Goal: Task Accomplishment & Management: Complete application form

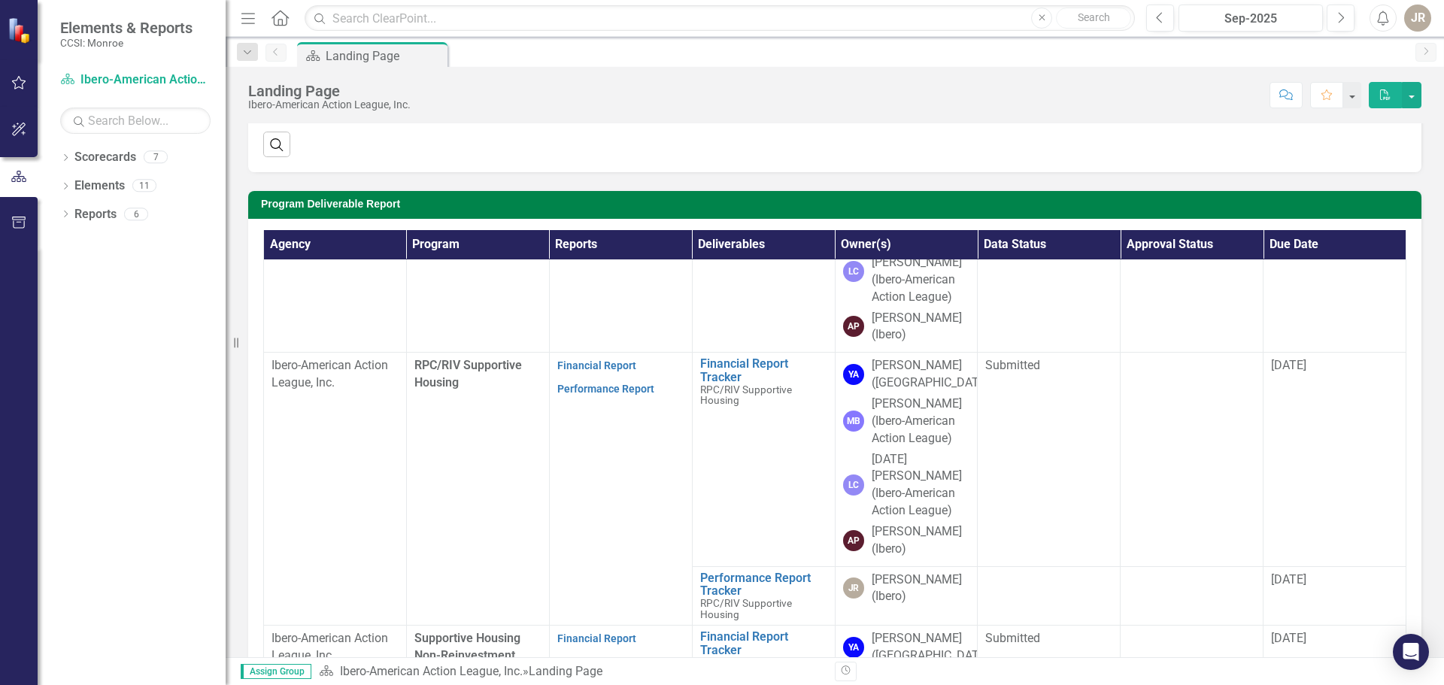
scroll to position [537, 0]
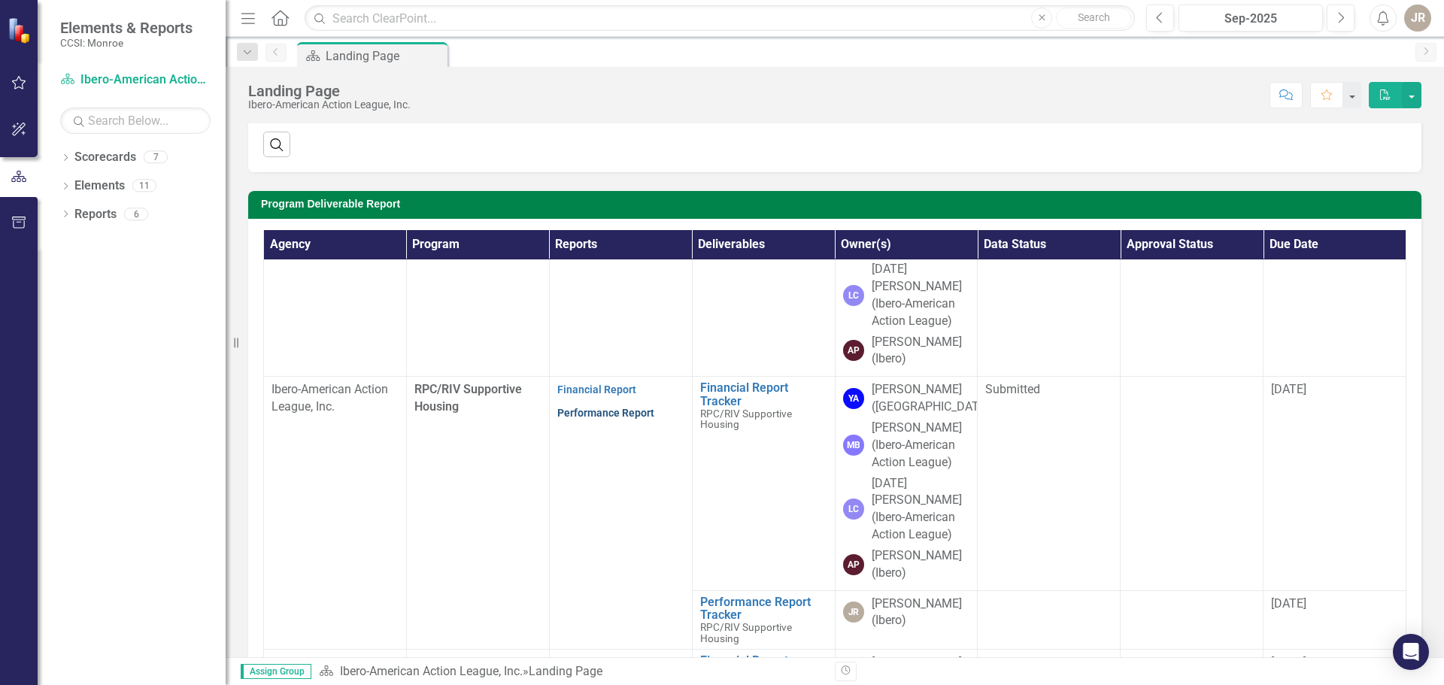
click at [590, 407] on link "Performance Report" at bounding box center [605, 413] width 97 height 12
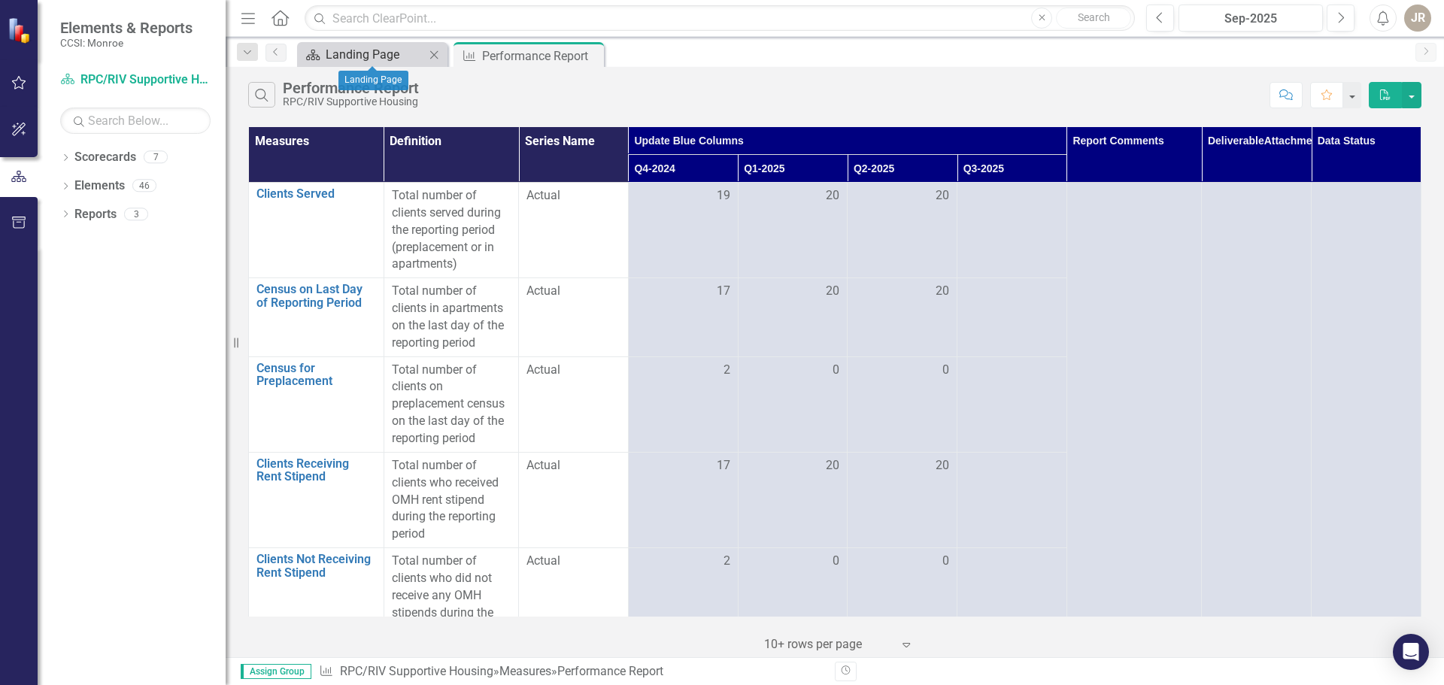
click at [363, 53] on div "Landing Page" at bounding box center [375, 54] width 99 height 19
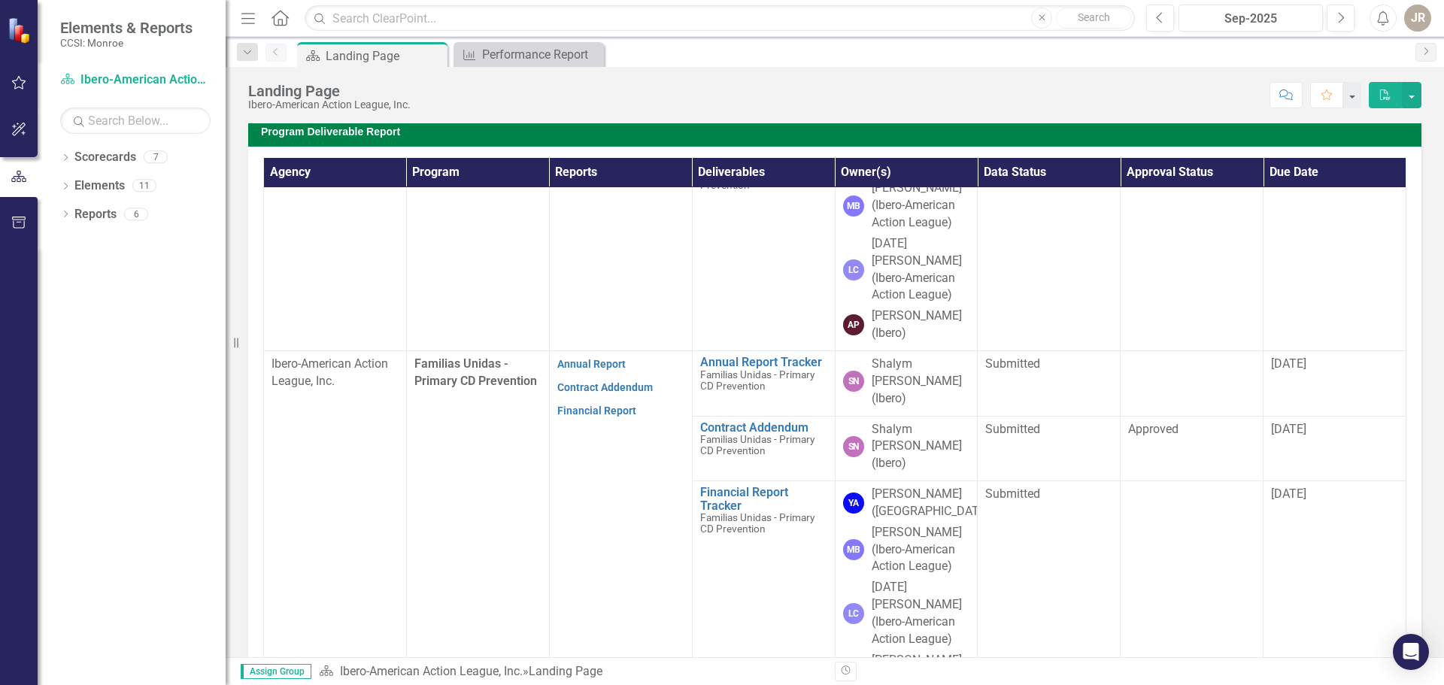
scroll to position [150, 0]
click at [581, 378] on link "Contract Addendum" at bounding box center [605, 384] width 96 height 12
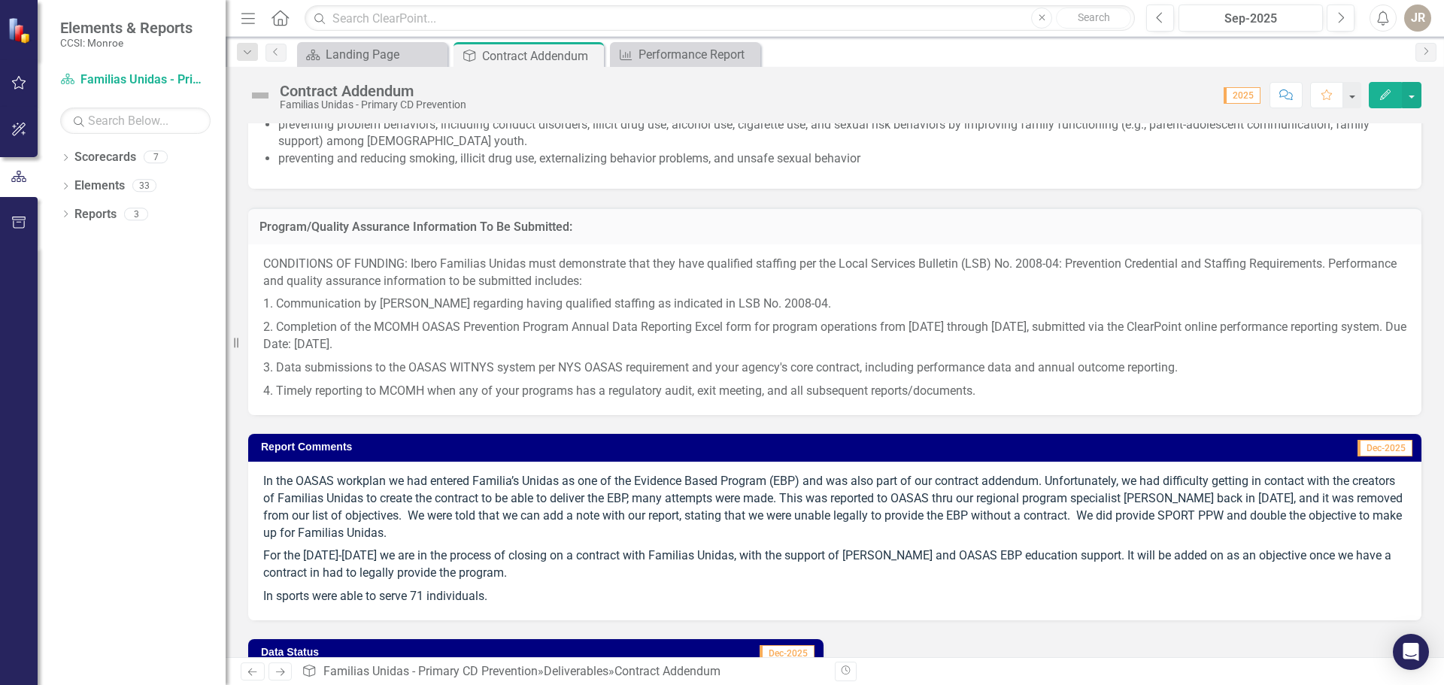
scroll to position [1272, 0]
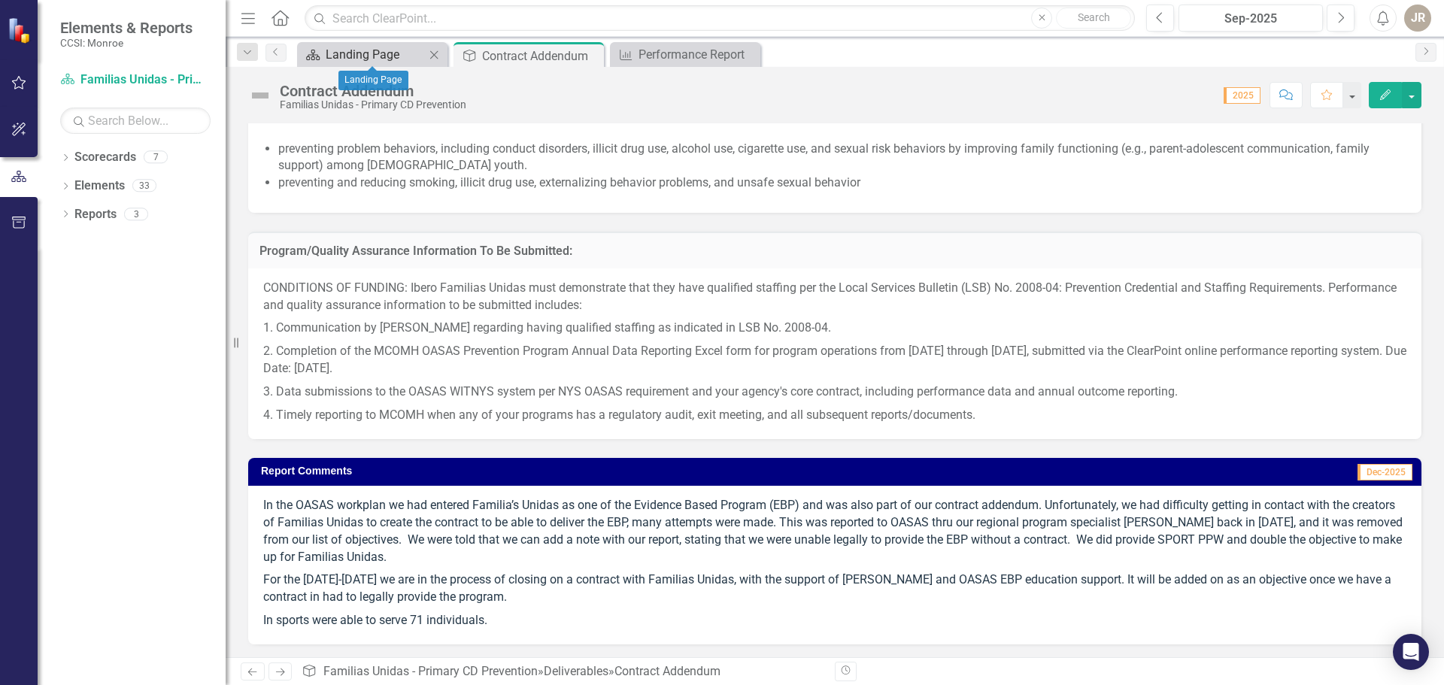
click at [369, 58] on div "Landing Page" at bounding box center [375, 54] width 99 height 19
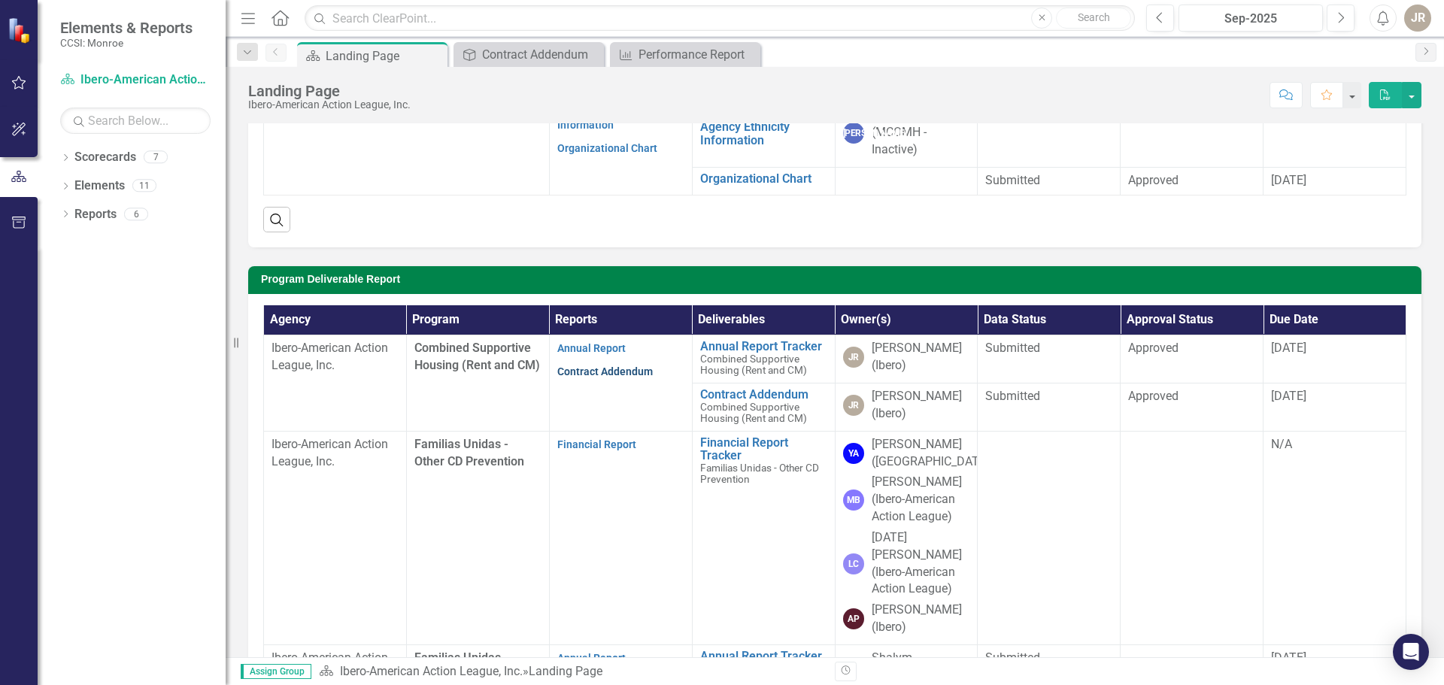
click at [620, 372] on link "Contract Addendum" at bounding box center [605, 372] width 96 height 12
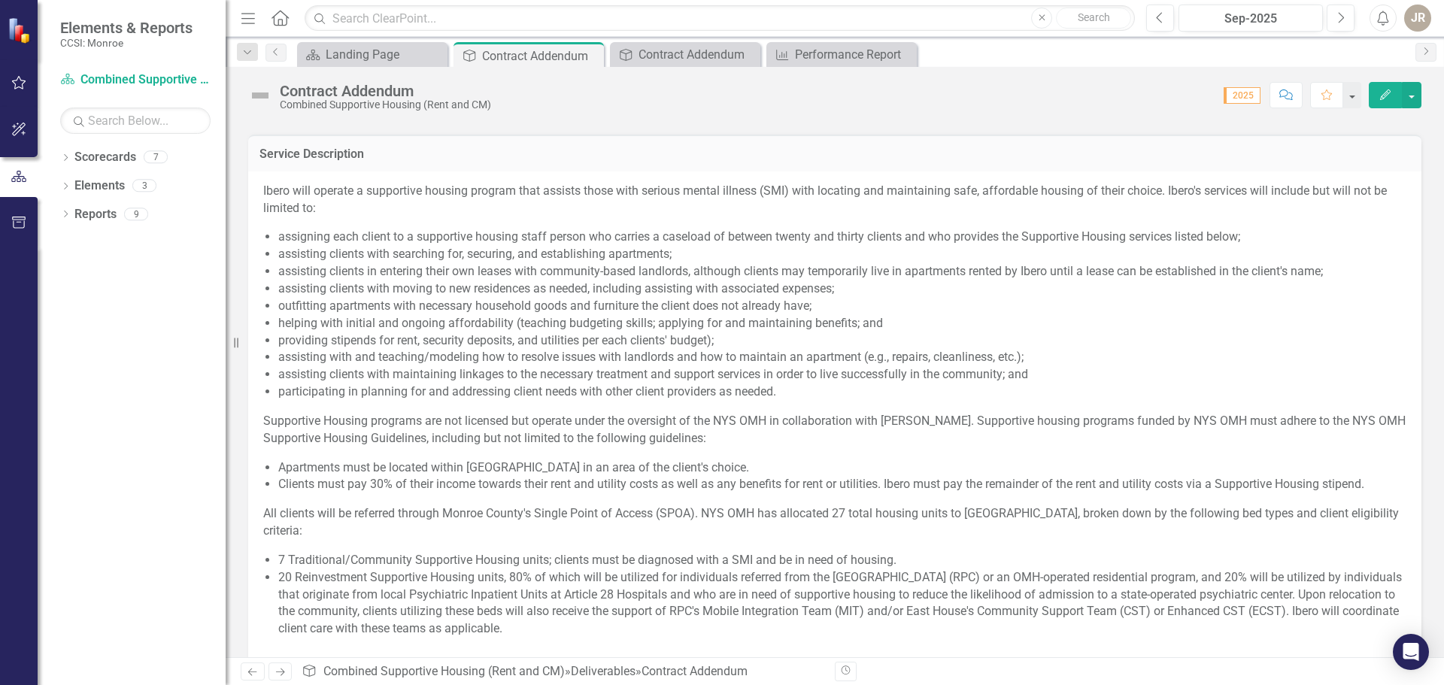
scroll to position [376, 0]
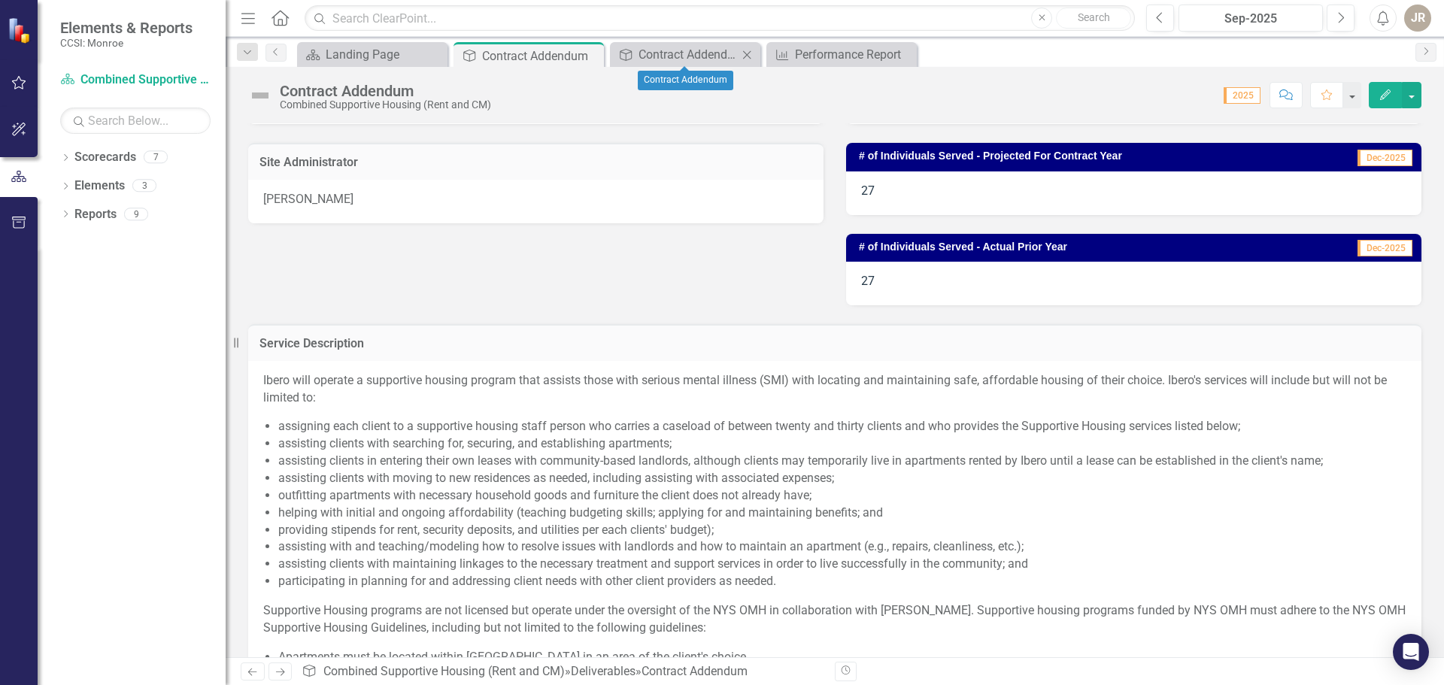
click at [748, 56] on icon "Close" at bounding box center [746, 55] width 15 height 12
click at [591, 57] on icon at bounding box center [590, 56] width 8 height 8
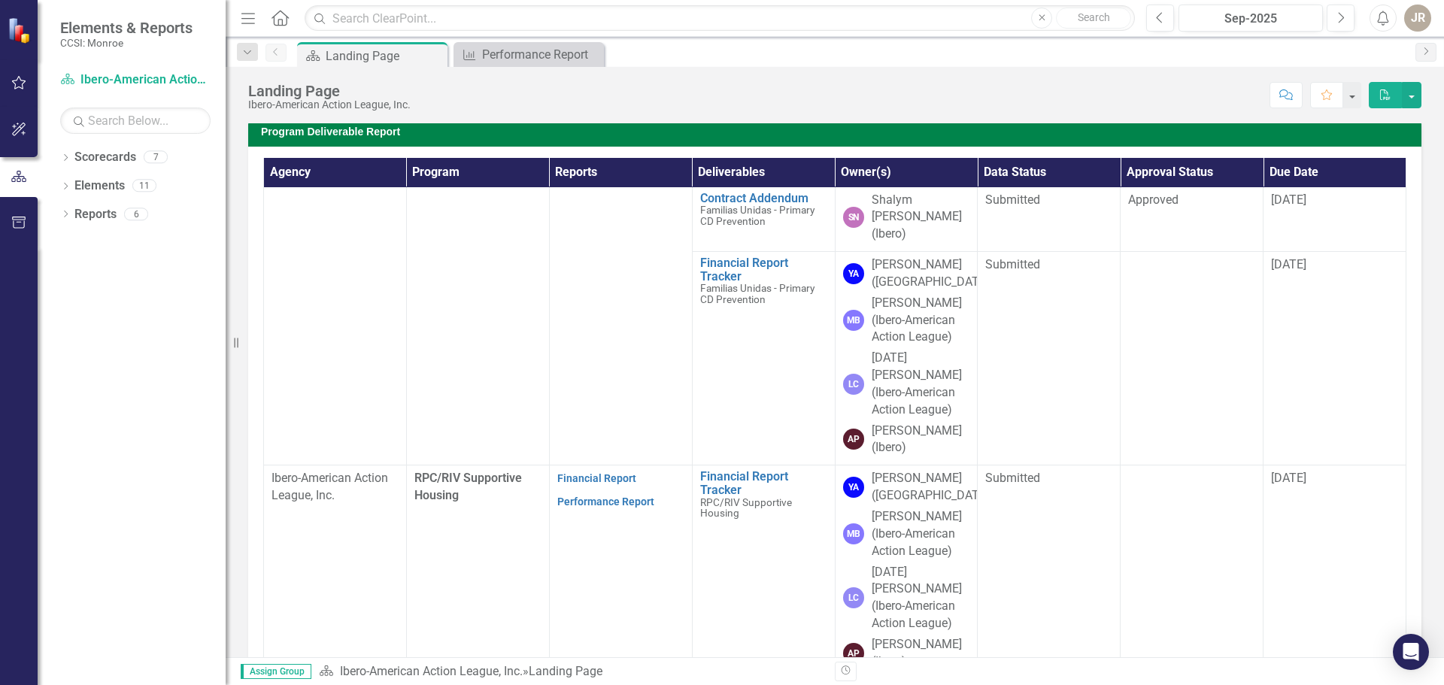
scroll to position [301, 0]
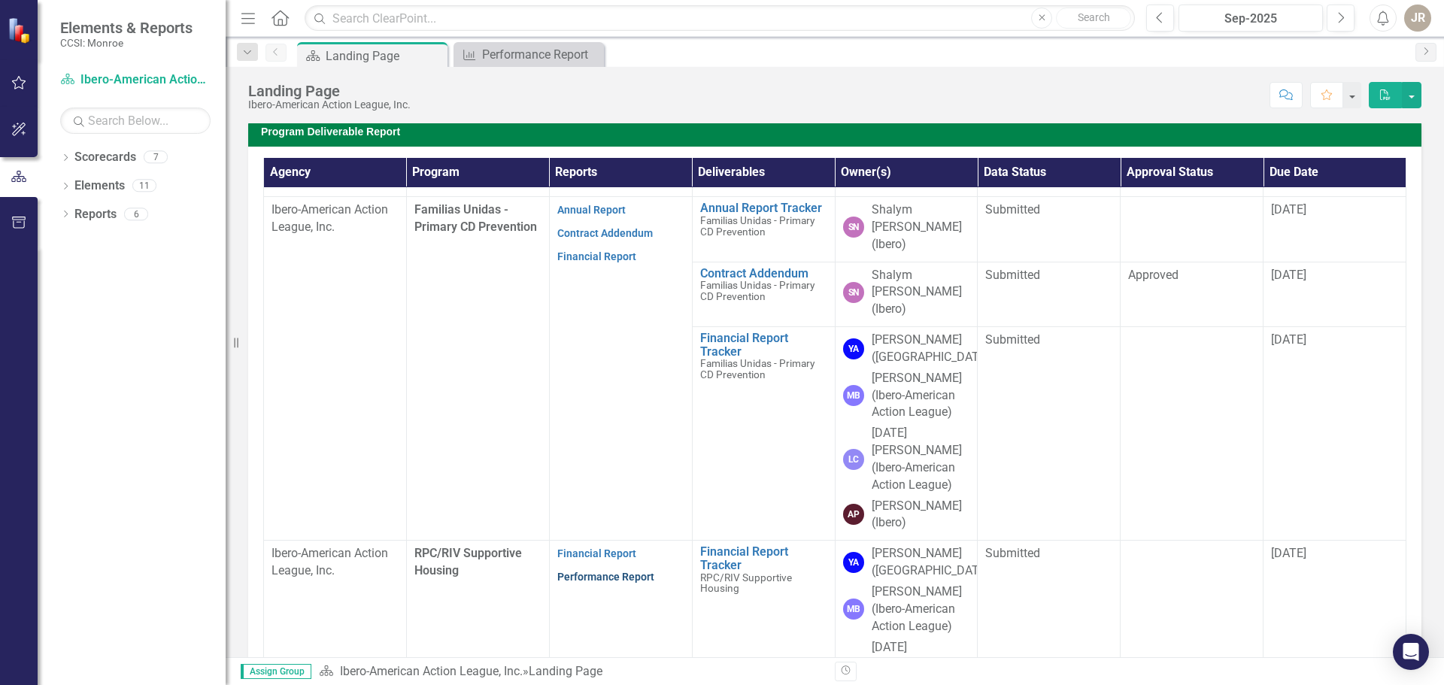
click at [596, 571] on link "Performance Report" at bounding box center [605, 577] width 97 height 12
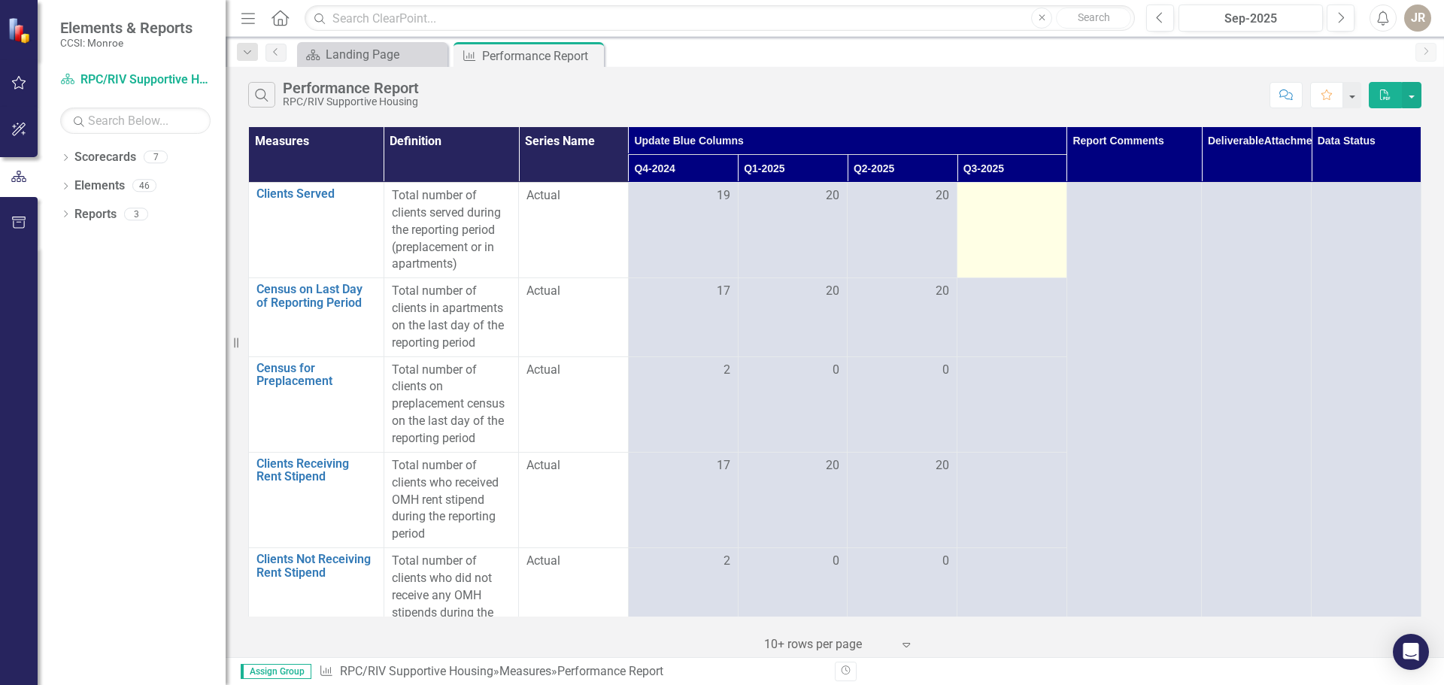
click at [991, 201] on div at bounding box center [1012, 196] width 94 height 18
click at [987, 203] on div at bounding box center [1012, 196] width 94 height 18
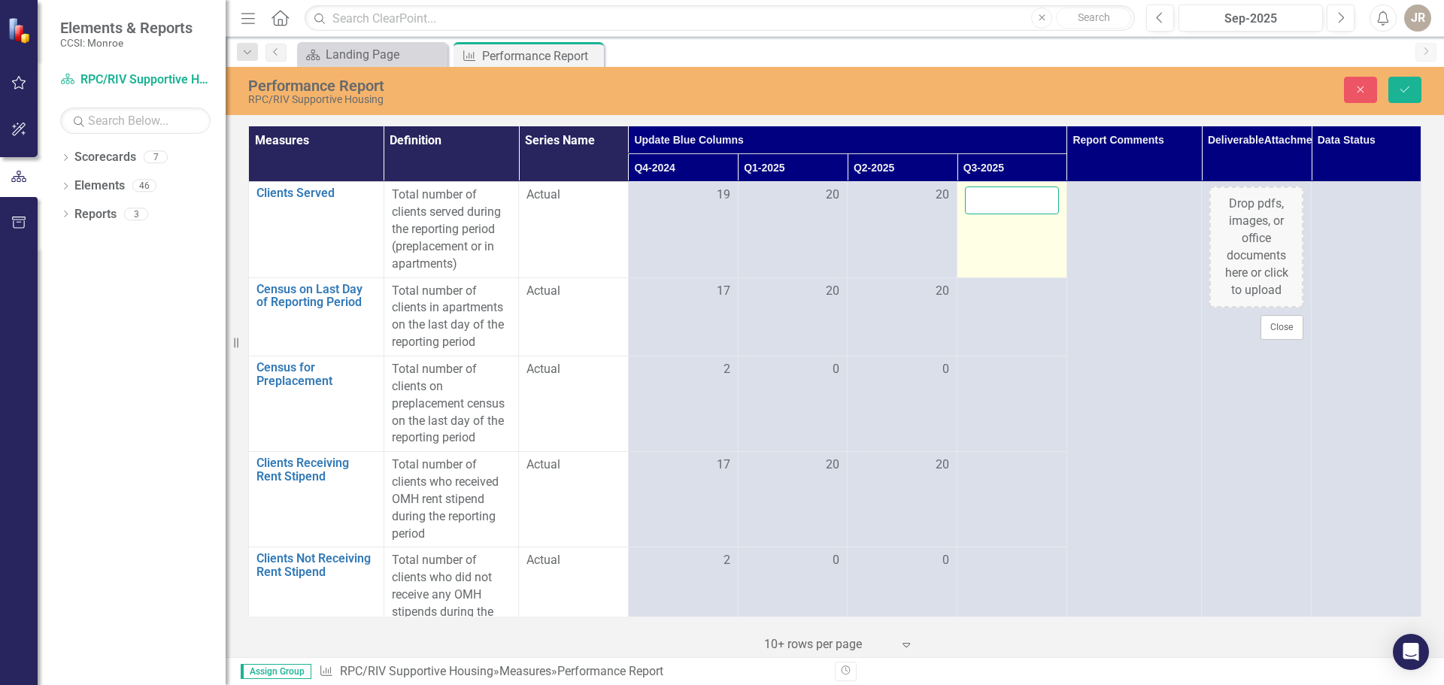
click at [997, 199] on input "number" at bounding box center [1012, 201] width 94 height 28
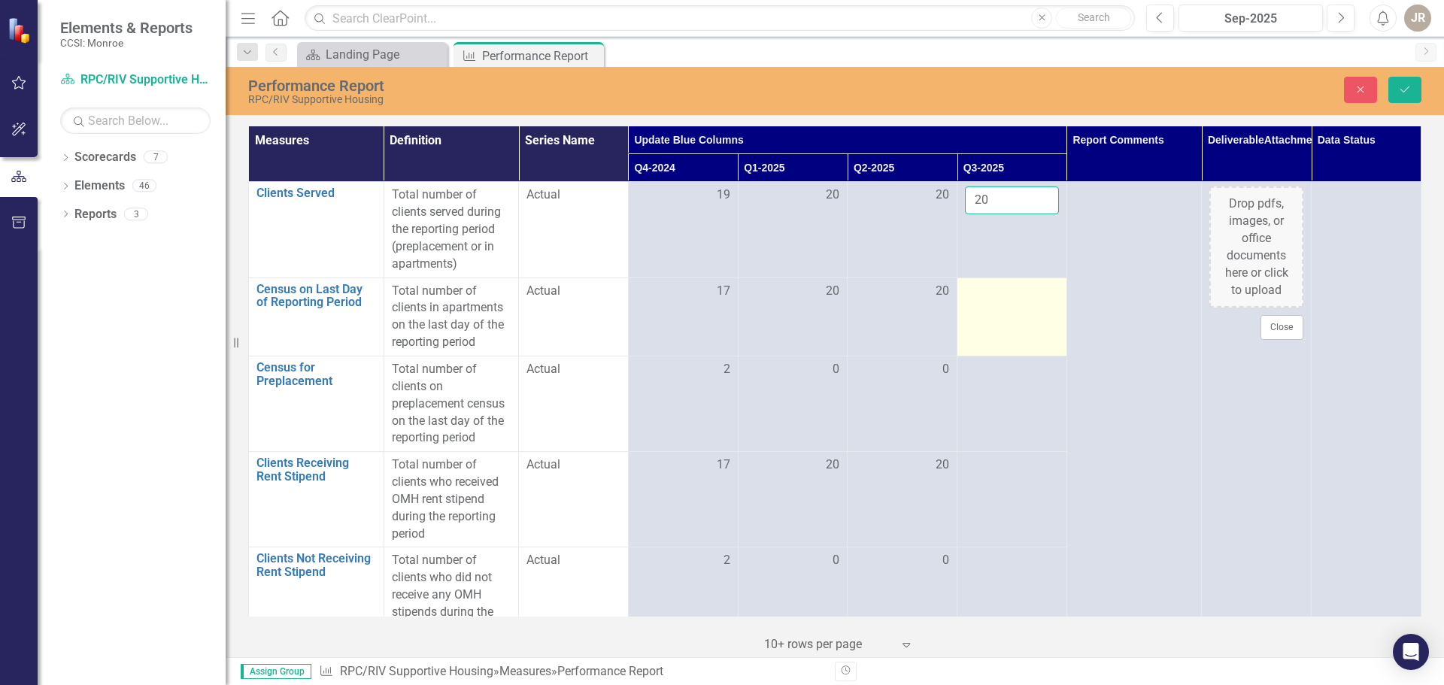
type input "20"
click at [1002, 293] on div at bounding box center [1012, 292] width 94 height 18
click at [992, 296] on input "number" at bounding box center [1012, 297] width 94 height 28
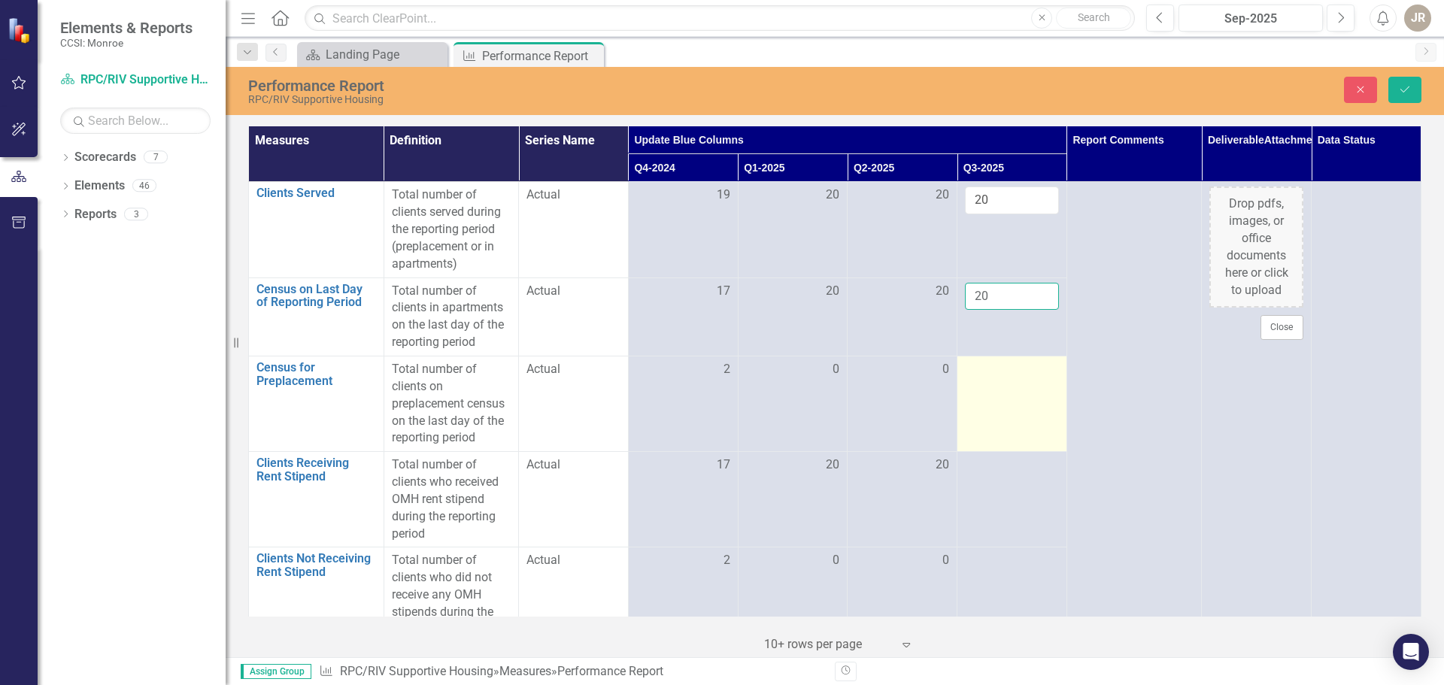
type input "20"
click at [1000, 371] on div at bounding box center [1012, 370] width 94 height 18
click at [998, 371] on input "number" at bounding box center [1012, 375] width 94 height 28
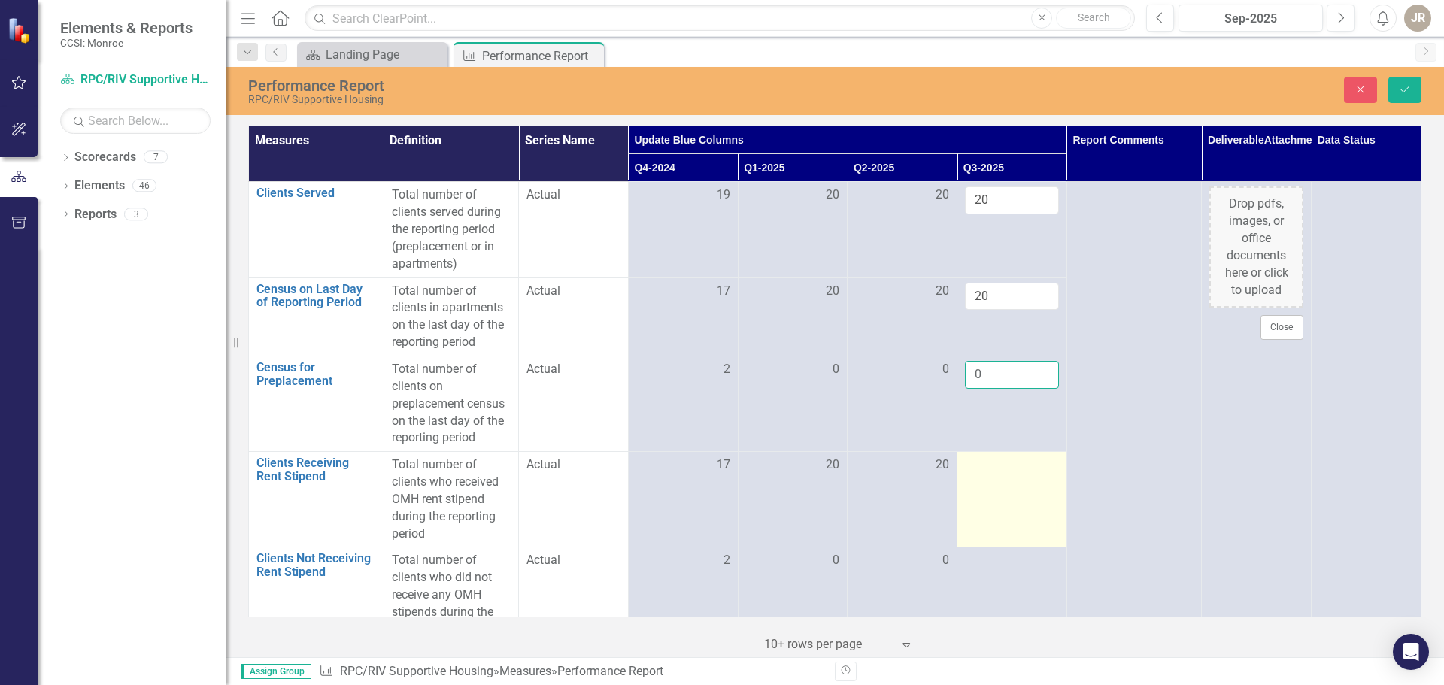
type input "0"
click at [985, 465] on div at bounding box center [1012, 466] width 94 height 18
click at [985, 464] on div at bounding box center [1012, 466] width 94 height 18
click at [988, 468] on input "number" at bounding box center [1012, 471] width 94 height 28
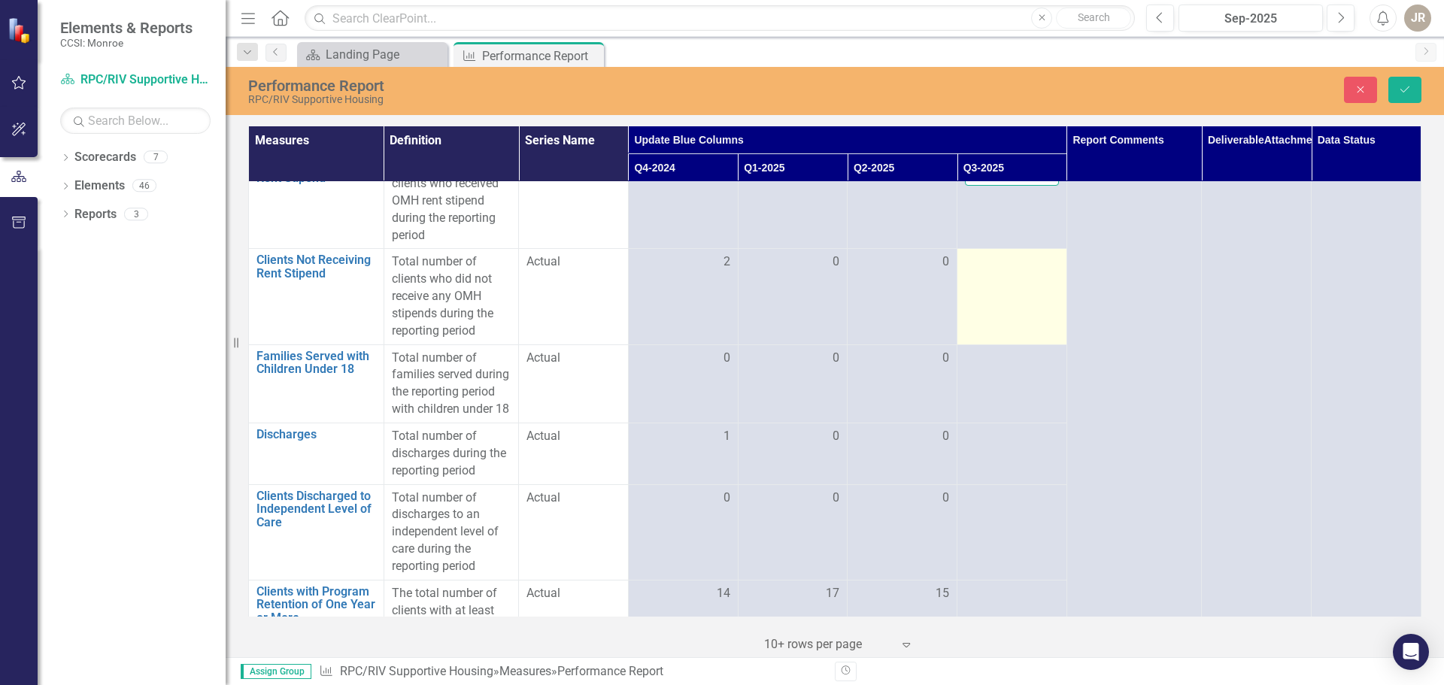
scroll to position [226, 0]
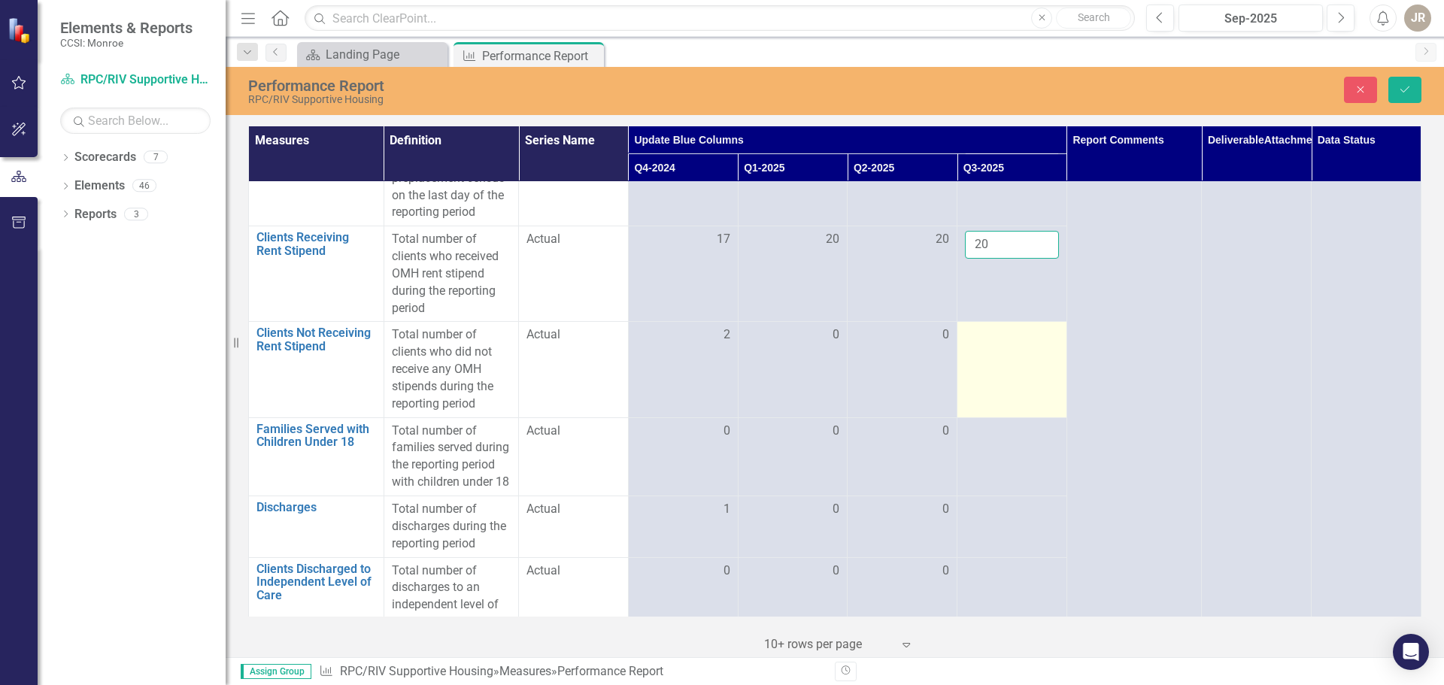
type input "20"
click at [1003, 349] on td at bounding box center [1012, 370] width 110 height 96
click at [995, 344] on td at bounding box center [1012, 370] width 110 height 96
click at [995, 344] on div at bounding box center [1012, 335] width 94 height 18
click at [992, 347] on input "number" at bounding box center [1012, 340] width 94 height 28
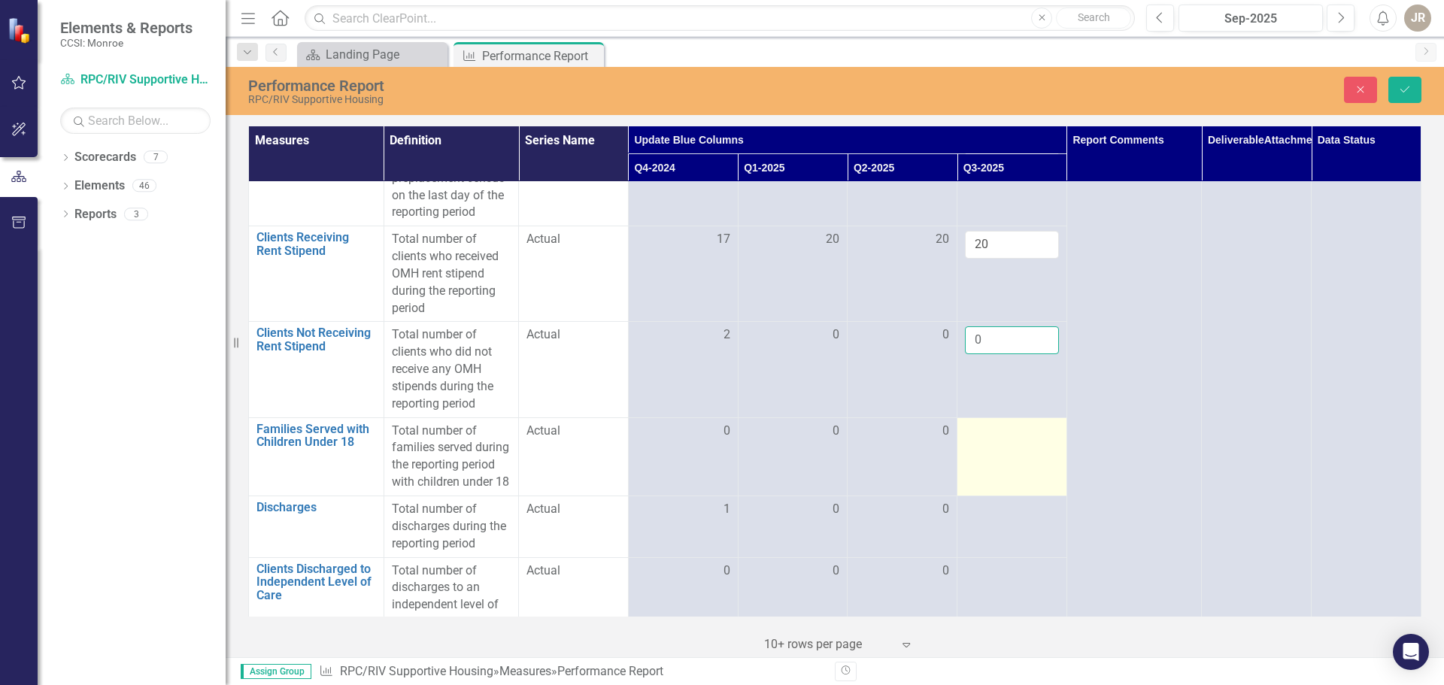
type input "0"
click at [976, 435] on div at bounding box center [1012, 432] width 94 height 18
click at [980, 436] on input "number" at bounding box center [1012, 437] width 94 height 28
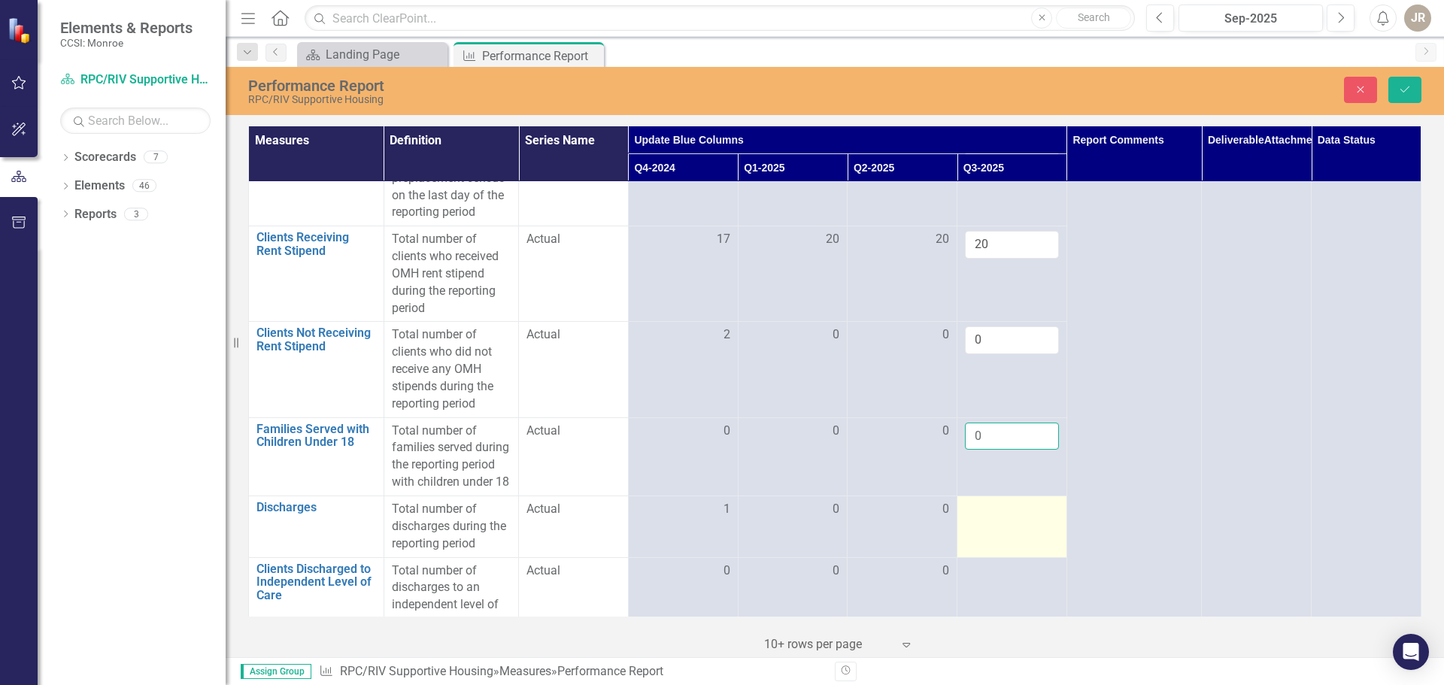
type input "0"
click at [987, 519] on div at bounding box center [1012, 510] width 94 height 18
click at [985, 519] on div at bounding box center [1012, 510] width 94 height 18
click at [977, 527] on input "number" at bounding box center [1012, 515] width 94 height 28
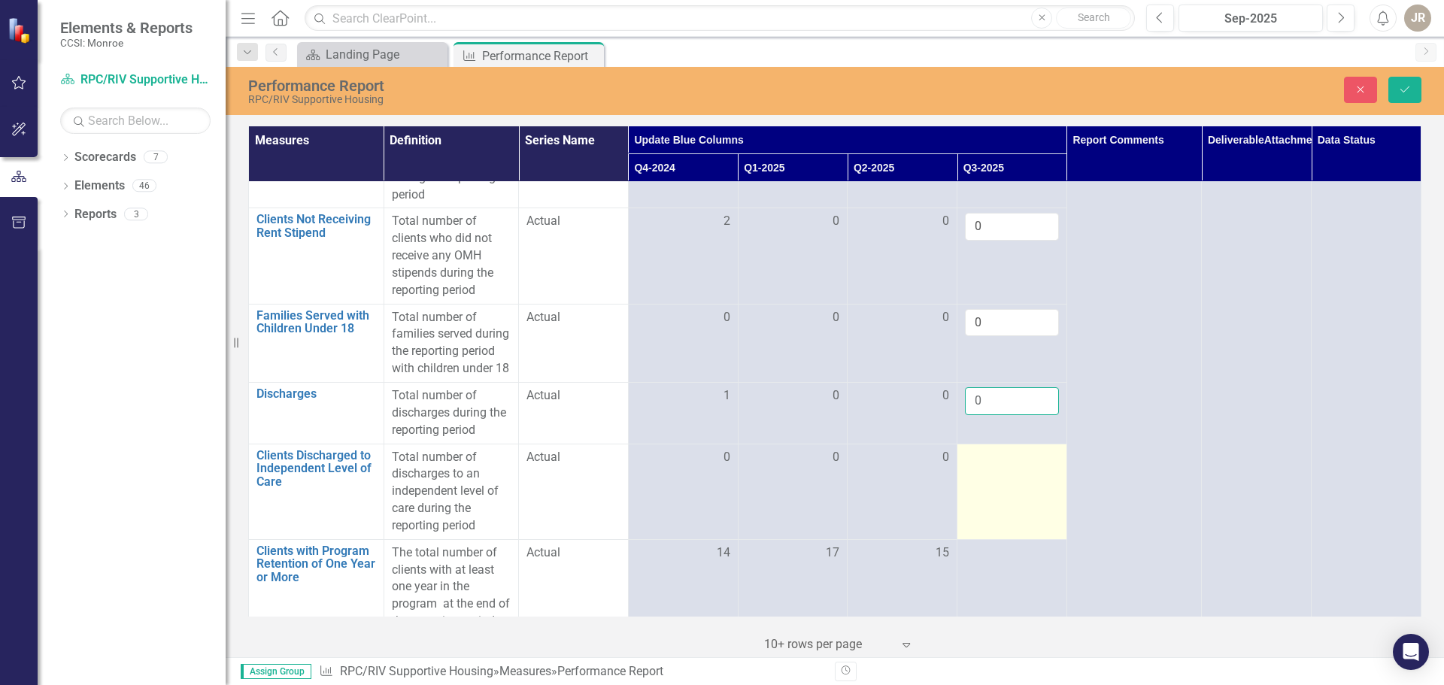
scroll to position [376, 0]
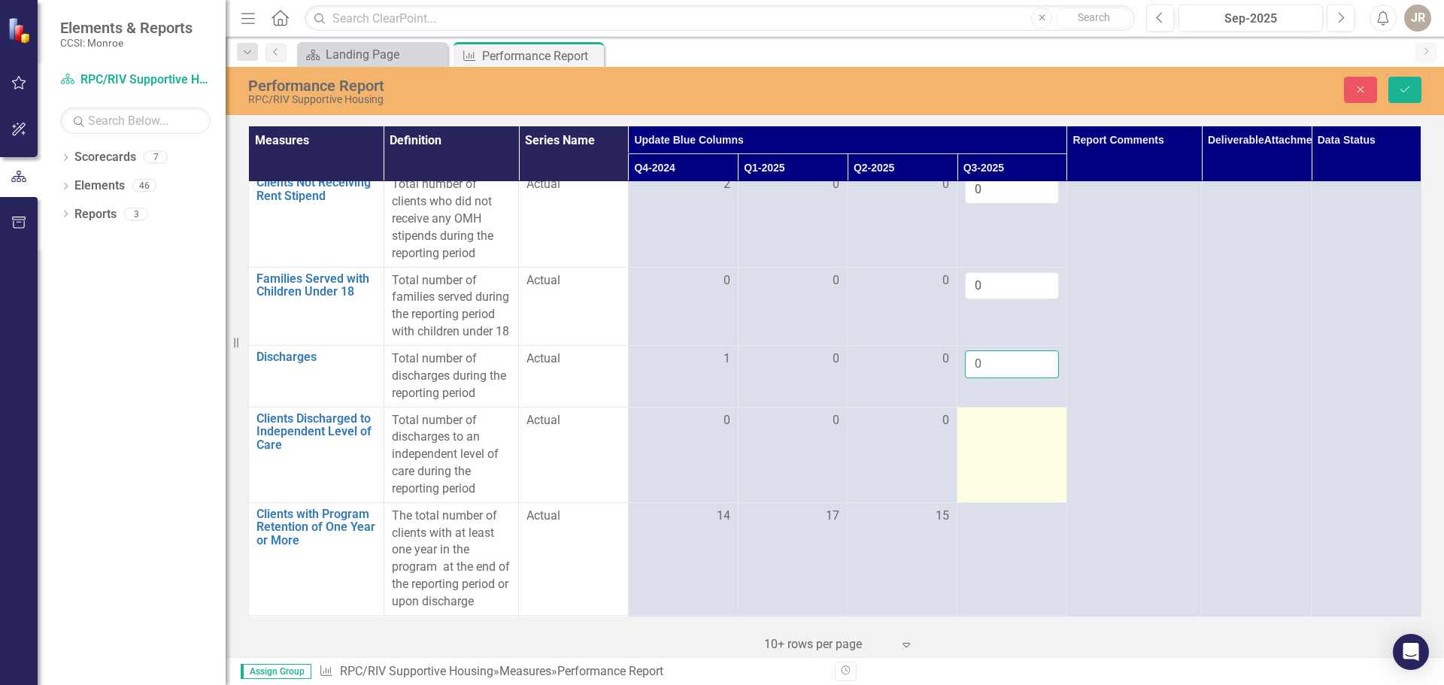
type input "0"
click at [971, 430] on div at bounding box center [1012, 421] width 94 height 18
click at [979, 440] on input "number" at bounding box center [1012, 426] width 94 height 28
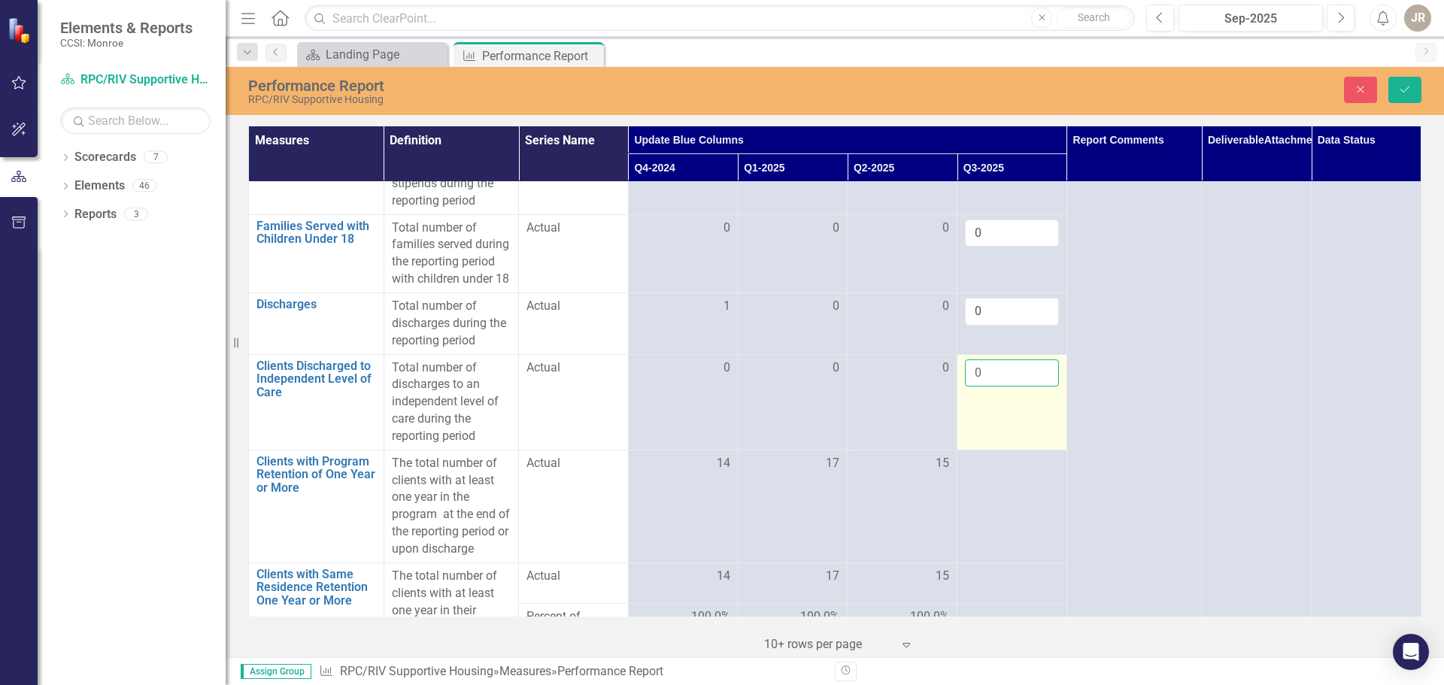
scroll to position [451, 0]
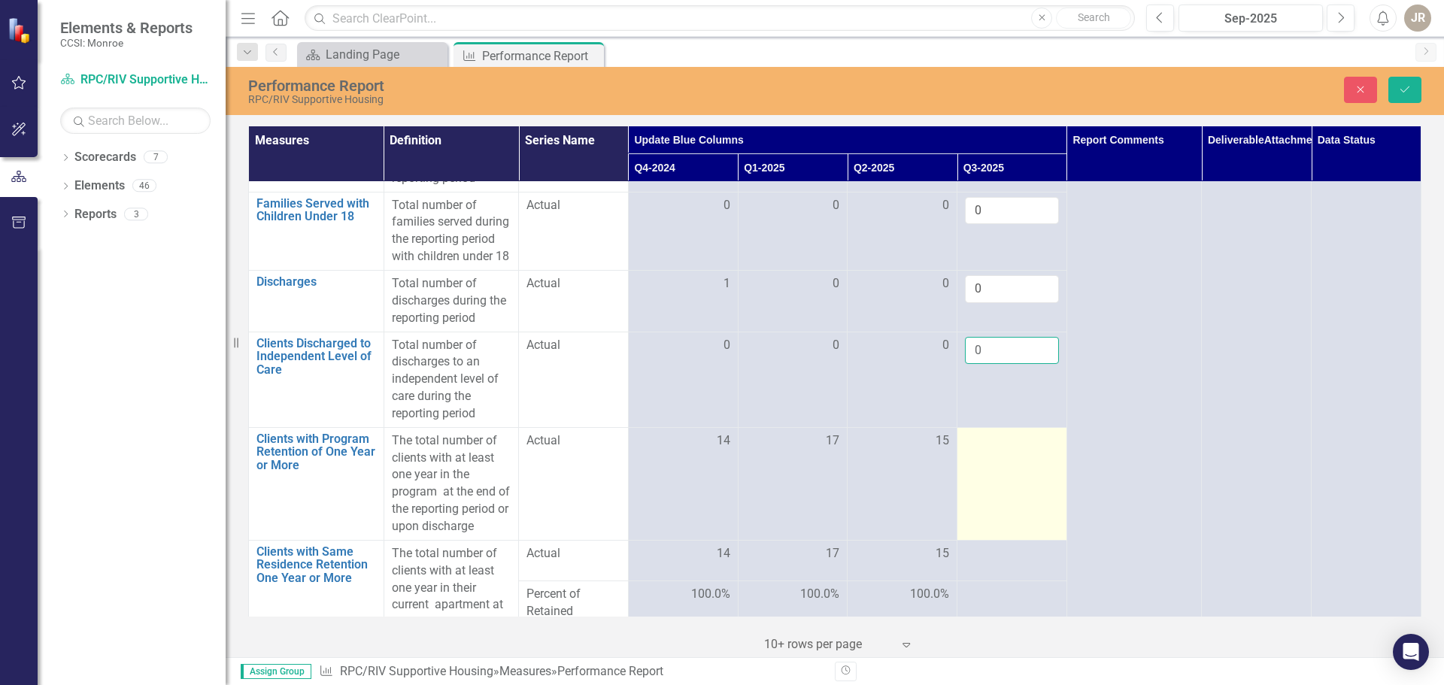
type input "0"
click at [979, 451] on div at bounding box center [1012, 441] width 94 height 18
click at [995, 460] on input "number" at bounding box center [1012, 446] width 94 height 28
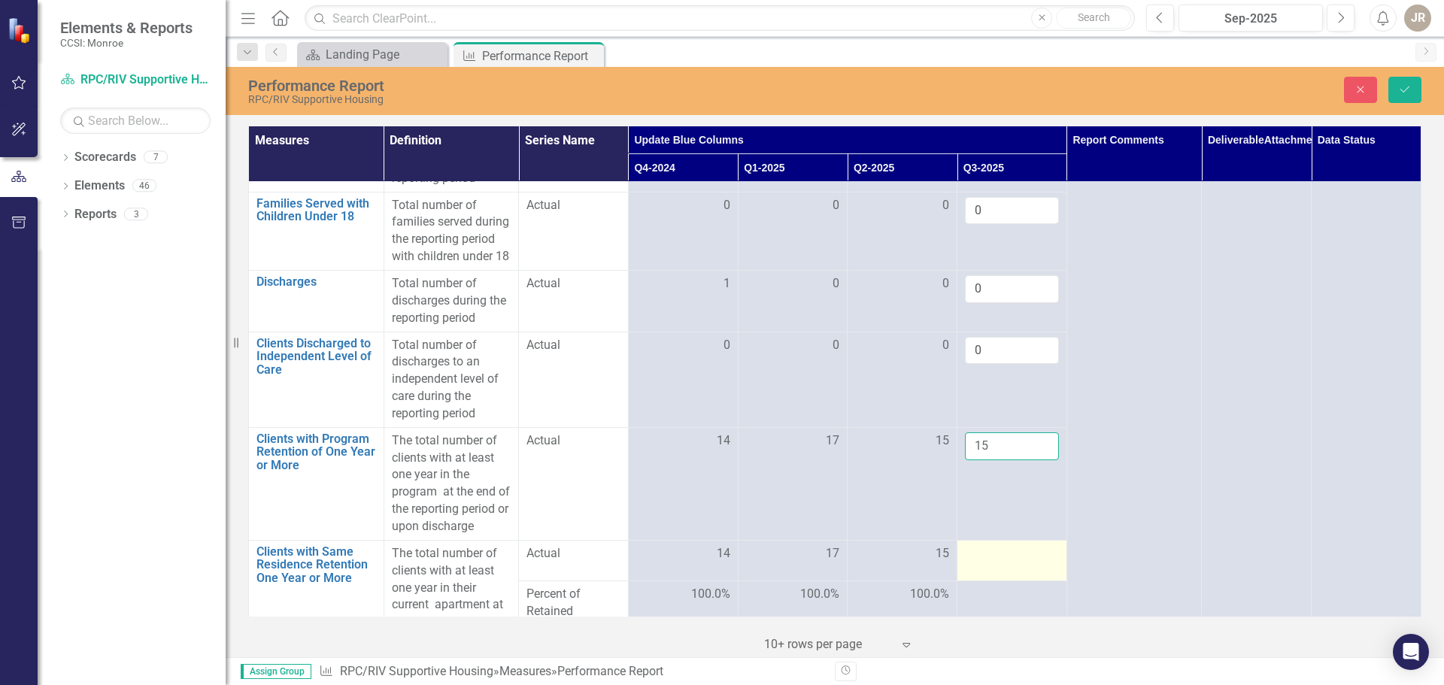
type input "15"
click at [986, 563] on div at bounding box center [1012, 554] width 94 height 18
click at [987, 563] on div at bounding box center [1012, 554] width 94 height 18
click at [992, 573] on input "number" at bounding box center [1012, 559] width 94 height 28
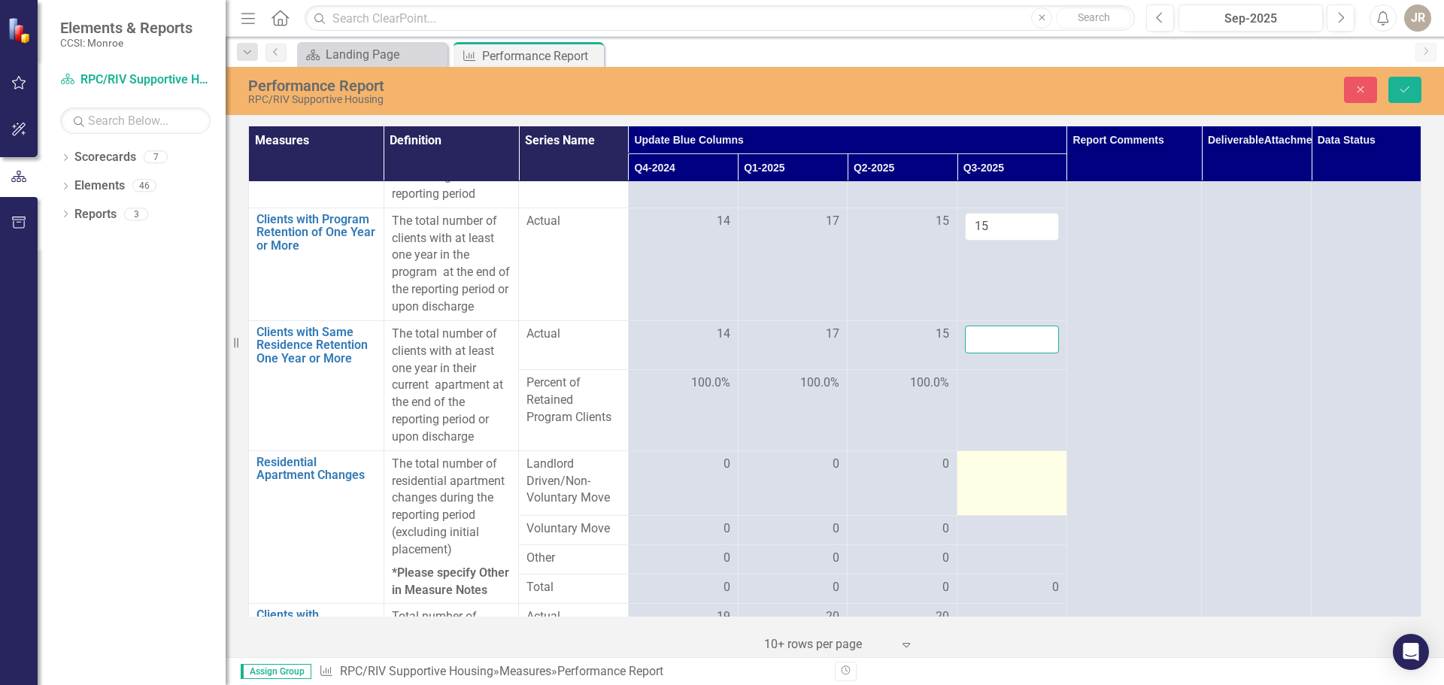
scroll to position [677, 0]
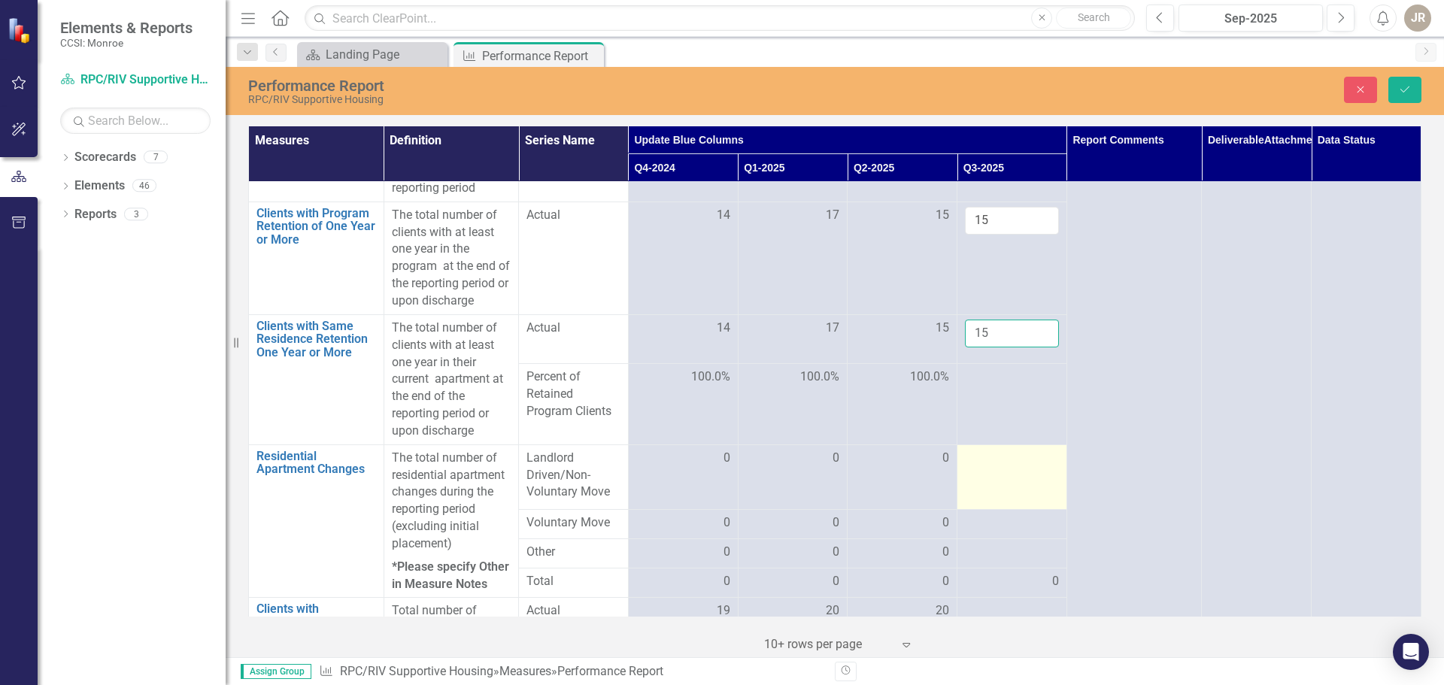
type input "15"
click at [970, 468] on div at bounding box center [1012, 459] width 94 height 18
click at [979, 478] on input "number" at bounding box center [1012, 464] width 94 height 28
type input "0"
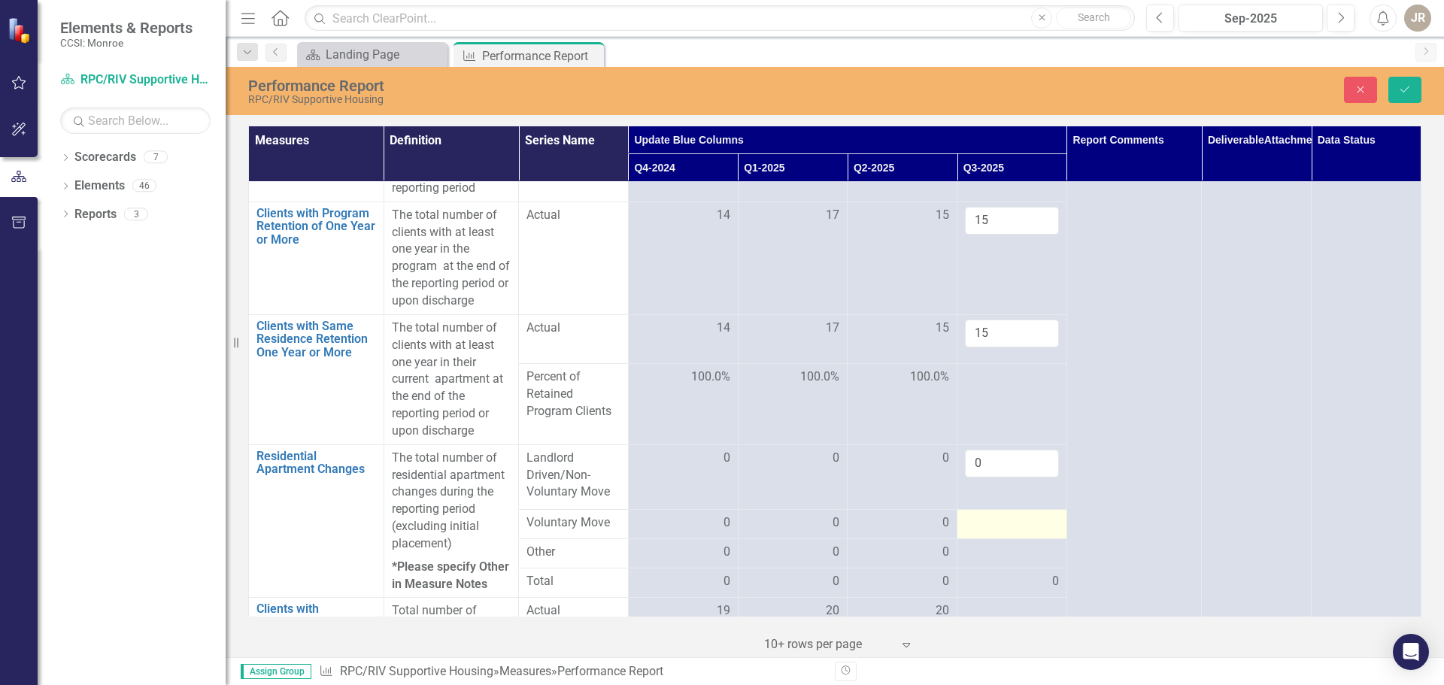
click at [995, 533] on div at bounding box center [1012, 523] width 94 height 18
click at [995, 539] on input "number" at bounding box center [1012, 525] width 94 height 28
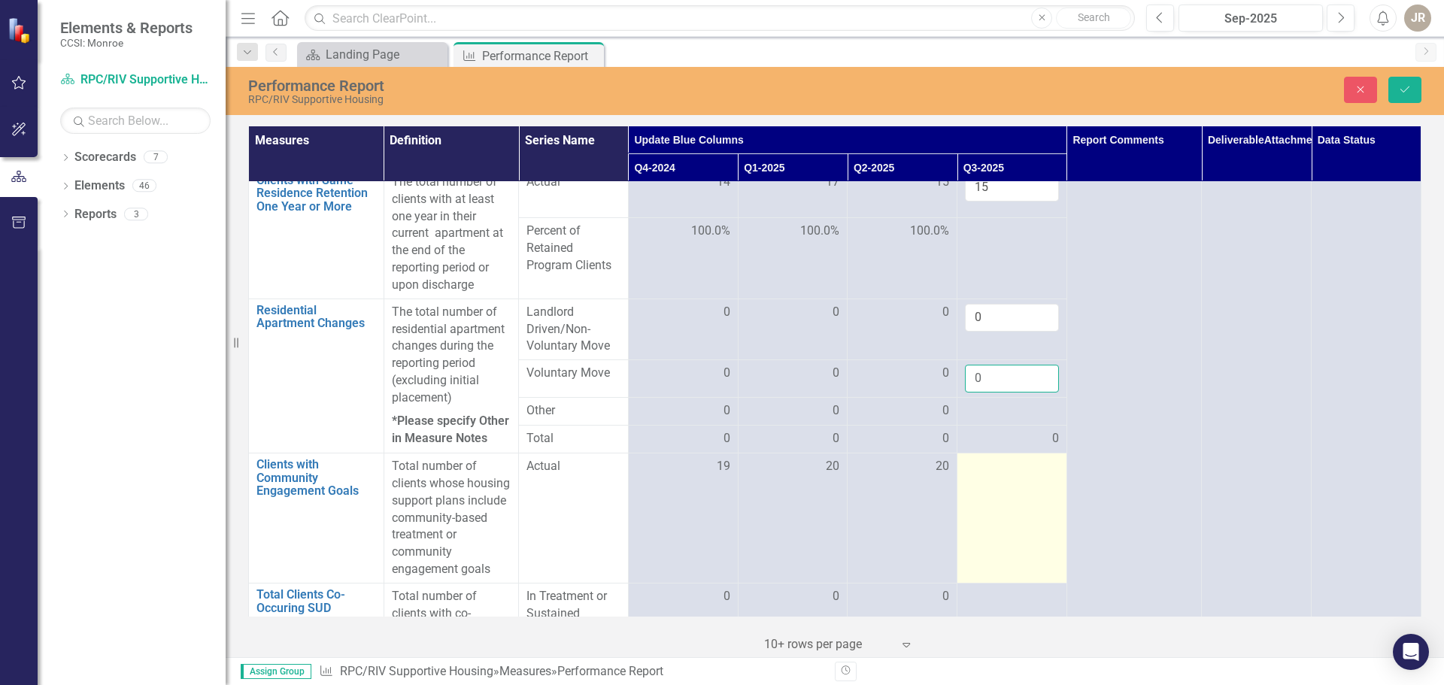
scroll to position [827, 0]
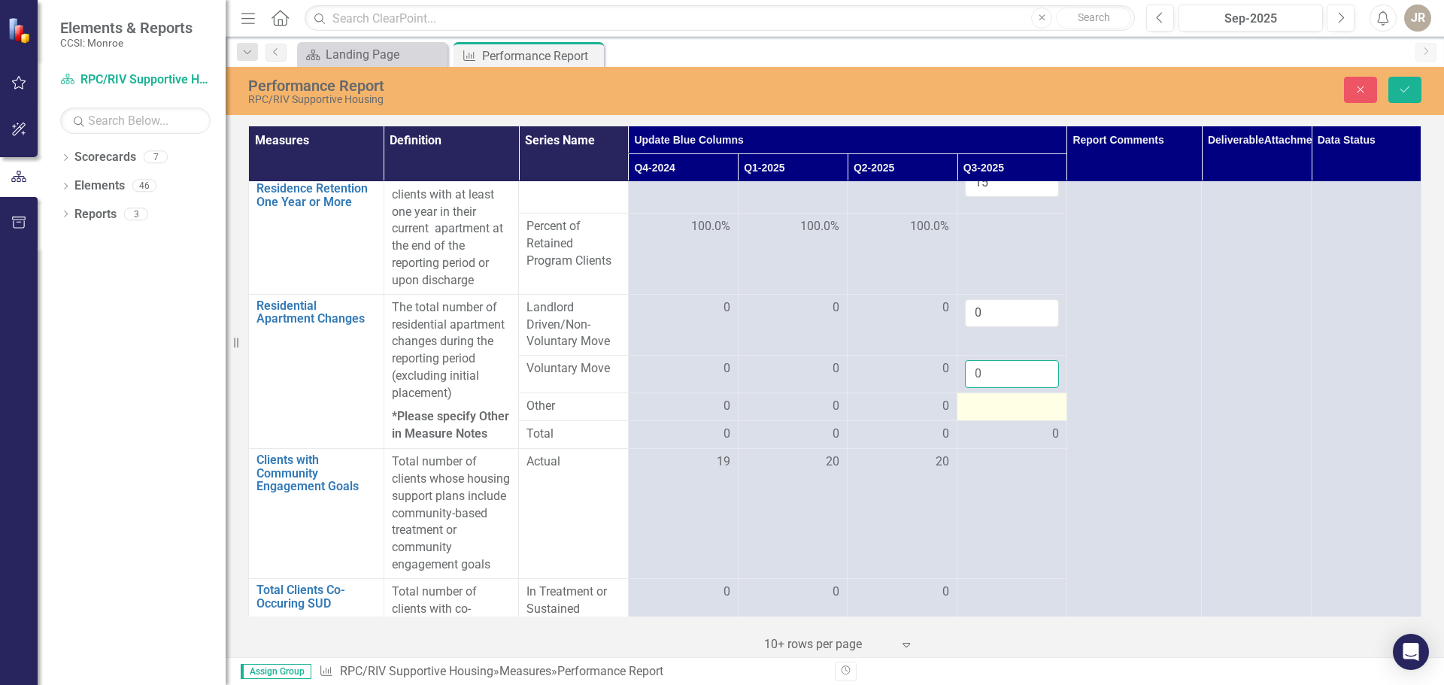
type input "0"
click at [995, 416] on div at bounding box center [1012, 407] width 94 height 18
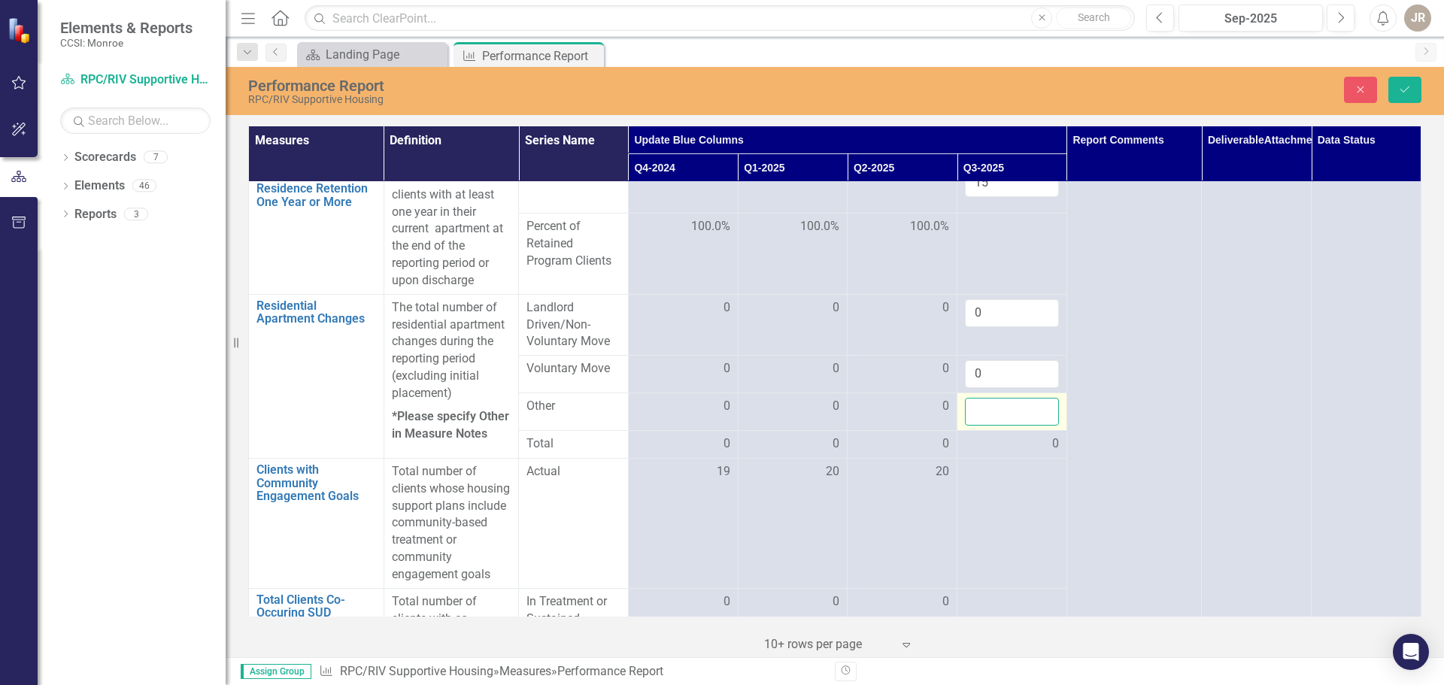
click at [993, 426] on input "number" at bounding box center [1012, 412] width 94 height 28
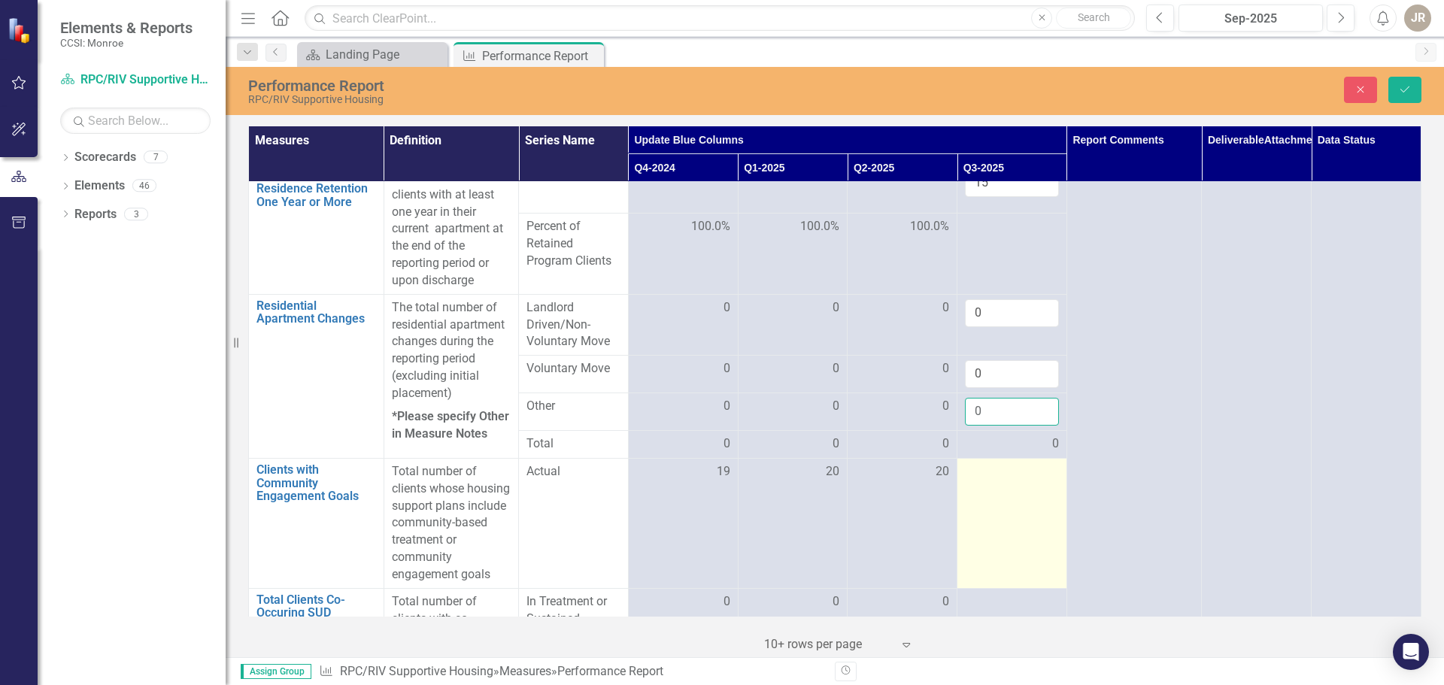
type input "0"
click at [1000, 481] on div at bounding box center [1012, 472] width 94 height 18
click at [998, 481] on div at bounding box center [1012, 472] width 94 height 18
click at [997, 481] on div at bounding box center [1012, 472] width 94 height 18
click at [993, 491] on input "number" at bounding box center [1012, 477] width 94 height 28
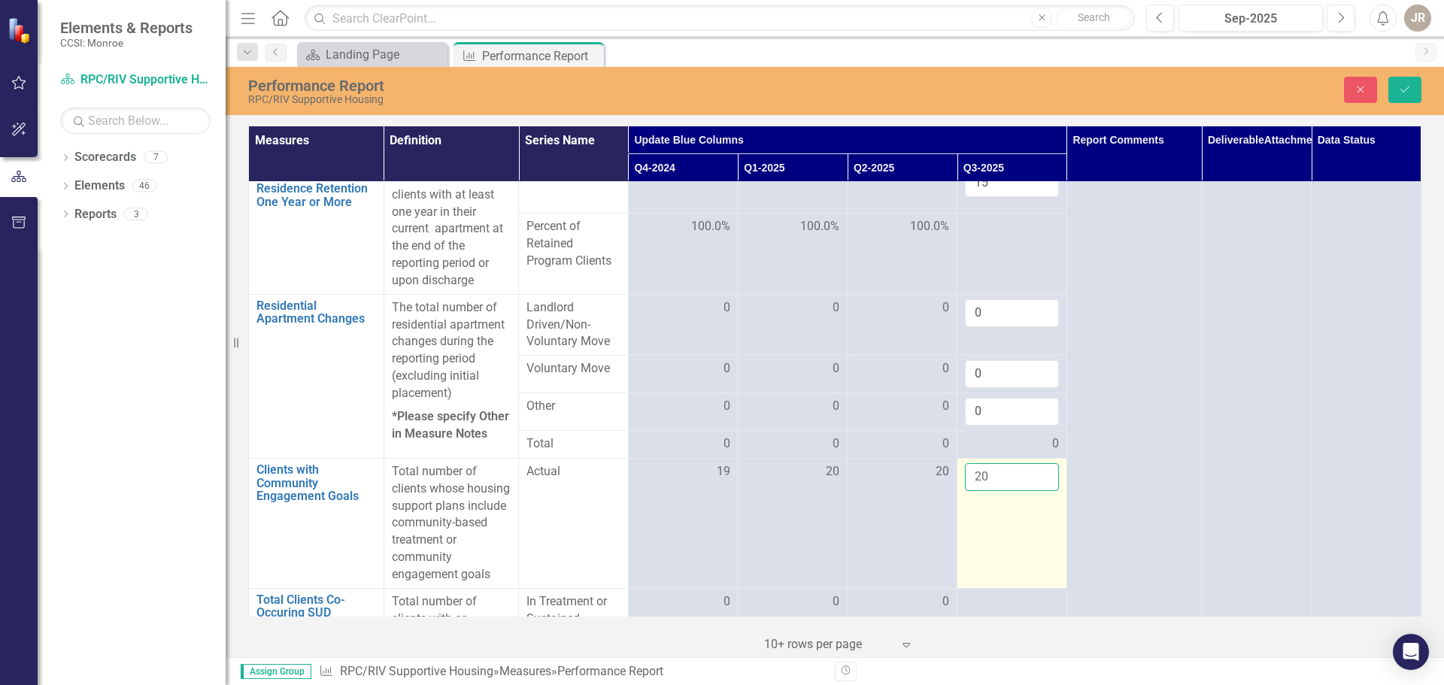
type input "20"
click at [1035, 554] on td "20" at bounding box center [1012, 523] width 110 height 130
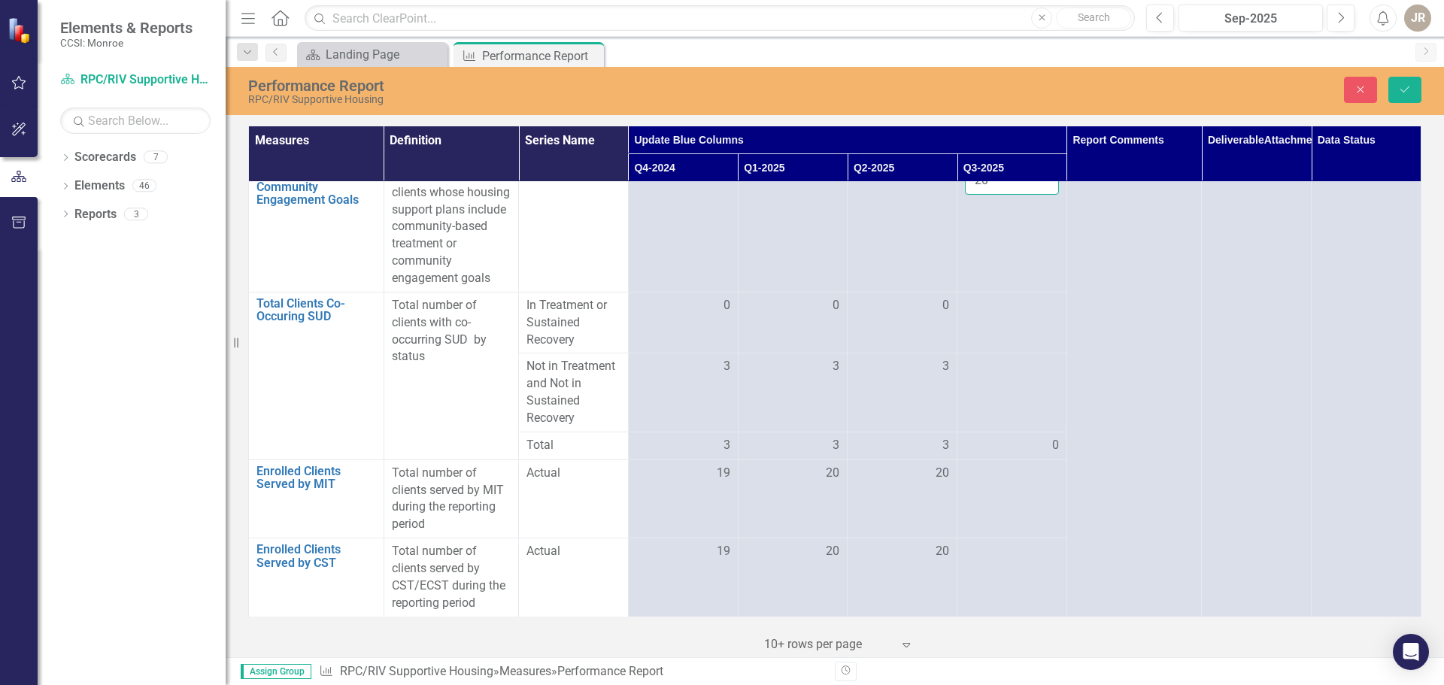
scroll to position [1176, 0]
click at [991, 316] on td at bounding box center [1012, 323] width 110 height 62
click at [991, 315] on td at bounding box center [1012, 323] width 110 height 62
click at [991, 315] on input "number" at bounding box center [1012, 311] width 94 height 28
type input "0"
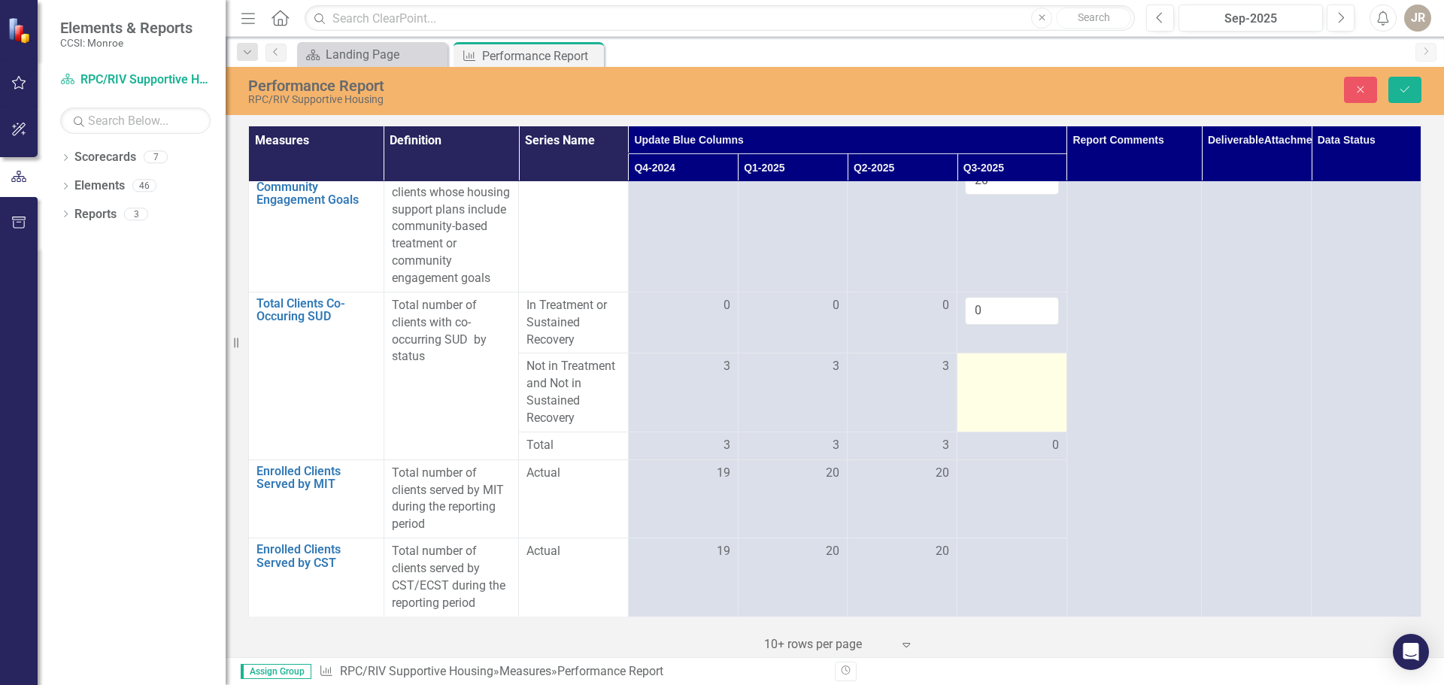
click at [989, 375] on td at bounding box center [1012, 393] width 110 height 78
click at [989, 375] on div at bounding box center [1012, 367] width 94 height 18
click at [989, 375] on input "number" at bounding box center [1012, 372] width 94 height 28
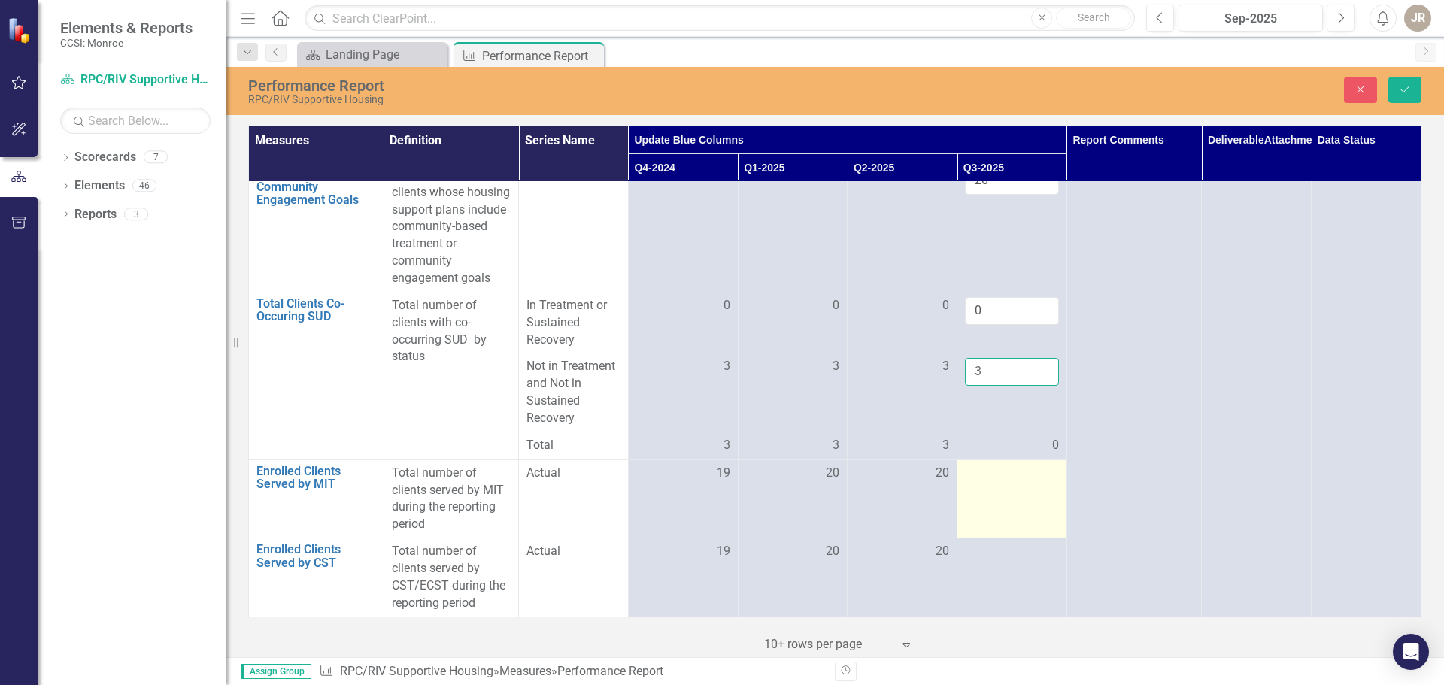
type input "3"
click at [991, 489] on td at bounding box center [1012, 499] width 110 height 78
click at [988, 476] on div at bounding box center [1012, 474] width 94 height 18
click at [986, 475] on div at bounding box center [1012, 474] width 94 height 18
click at [976, 474] on input "number" at bounding box center [1012, 479] width 94 height 28
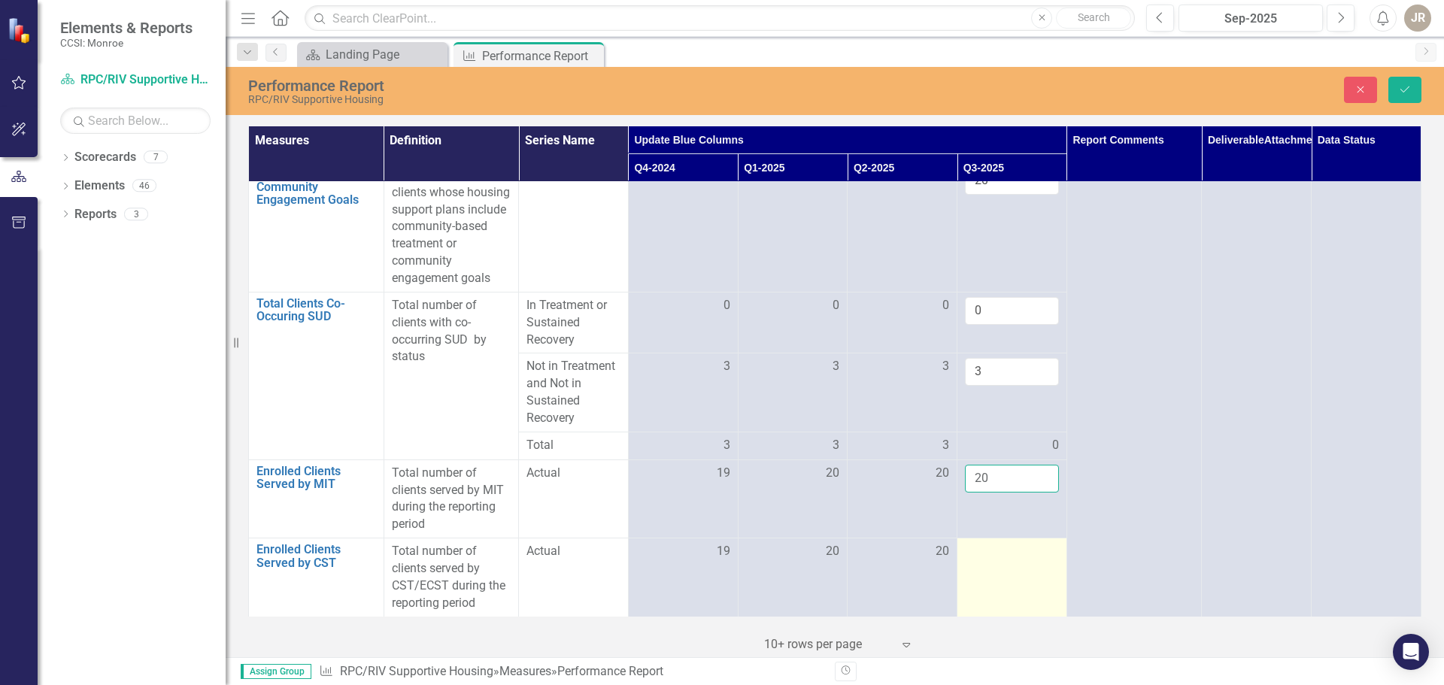
type input "20"
click at [992, 547] on div at bounding box center [1012, 552] width 94 height 18
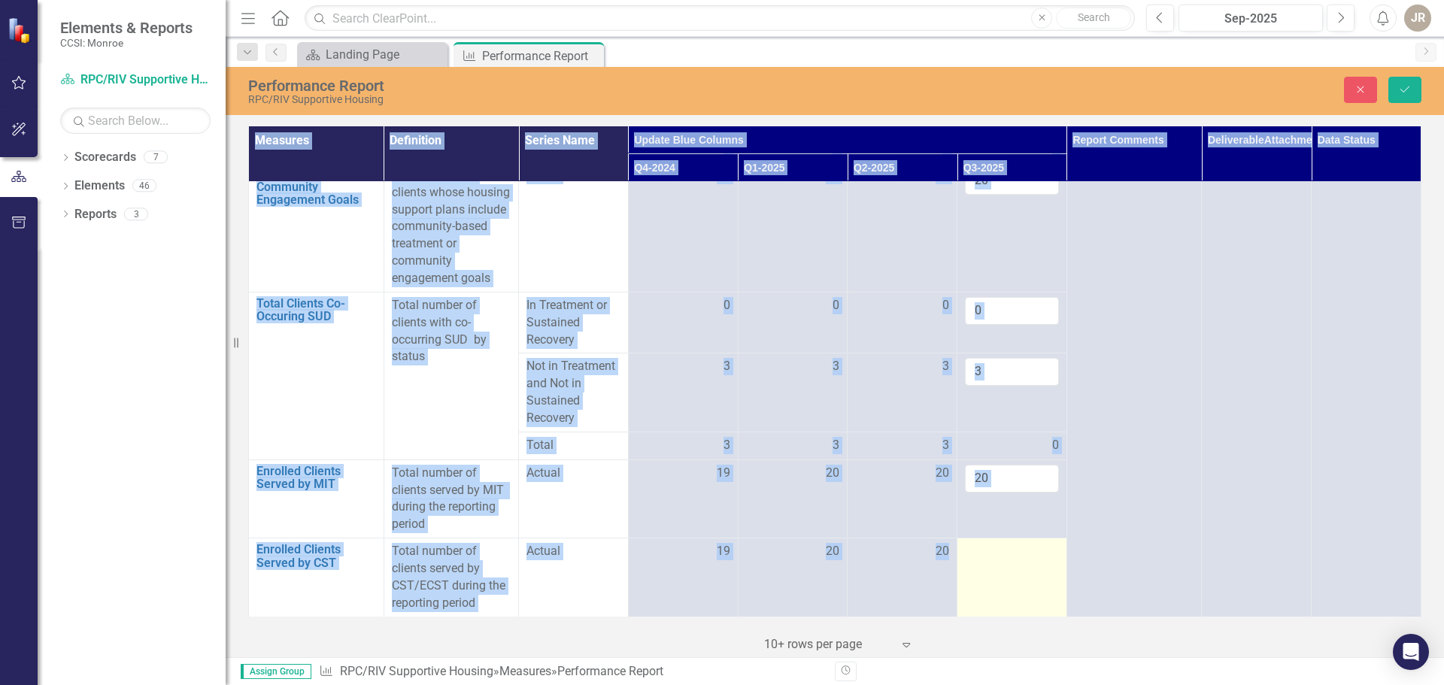
click at [991, 547] on div at bounding box center [1012, 552] width 94 height 18
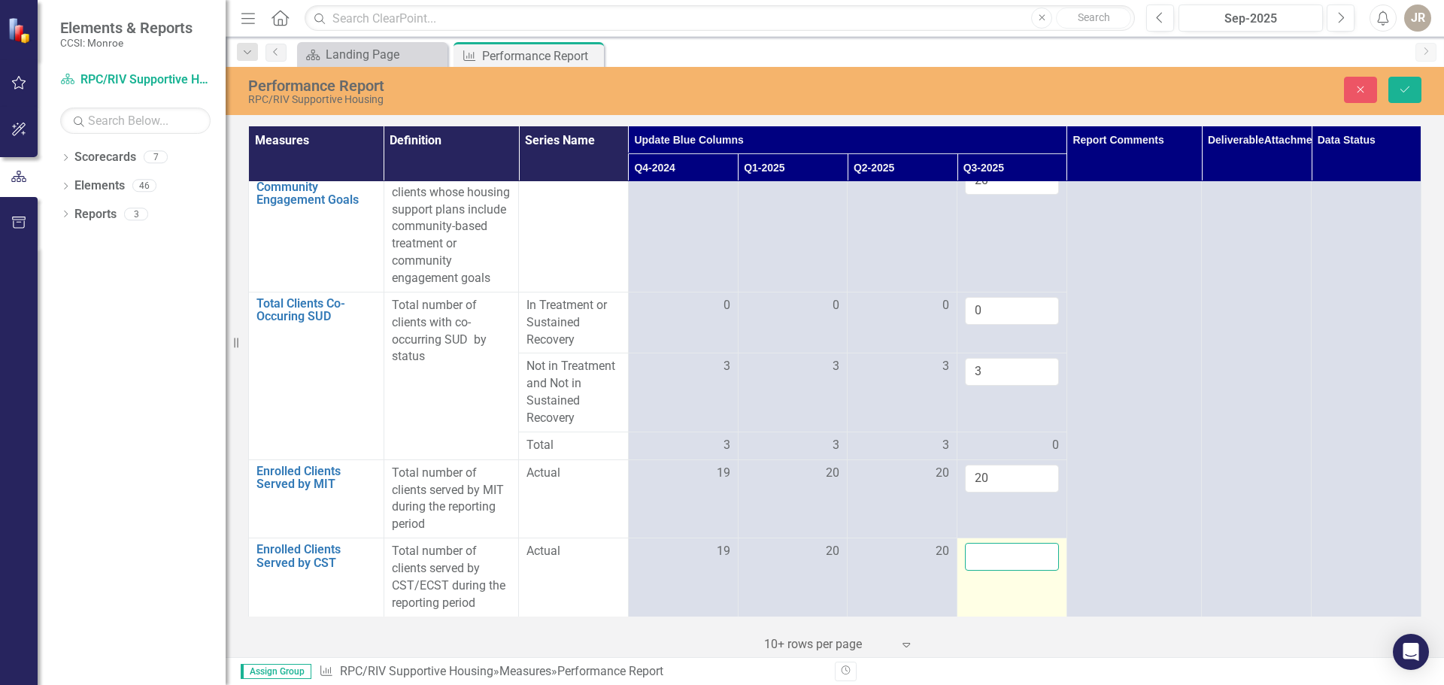
click at [990, 548] on input "number" at bounding box center [1012, 557] width 94 height 28
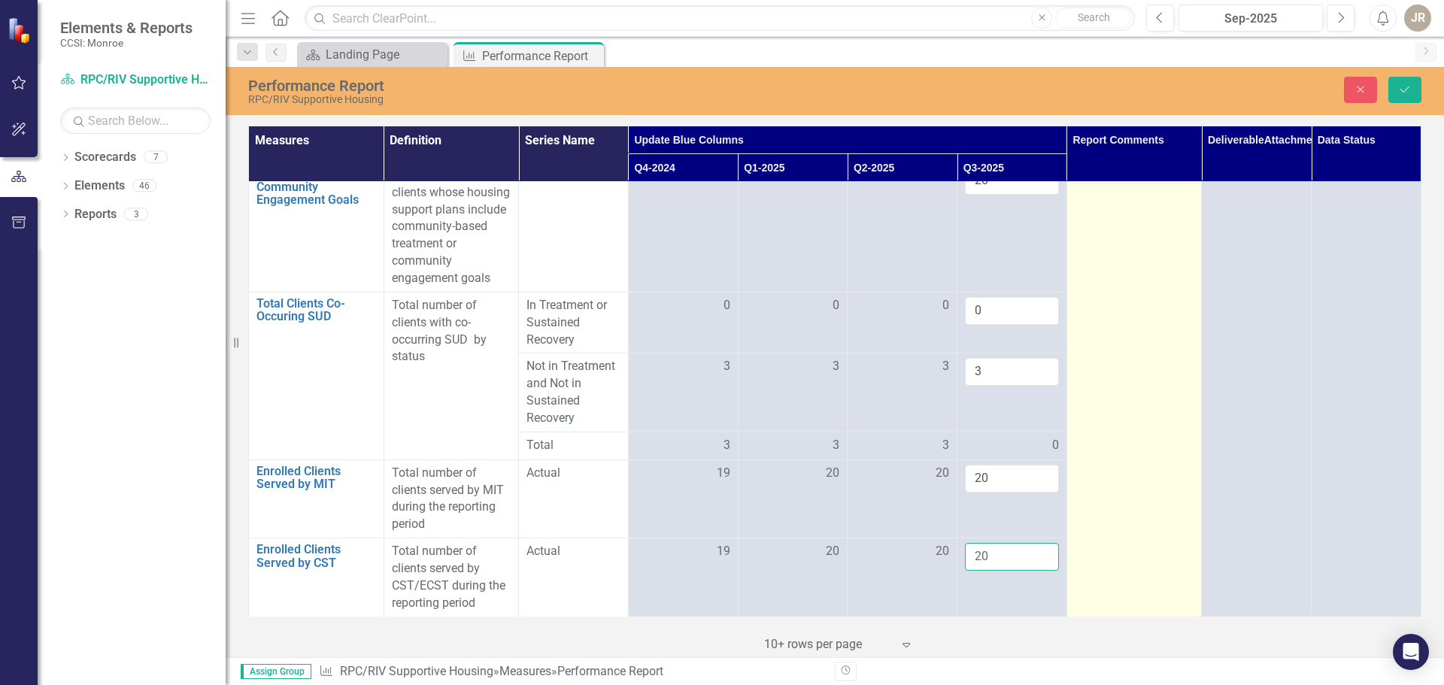
type input "20"
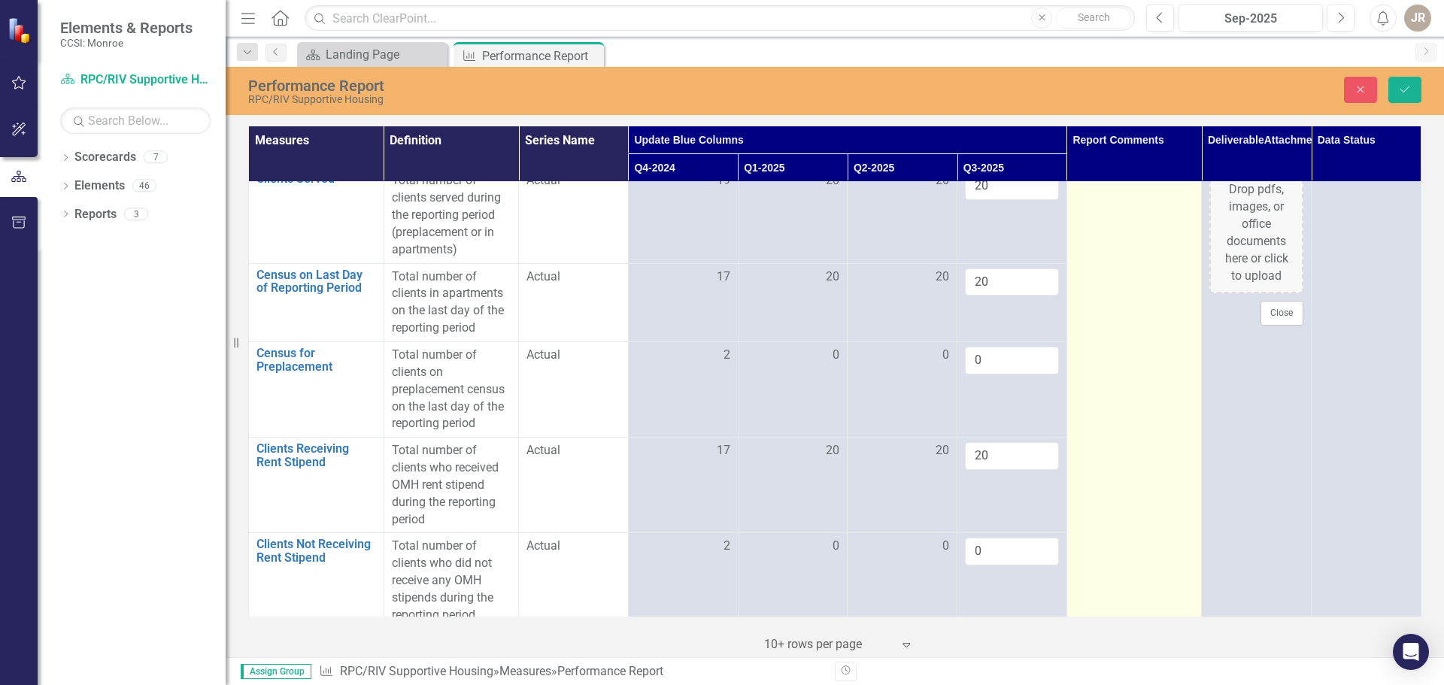
scroll to position [0, 0]
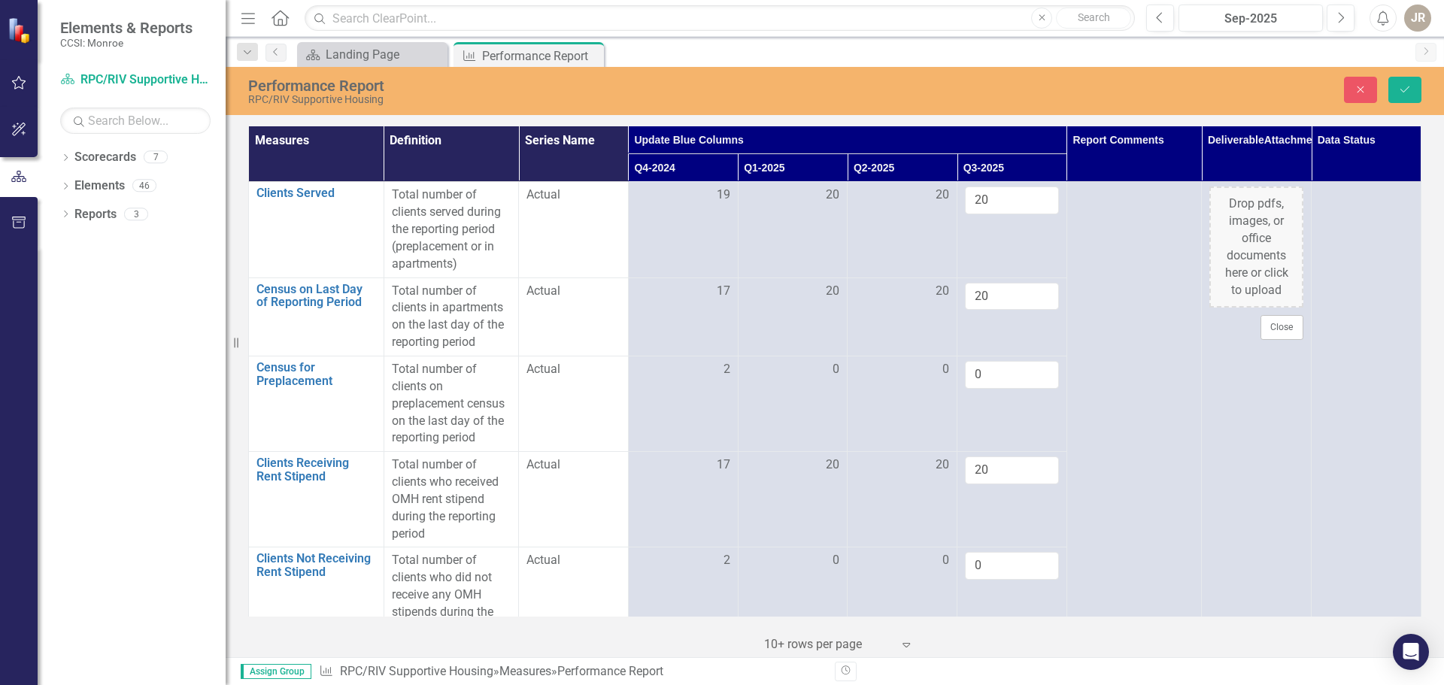
click at [1367, 166] on th "Data Status" at bounding box center [1367, 154] width 110 height 56
click at [1366, 165] on th "Data Status" at bounding box center [1367, 154] width 110 height 56
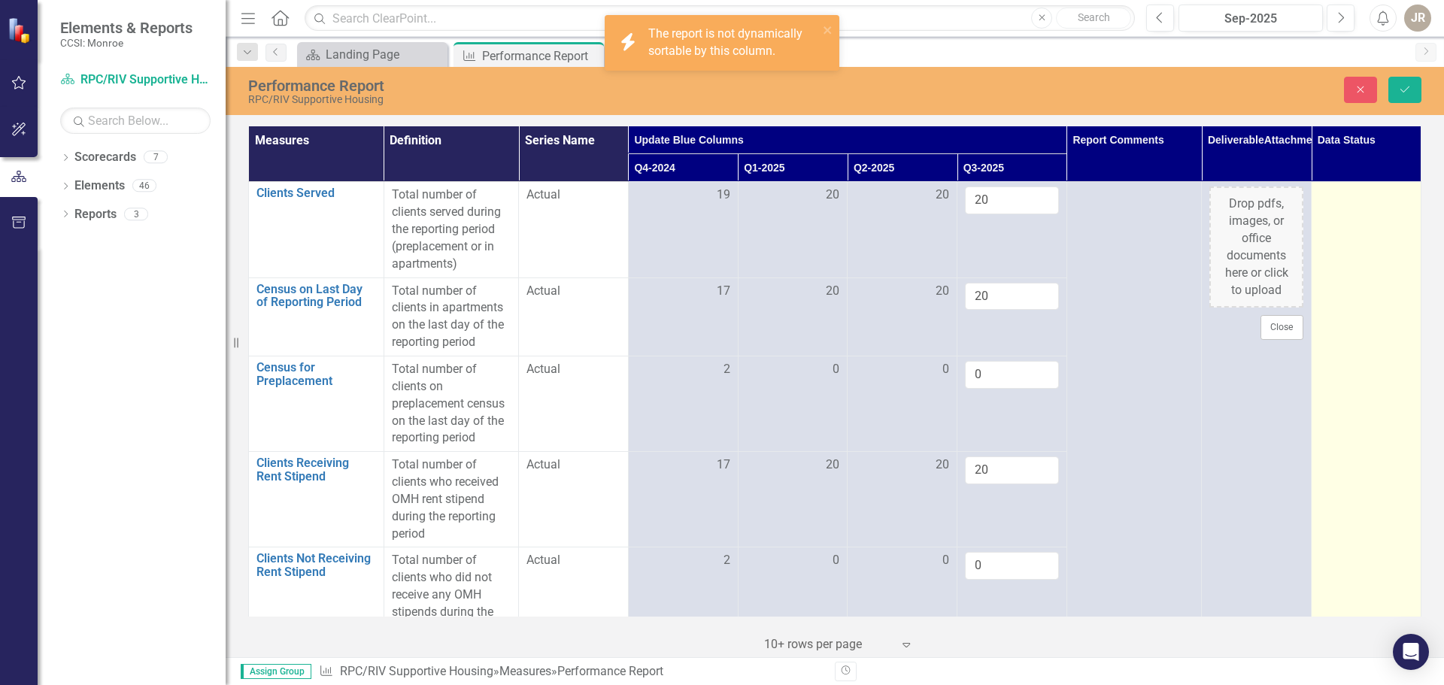
click at [1373, 197] on div "Not Defined" at bounding box center [1358, 200] width 56 height 17
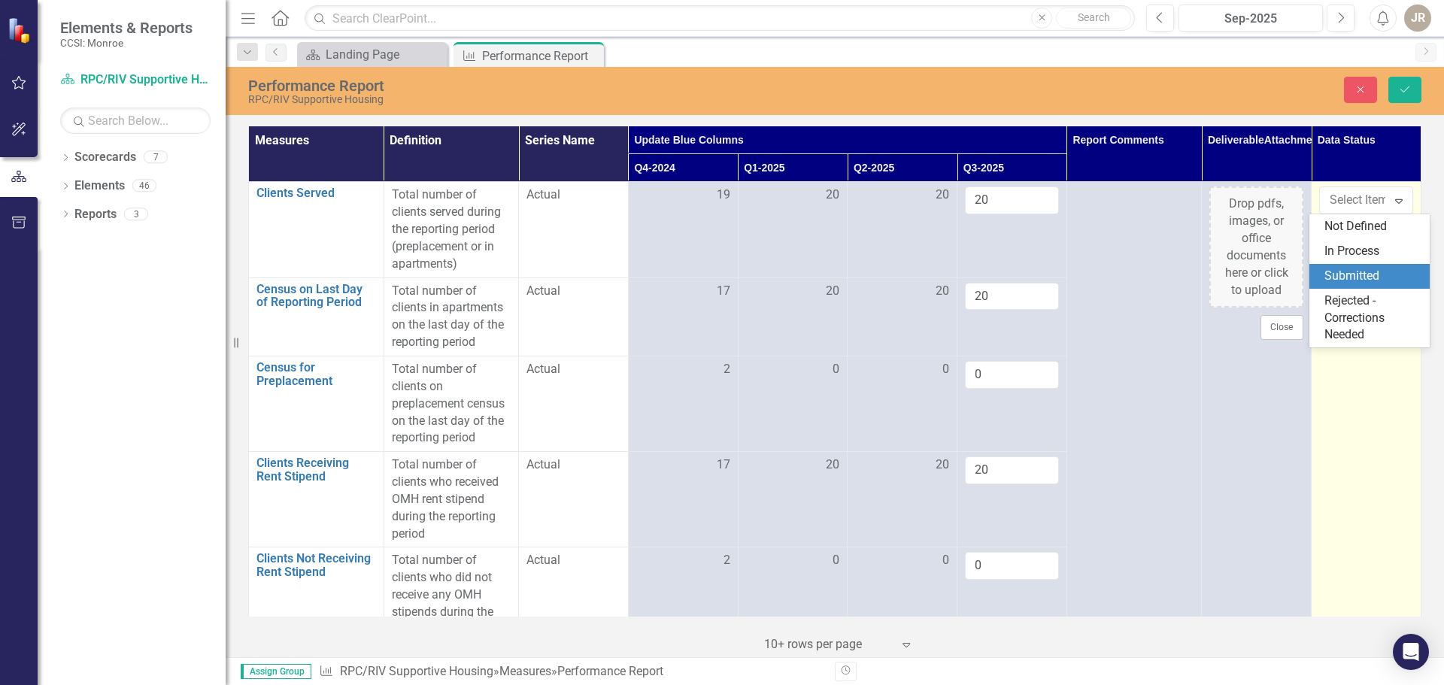
click at [1355, 277] on div "Submitted" at bounding box center [1373, 276] width 96 height 17
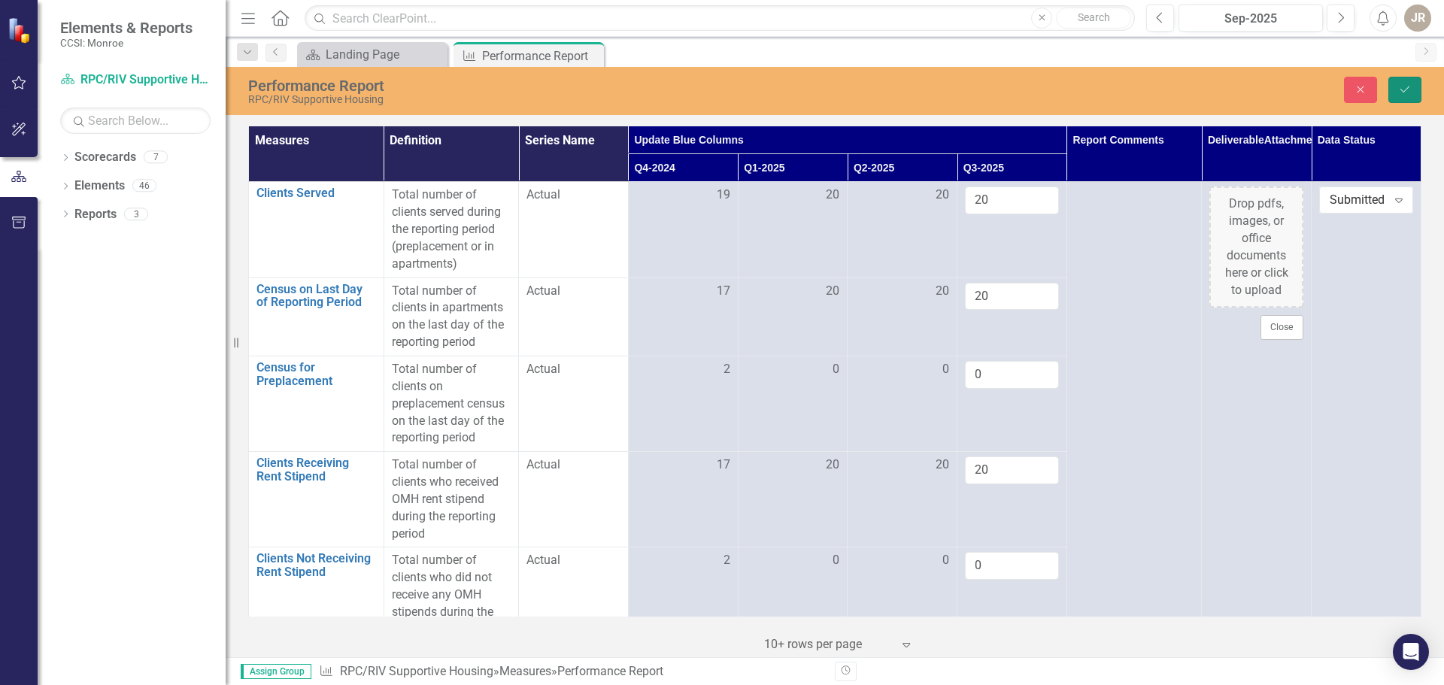
click at [1413, 91] on button "Save" at bounding box center [1404, 90] width 33 height 26
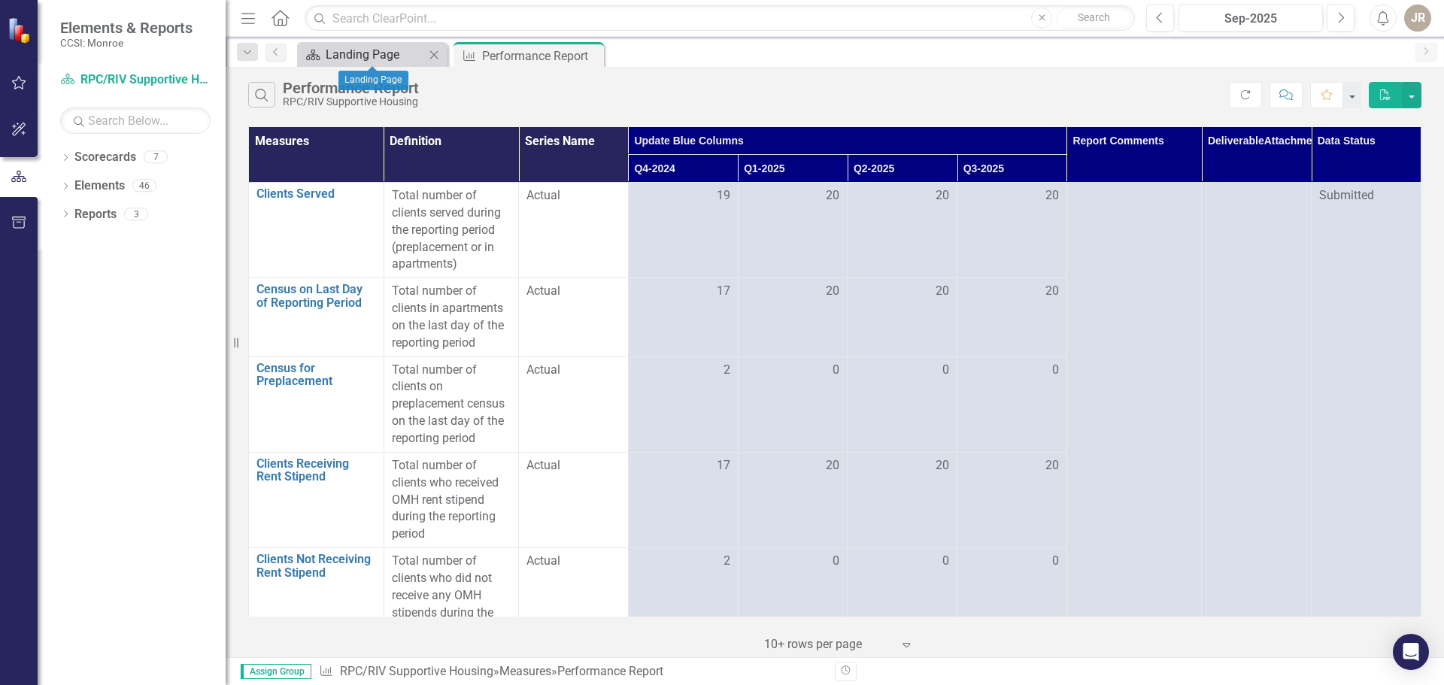
click at [338, 49] on div "Landing Page" at bounding box center [375, 54] width 99 height 19
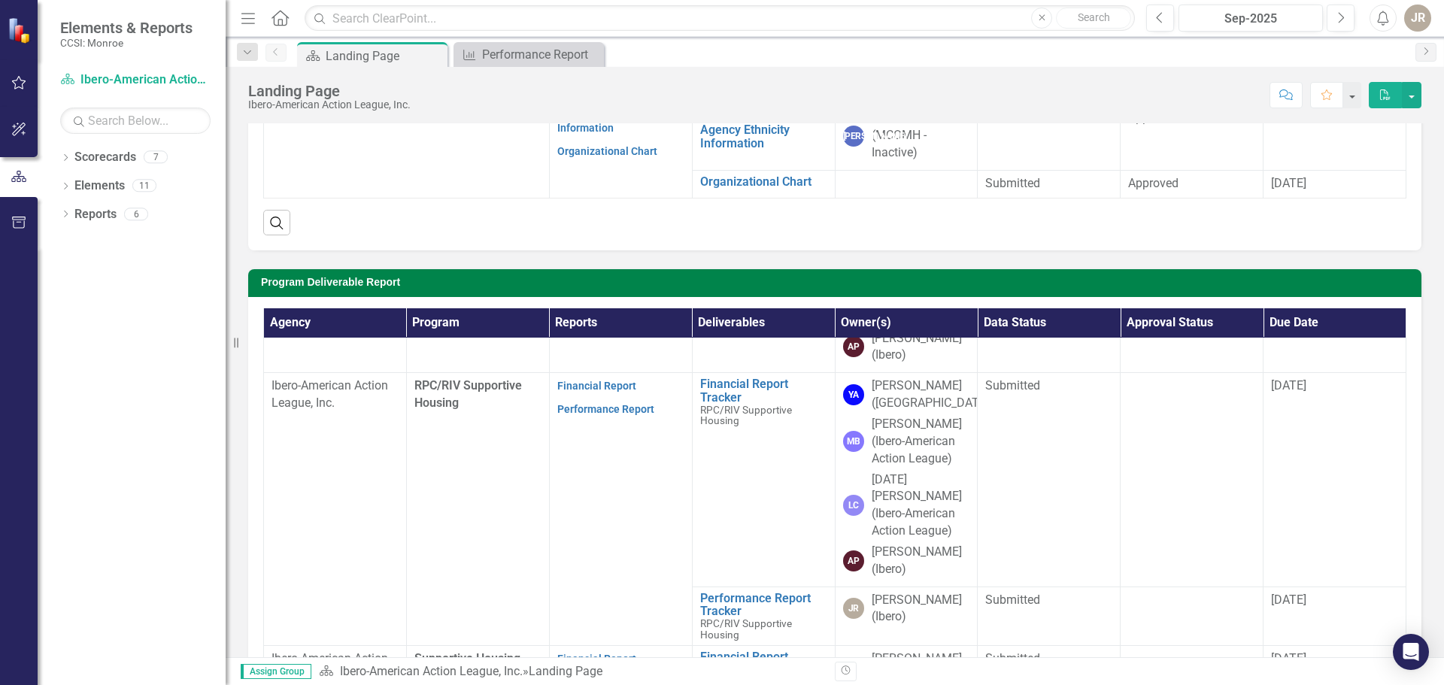
scroll to position [624, 0]
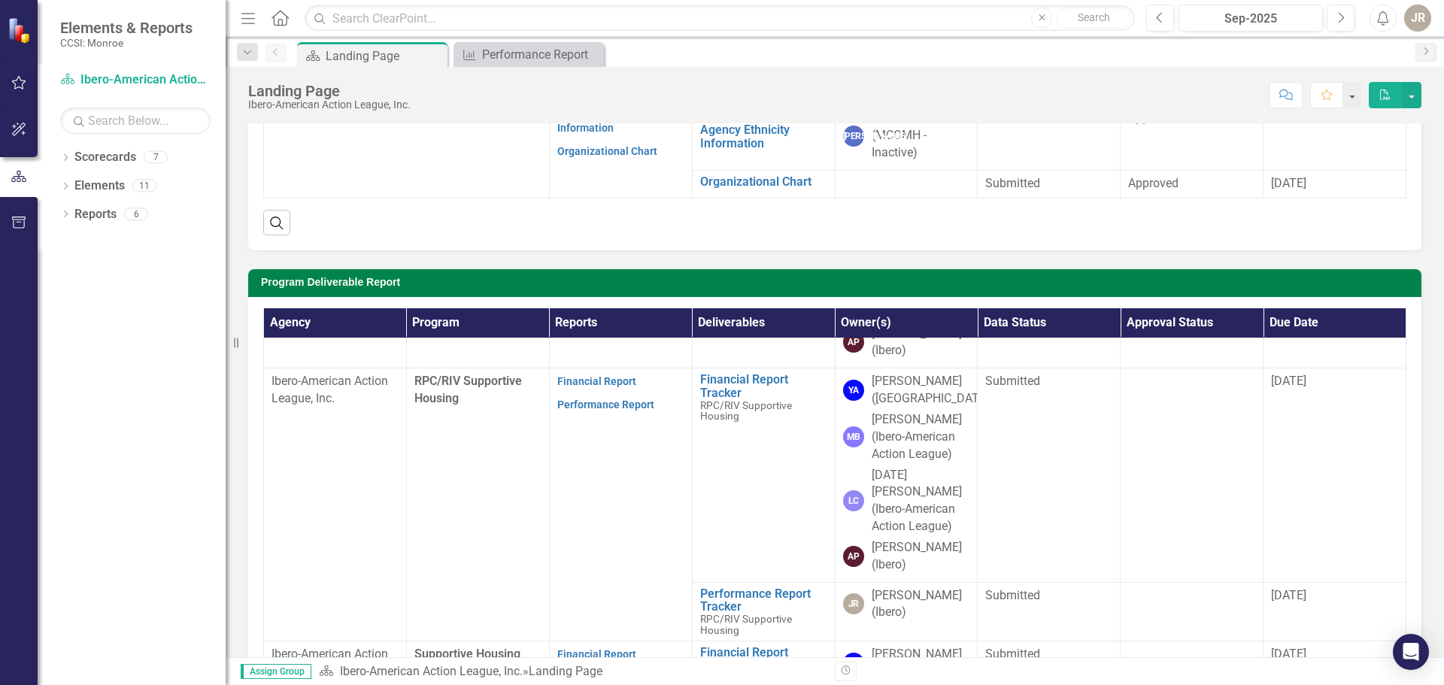
click at [602, 672] on link "Performance Report" at bounding box center [605, 678] width 97 height 12
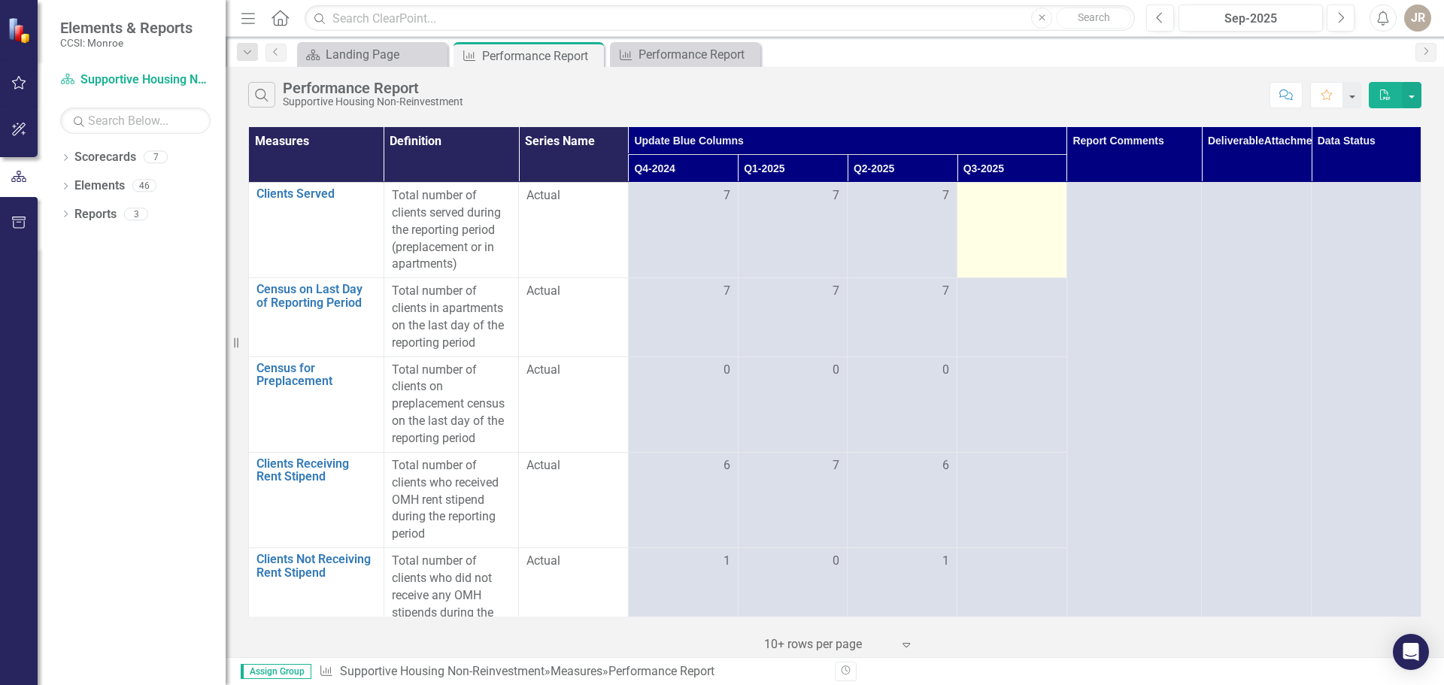
click at [1003, 240] on td at bounding box center [1012, 231] width 110 height 96
click at [1003, 239] on td at bounding box center [1012, 231] width 110 height 96
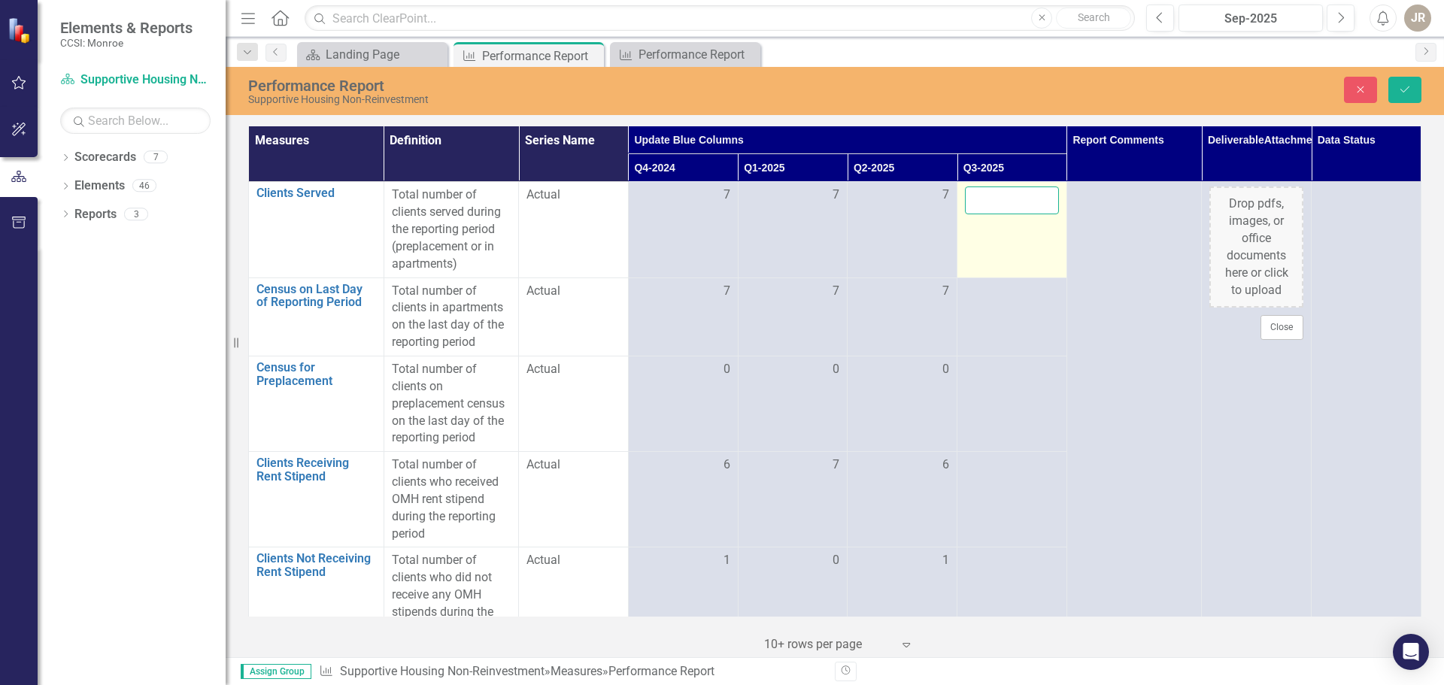
click at [998, 205] on input "number" at bounding box center [1012, 201] width 94 height 28
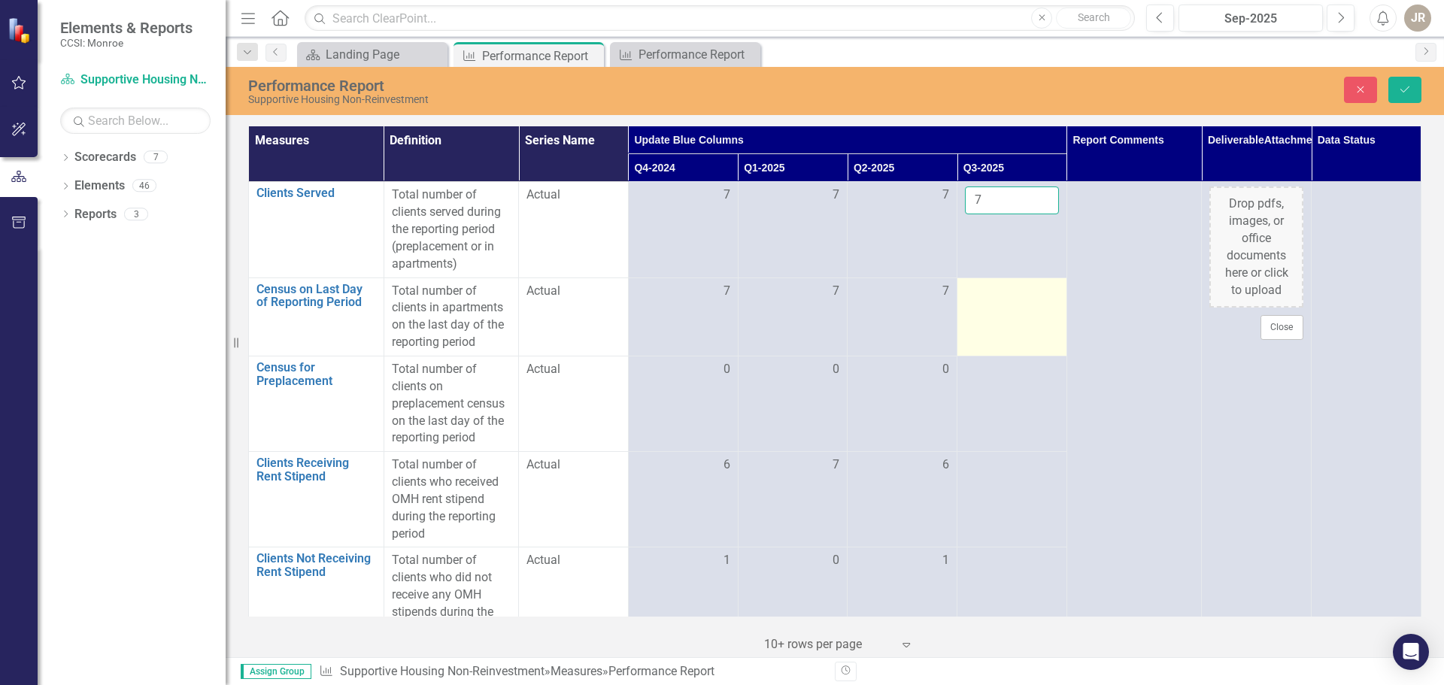
type input "7"
click at [993, 297] on div at bounding box center [1012, 292] width 94 height 18
click at [993, 298] on input "number" at bounding box center [1012, 297] width 94 height 28
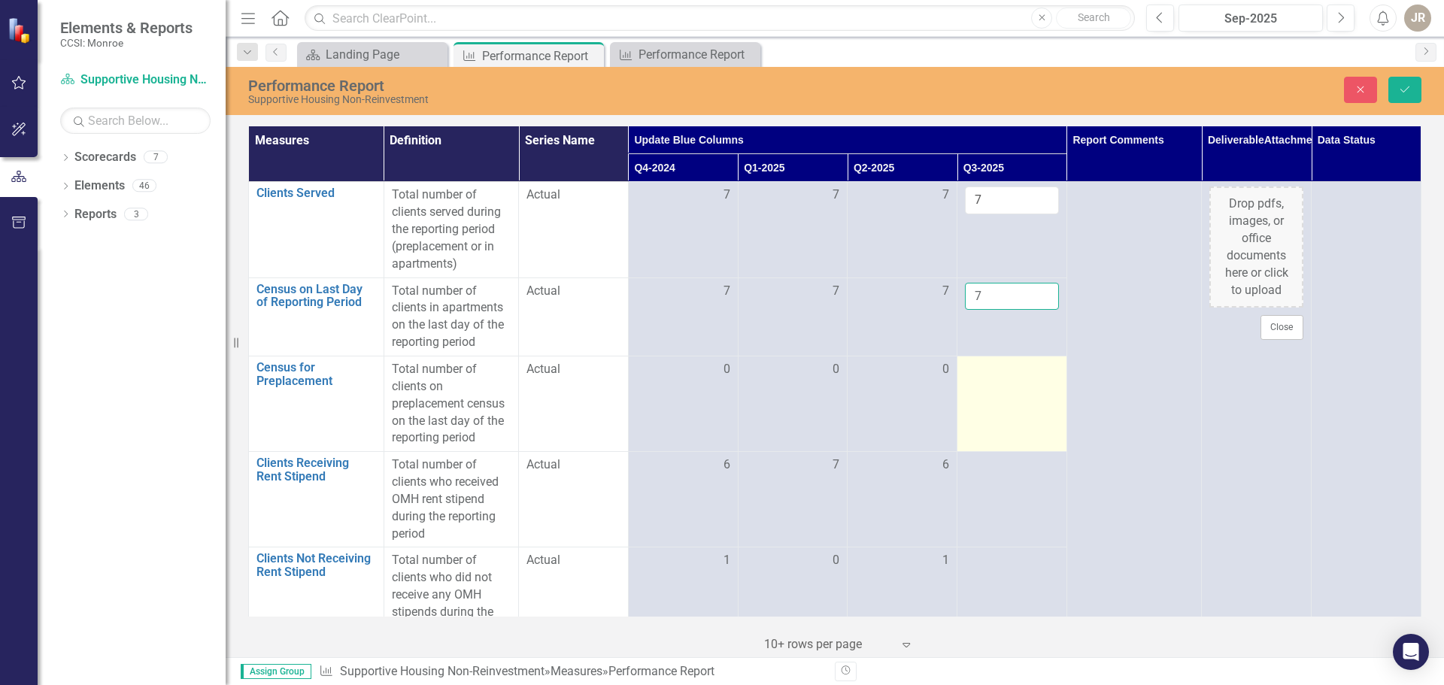
type input "7"
click at [1000, 375] on div at bounding box center [1012, 370] width 94 height 18
click at [1000, 375] on input "number" at bounding box center [1012, 375] width 94 height 28
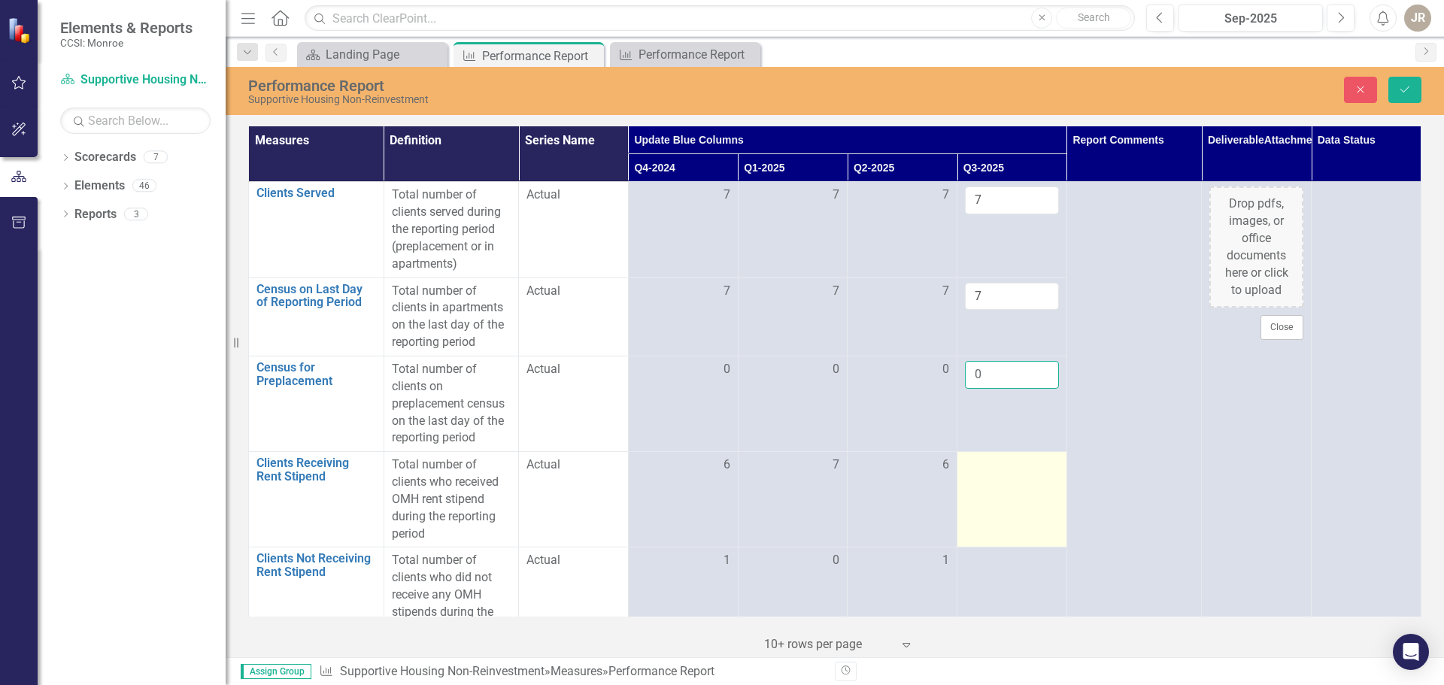
type input "0"
click at [999, 464] on div at bounding box center [1012, 466] width 94 height 18
click at [996, 467] on input "number" at bounding box center [1012, 471] width 94 height 28
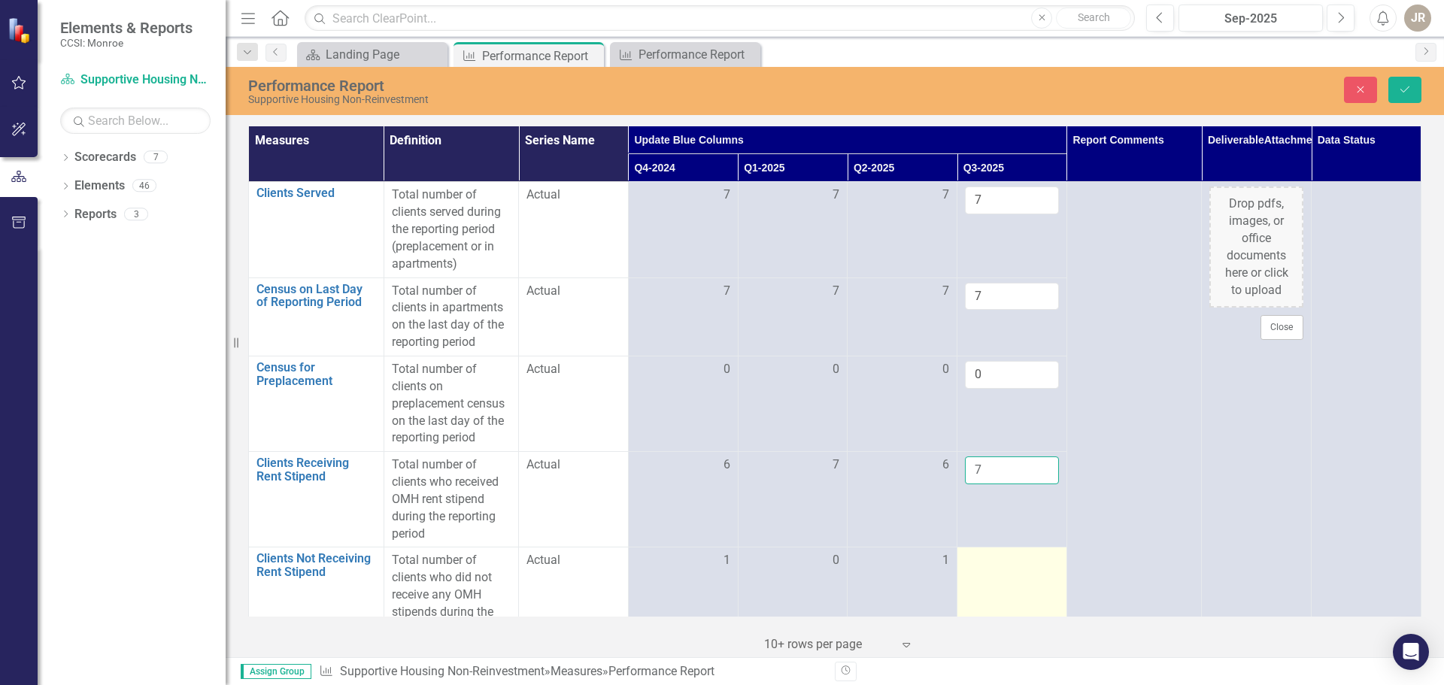
type input "7"
click at [1017, 566] on div at bounding box center [1012, 561] width 94 height 18
click at [1016, 566] on div at bounding box center [1012, 561] width 94 height 18
click at [1016, 566] on input "number" at bounding box center [1012, 566] width 94 height 28
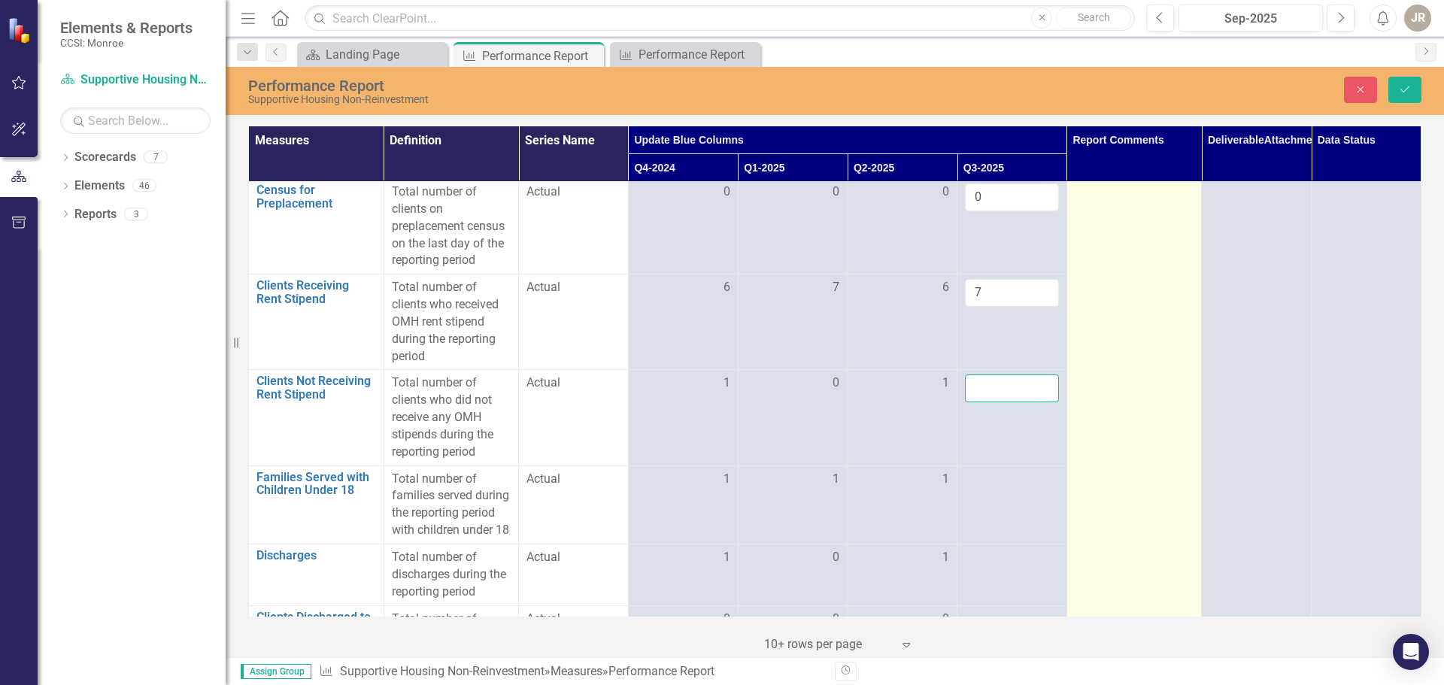
scroll to position [226, 0]
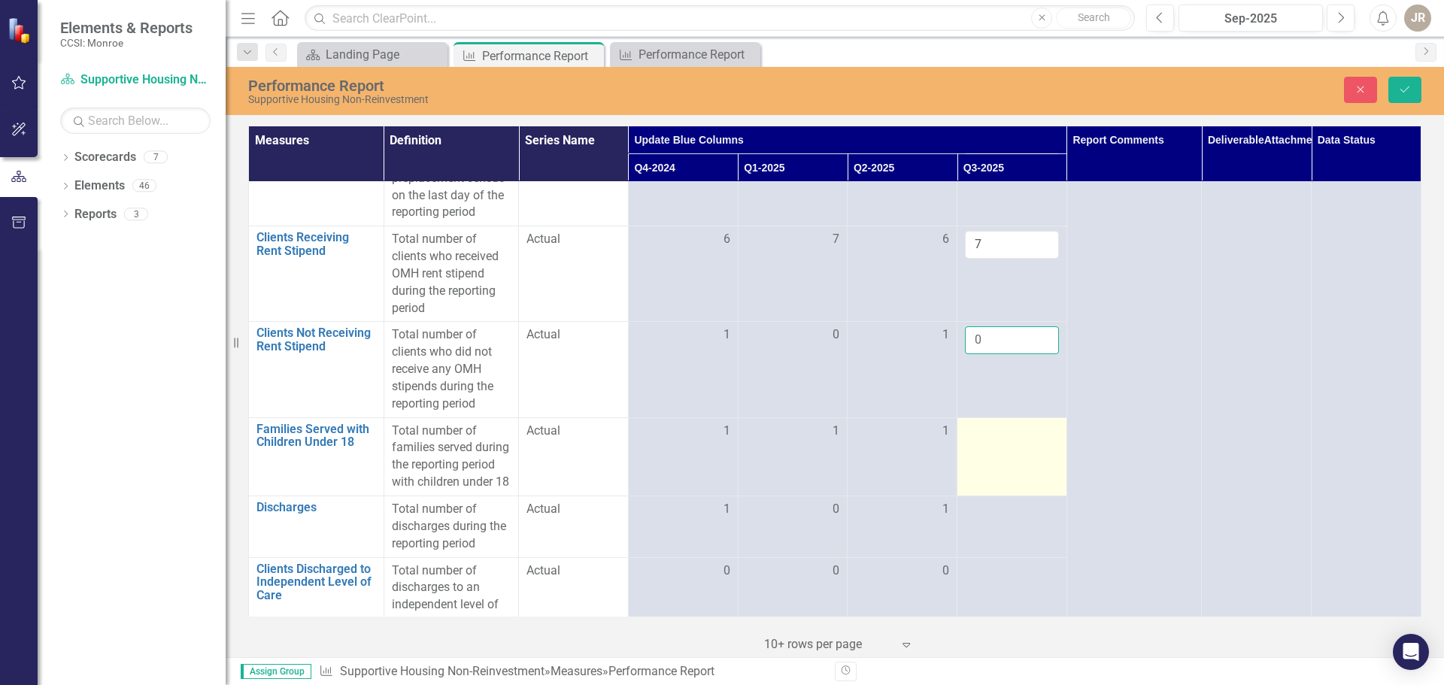
type input "0"
click at [974, 434] on div at bounding box center [1012, 432] width 94 height 18
click at [974, 434] on input "number" at bounding box center [1012, 437] width 94 height 28
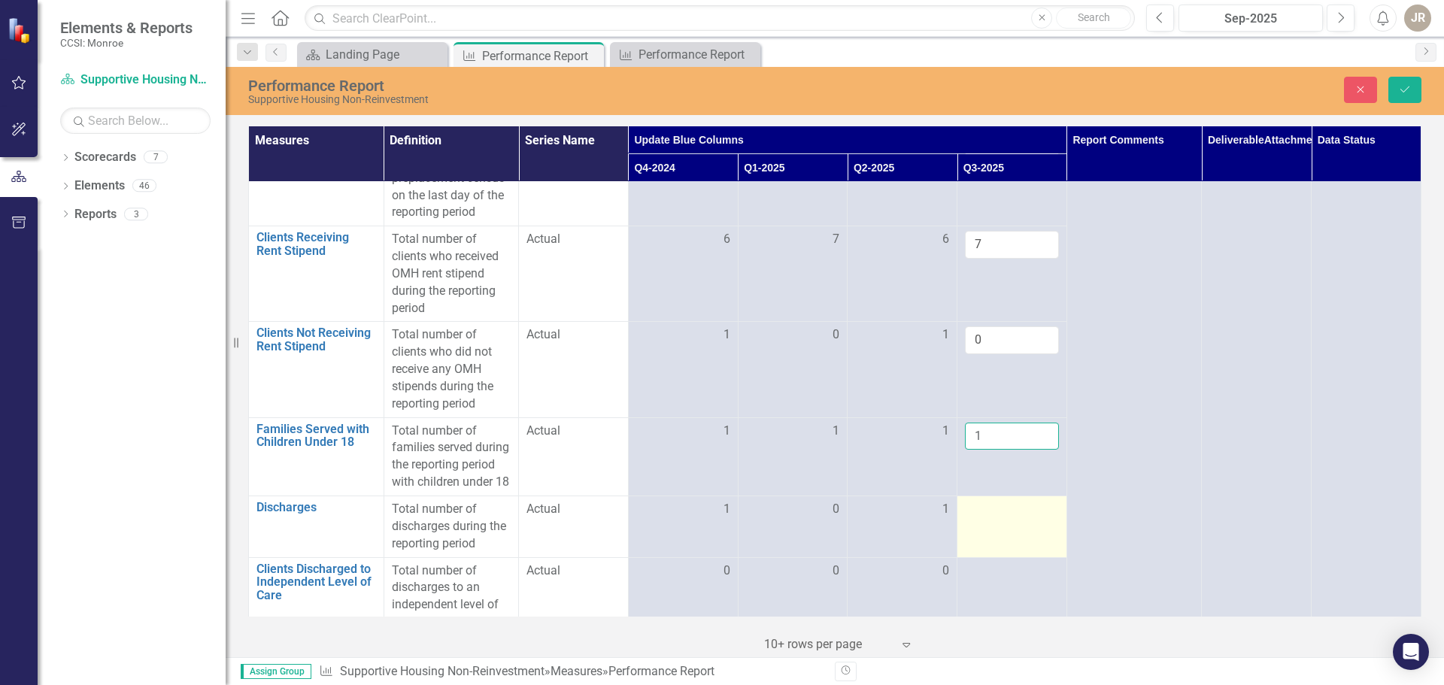
type input "1"
click at [993, 518] on div at bounding box center [1012, 510] width 94 height 18
click at [991, 524] on input "number" at bounding box center [1012, 515] width 94 height 28
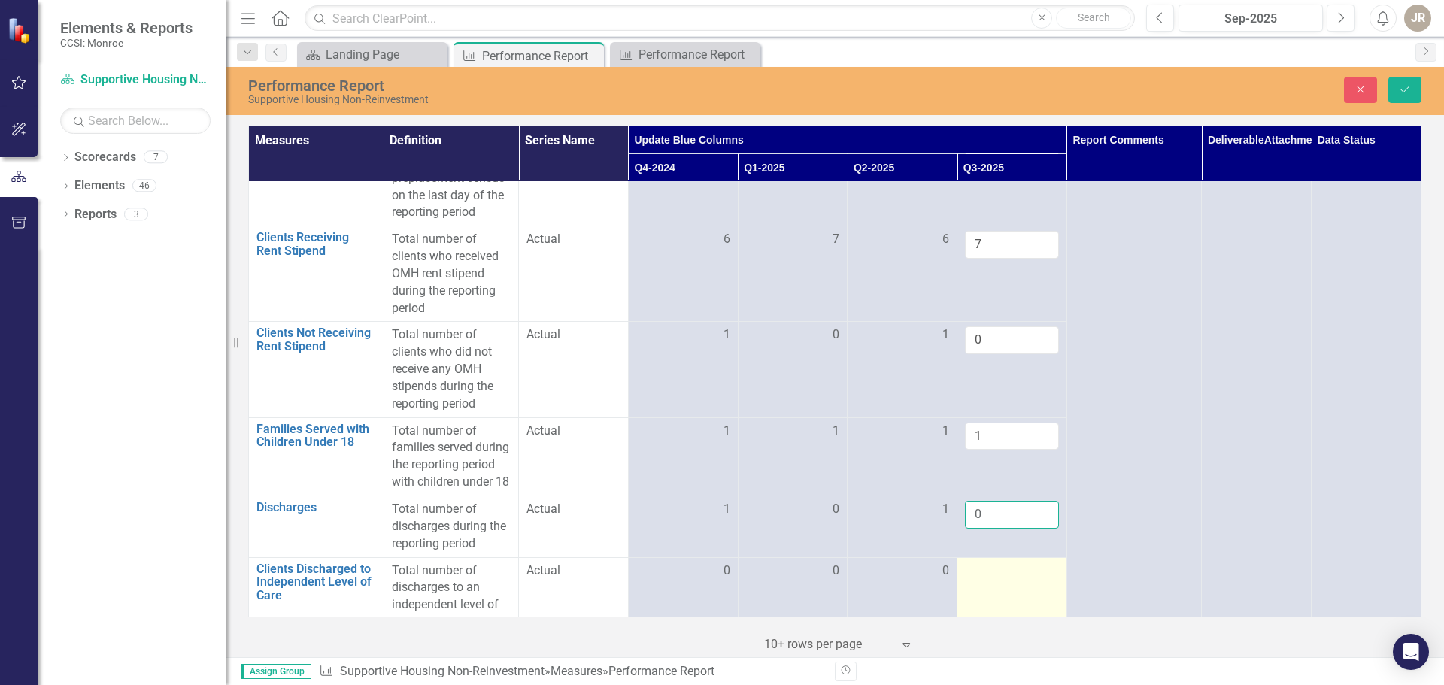
type input "0"
click at [991, 581] on div at bounding box center [1012, 572] width 94 height 18
click at [992, 590] on input "number" at bounding box center [1012, 577] width 94 height 28
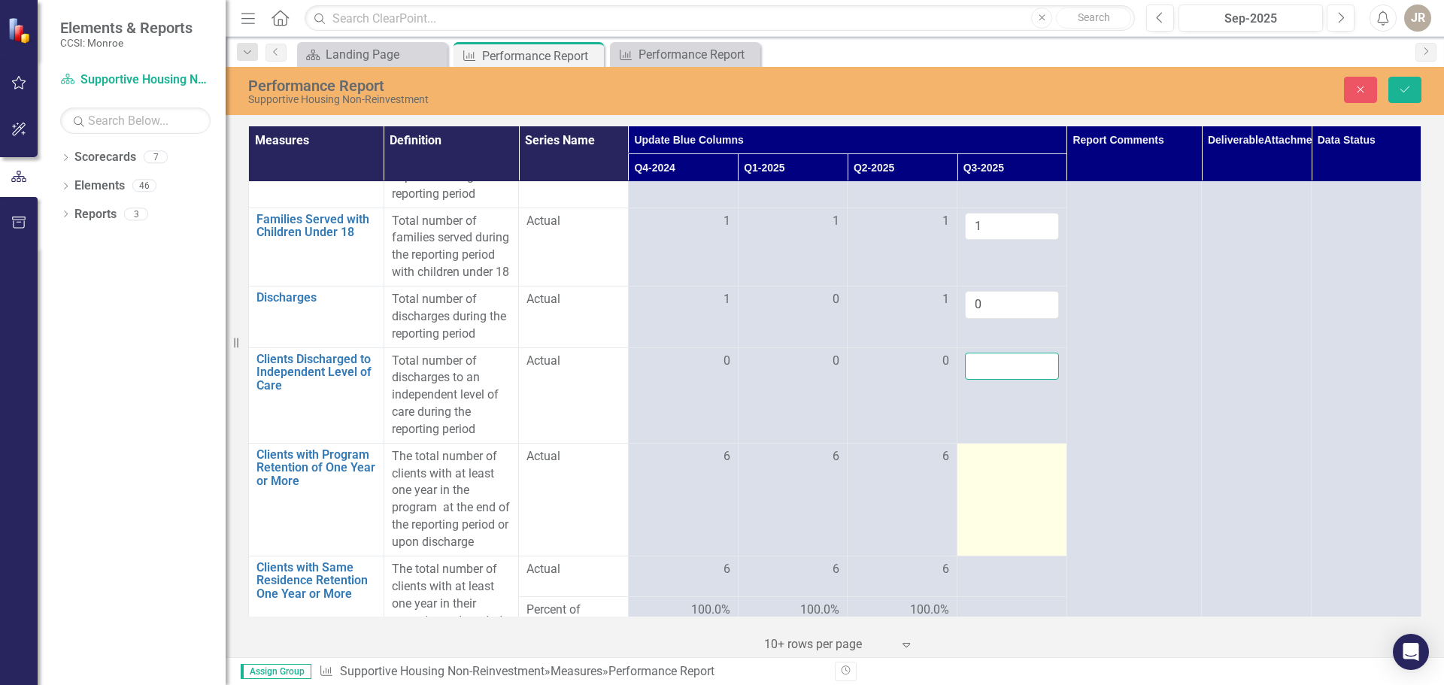
scroll to position [451, 0]
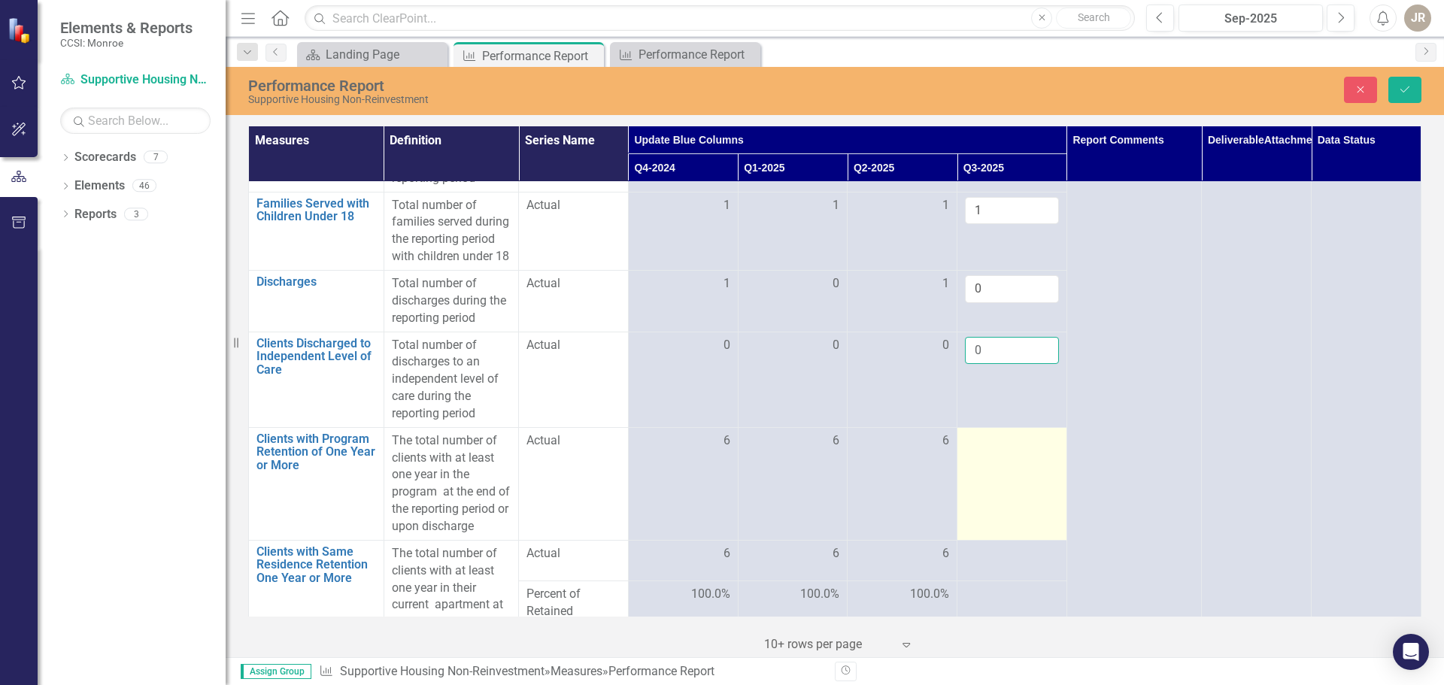
type input "0"
click at [987, 451] on div at bounding box center [1012, 441] width 94 height 18
click at [986, 451] on div at bounding box center [1012, 441] width 94 height 18
click at [985, 459] on input "number" at bounding box center [1012, 446] width 94 height 28
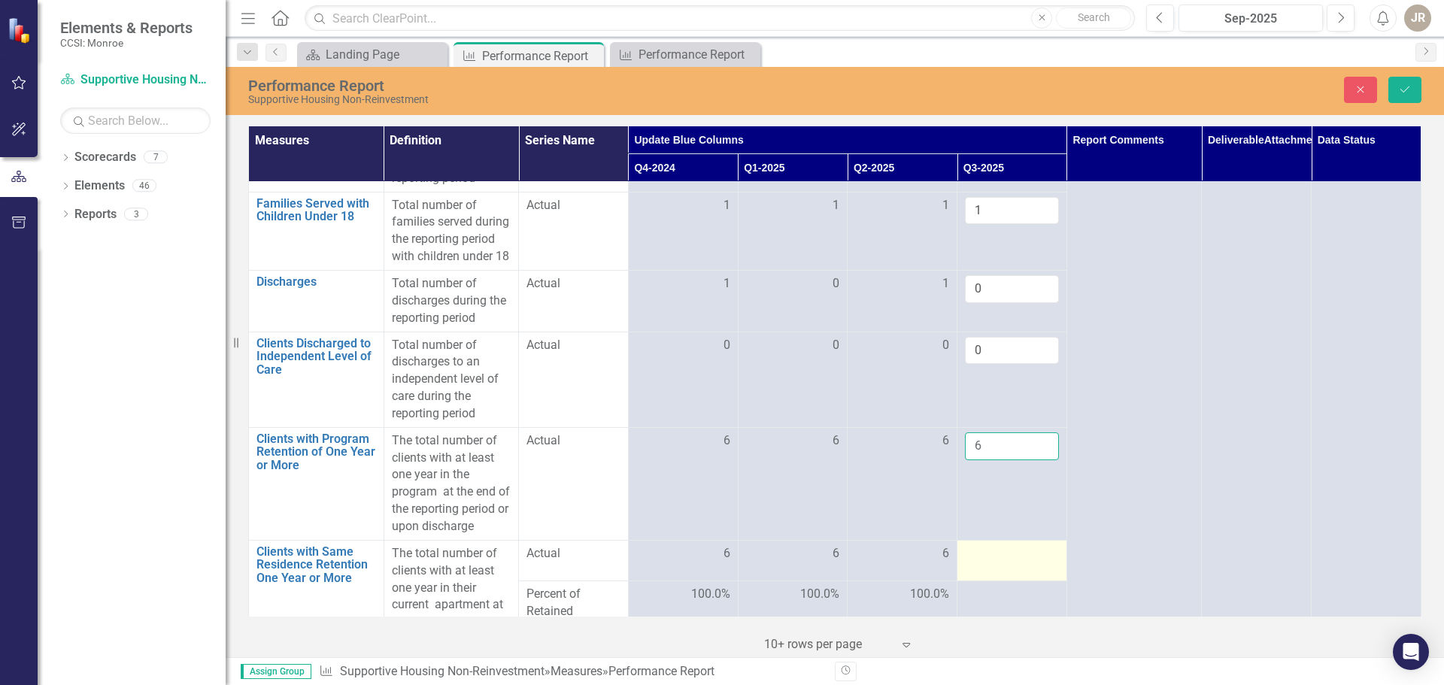
type input "6"
click at [986, 563] on div at bounding box center [1012, 554] width 94 height 18
click at [989, 573] on input "number" at bounding box center [1012, 559] width 94 height 28
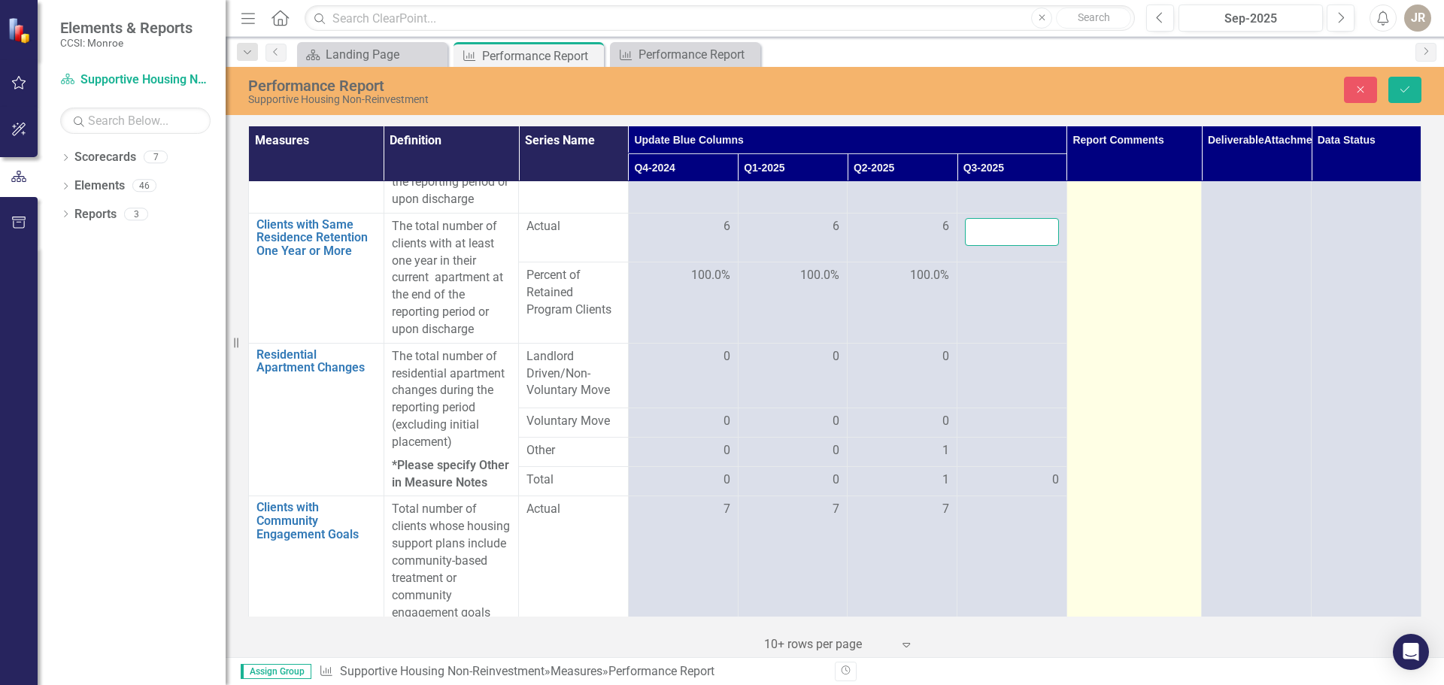
scroll to position [752, 0]
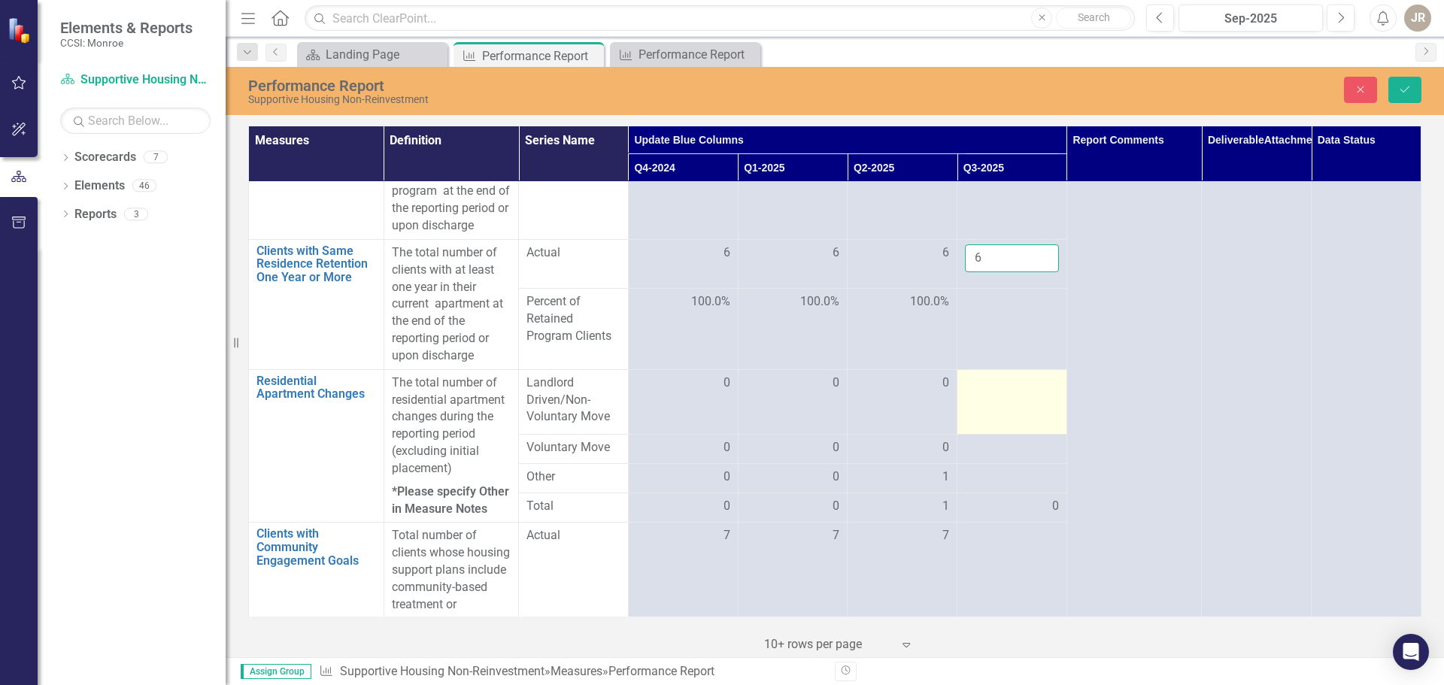
type input "6"
click at [994, 434] on td at bounding box center [1012, 401] width 110 height 65
click at [991, 428] on td at bounding box center [1012, 401] width 110 height 65
click at [982, 402] on input "number" at bounding box center [1012, 389] width 94 height 28
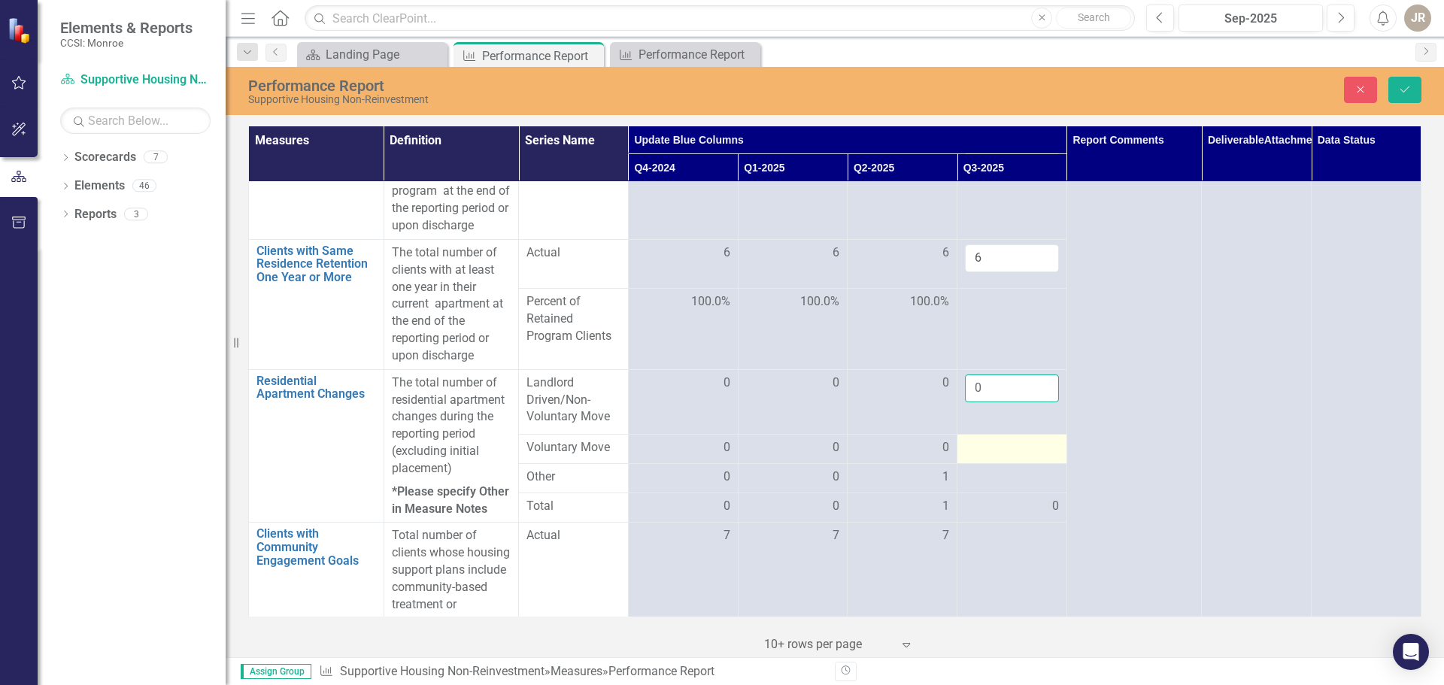
type input "0"
click at [982, 457] on div at bounding box center [1012, 448] width 94 height 18
click at [983, 463] on input "number" at bounding box center [1012, 449] width 94 height 28
type input "0"
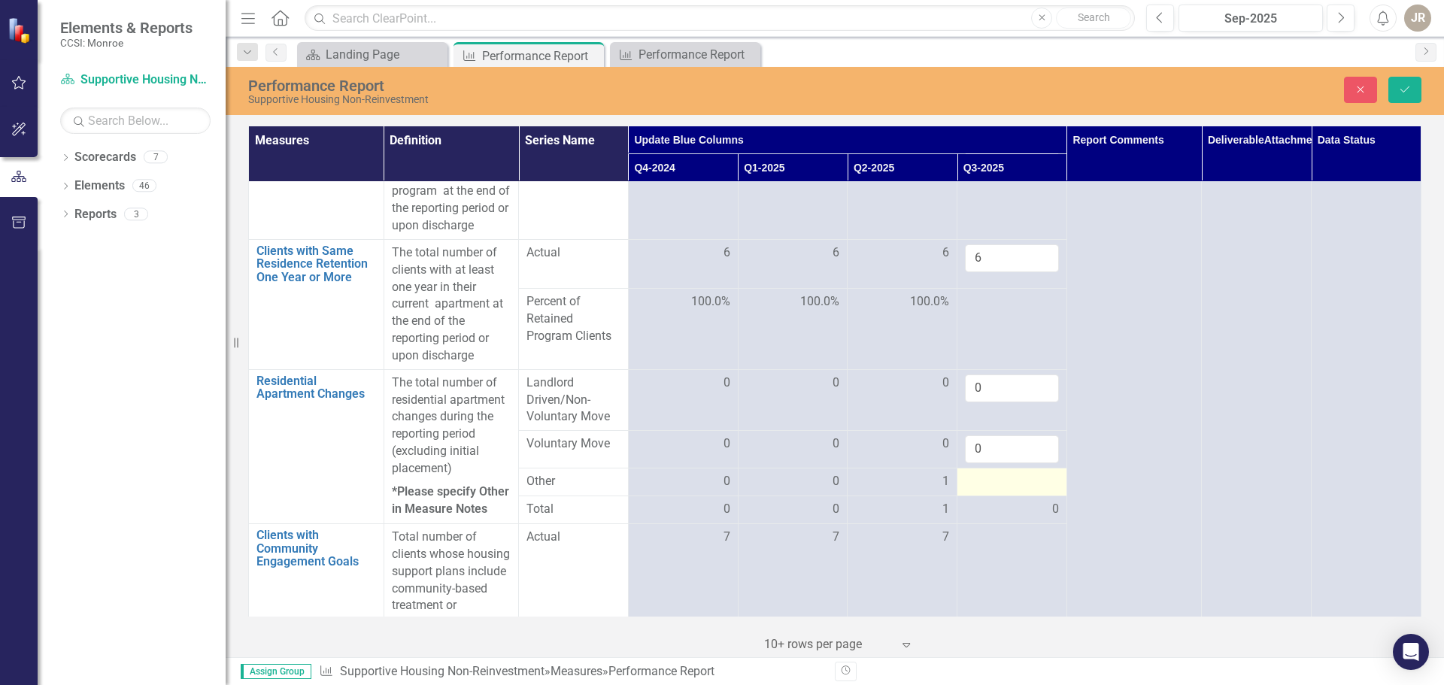
click at [990, 491] on div at bounding box center [1012, 482] width 94 height 18
click at [990, 501] on input "number" at bounding box center [1012, 487] width 94 height 28
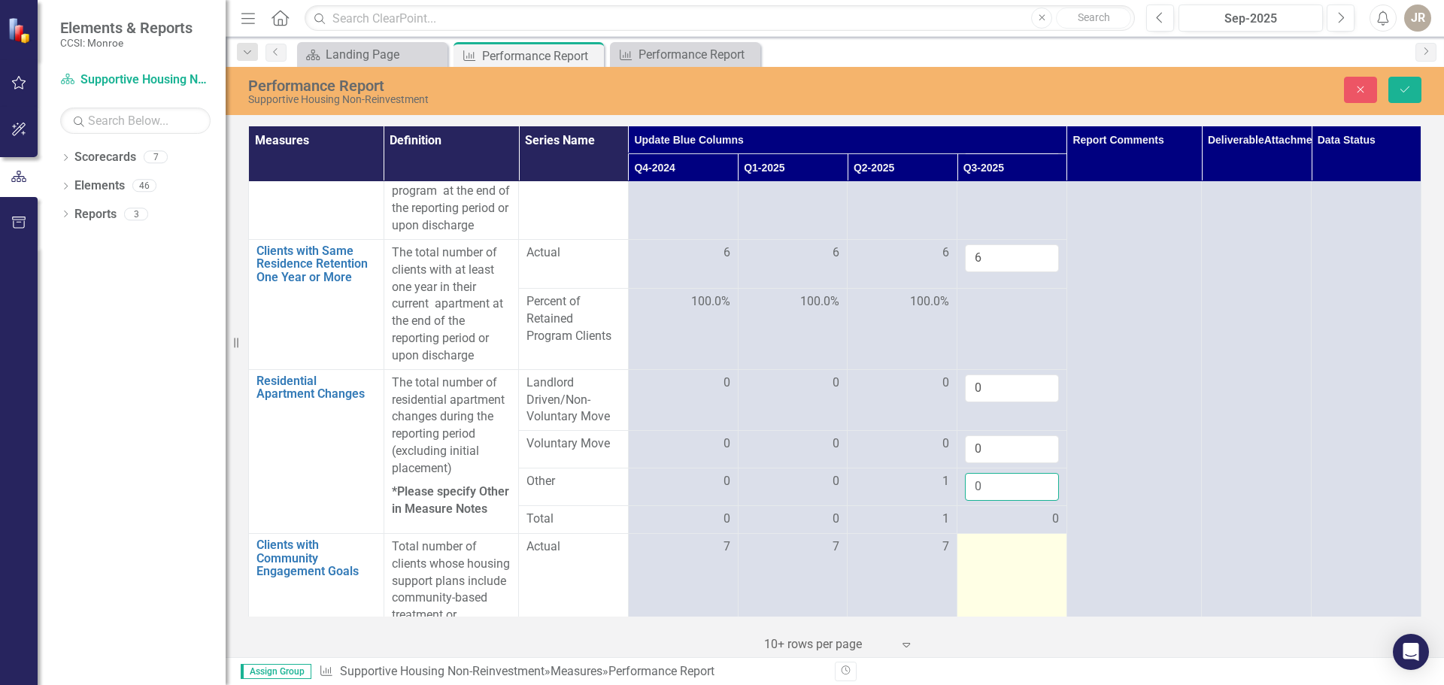
type input "0"
click at [1012, 557] on div at bounding box center [1012, 548] width 94 height 18
click at [1009, 566] on input "number" at bounding box center [1012, 553] width 94 height 28
type input "-2"
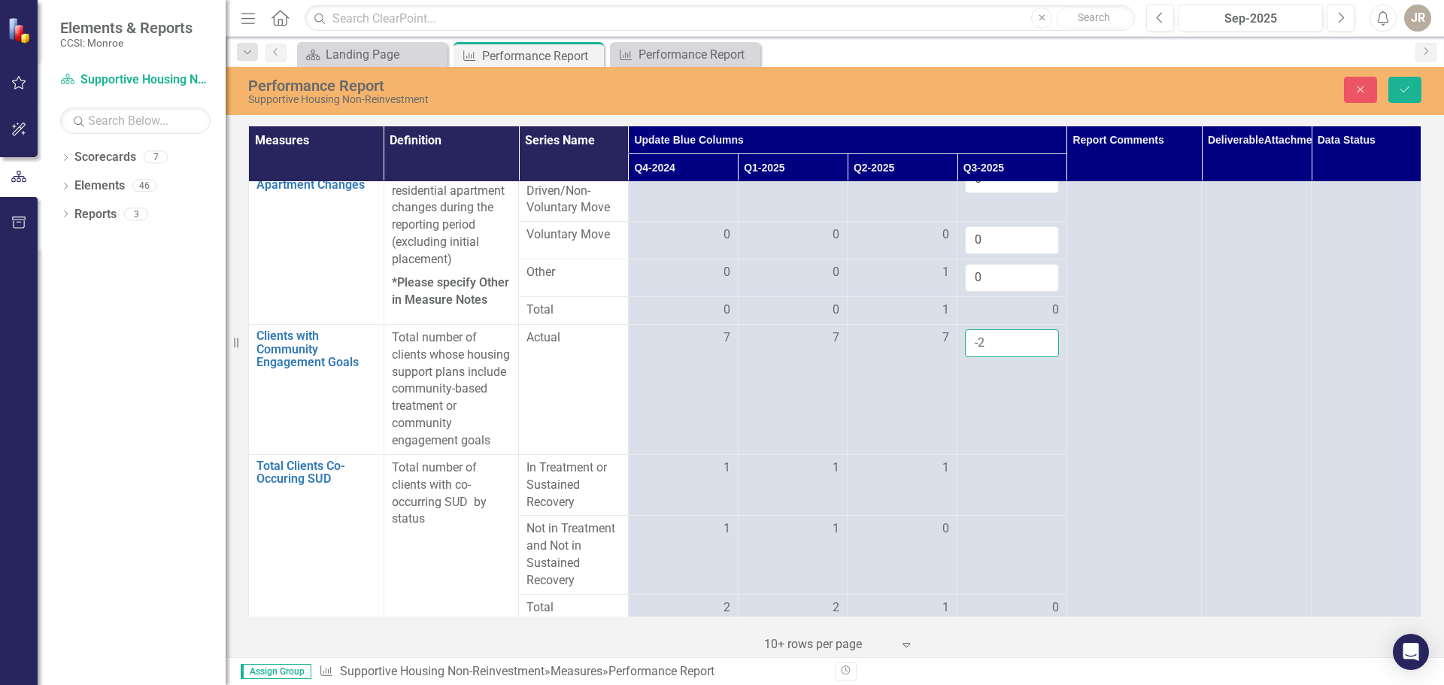
scroll to position [1053, 0]
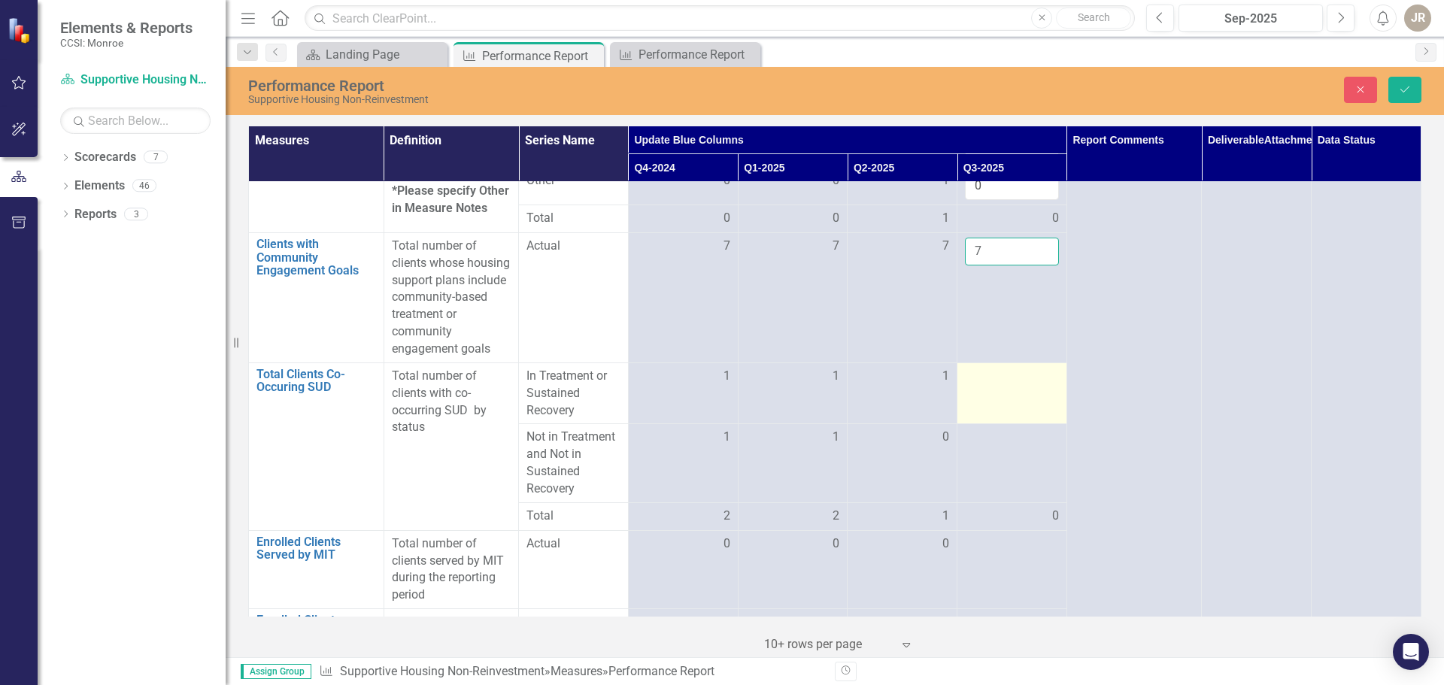
type input "7"
click at [1010, 424] on td at bounding box center [1012, 394] width 110 height 62
click at [1009, 396] on input "number" at bounding box center [1012, 382] width 94 height 28
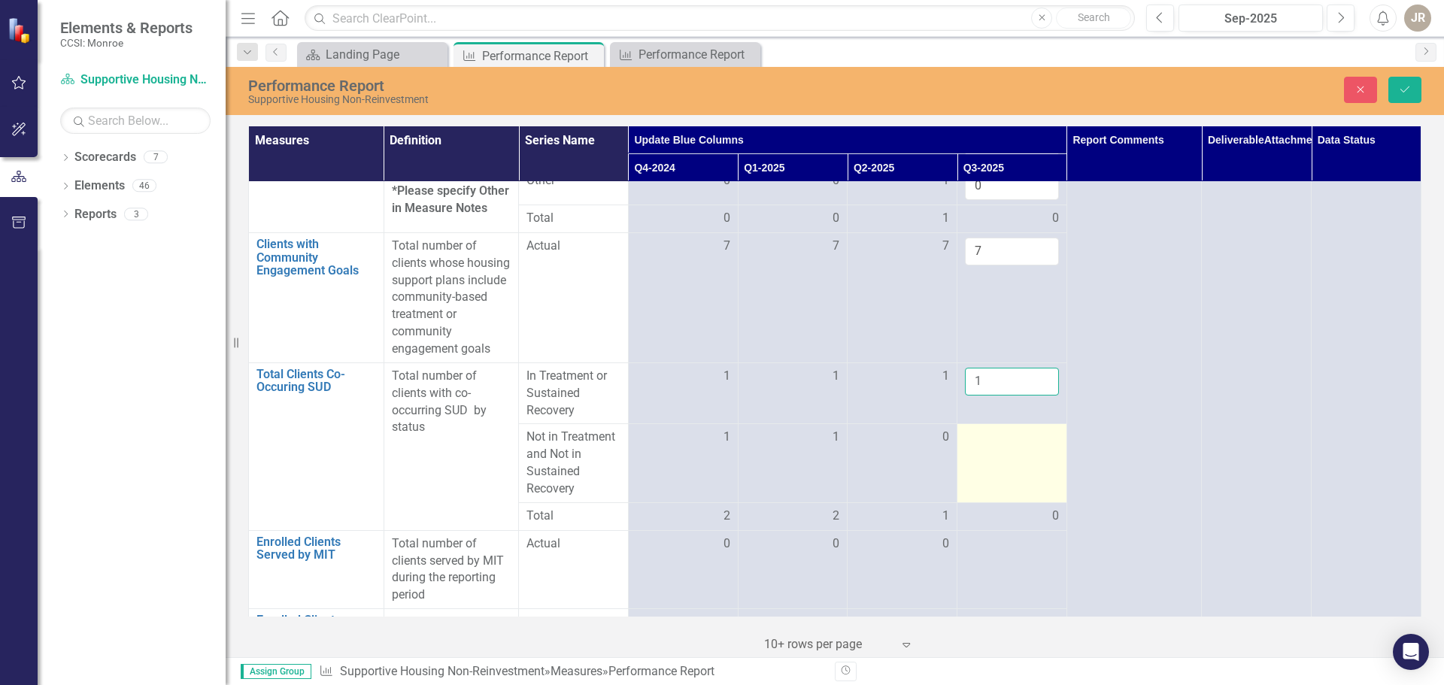
type input "1"
click at [993, 447] on div at bounding box center [1012, 438] width 94 height 18
click at [994, 457] on input "number" at bounding box center [1012, 443] width 94 height 28
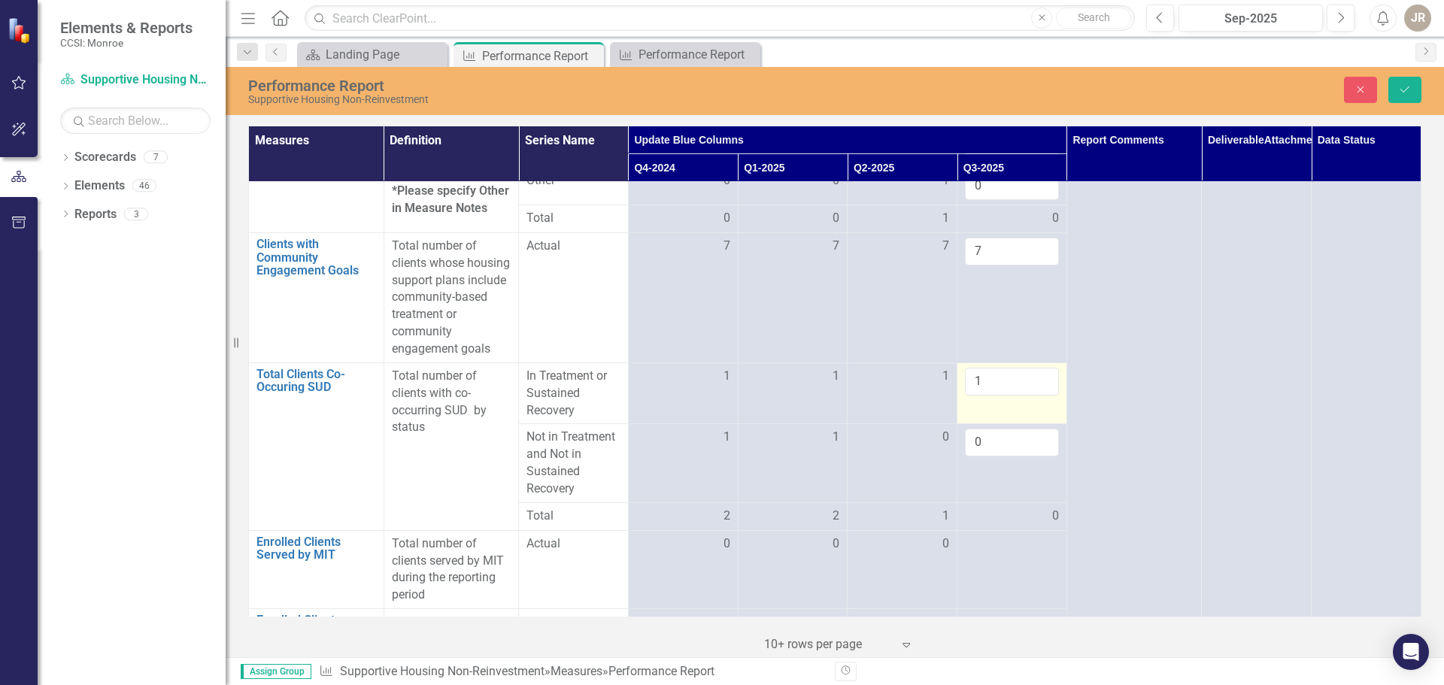
type input "0"
click at [985, 396] on input "1" at bounding box center [1012, 382] width 94 height 28
click at [982, 457] on input "0" at bounding box center [1012, 443] width 94 height 28
type input "0"
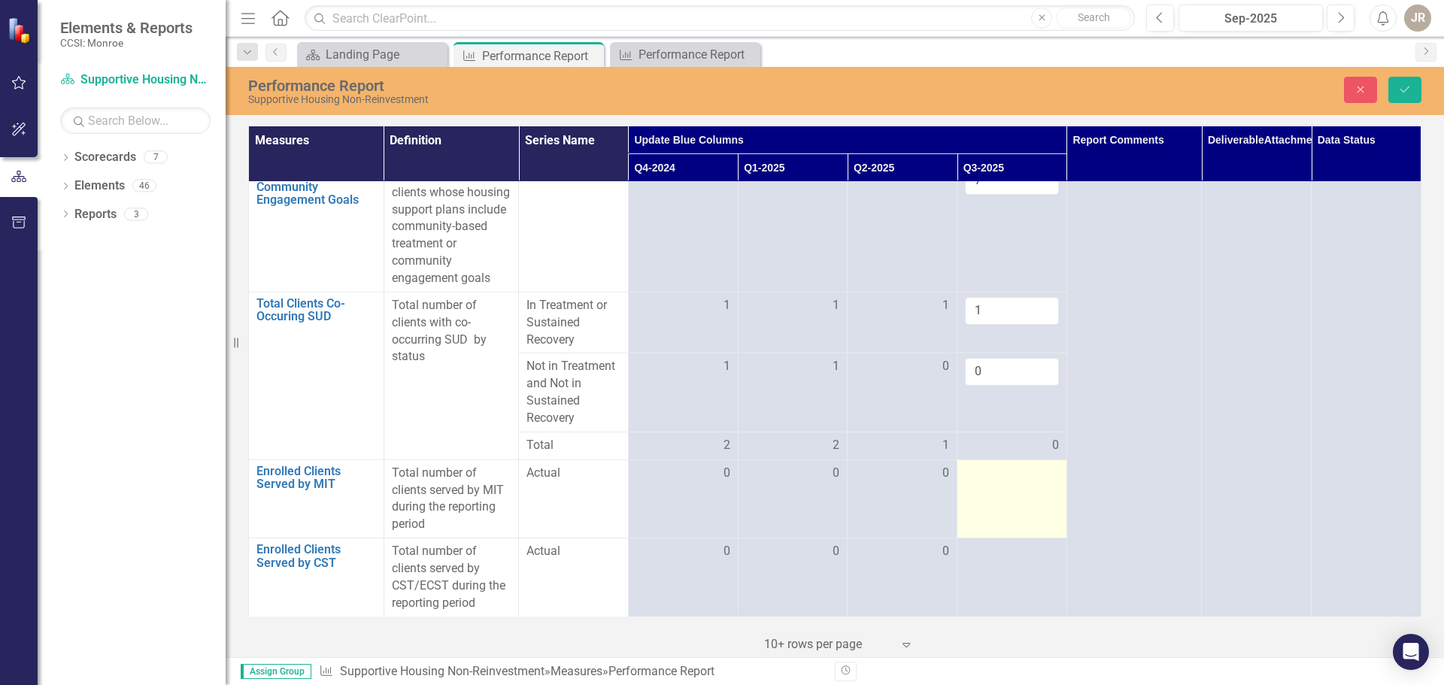
click at [1009, 481] on div at bounding box center [1012, 474] width 94 height 18
click at [1006, 482] on input "number" at bounding box center [1012, 479] width 94 height 28
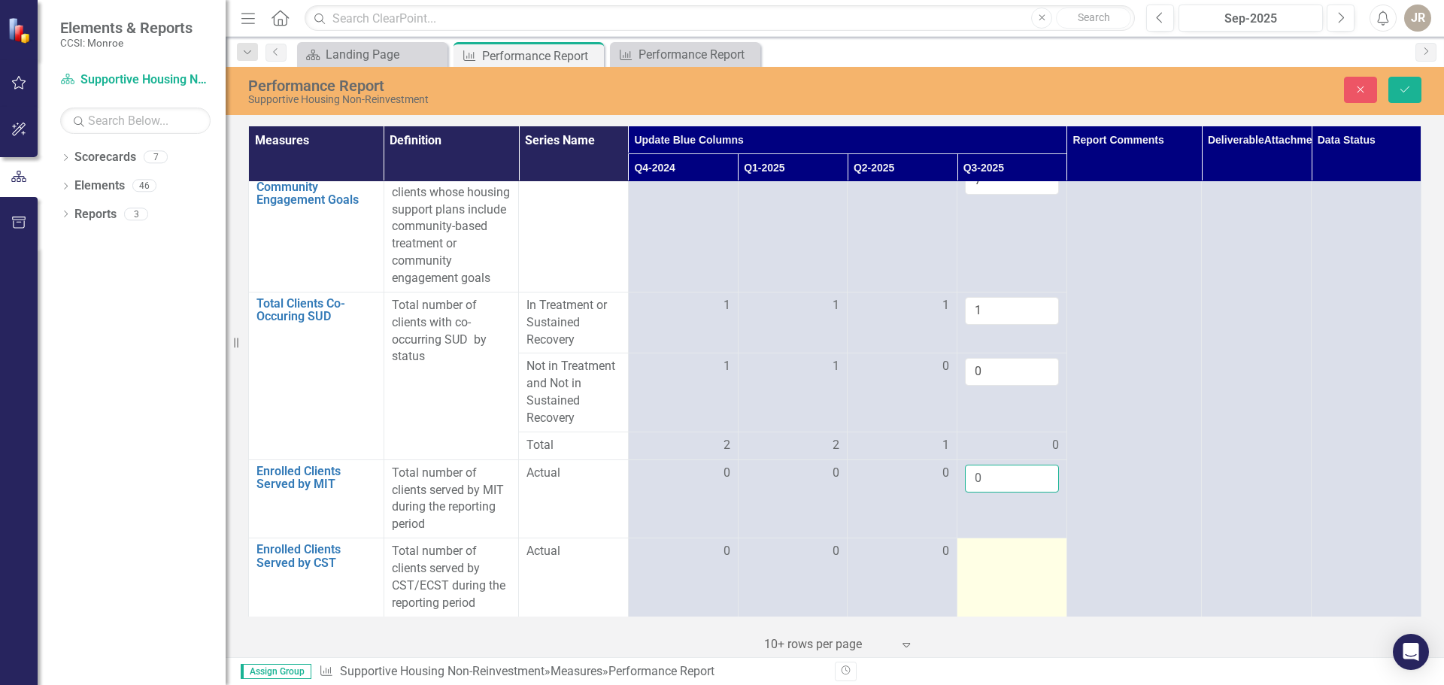
type input "0"
click at [966, 548] on div at bounding box center [1012, 552] width 94 height 18
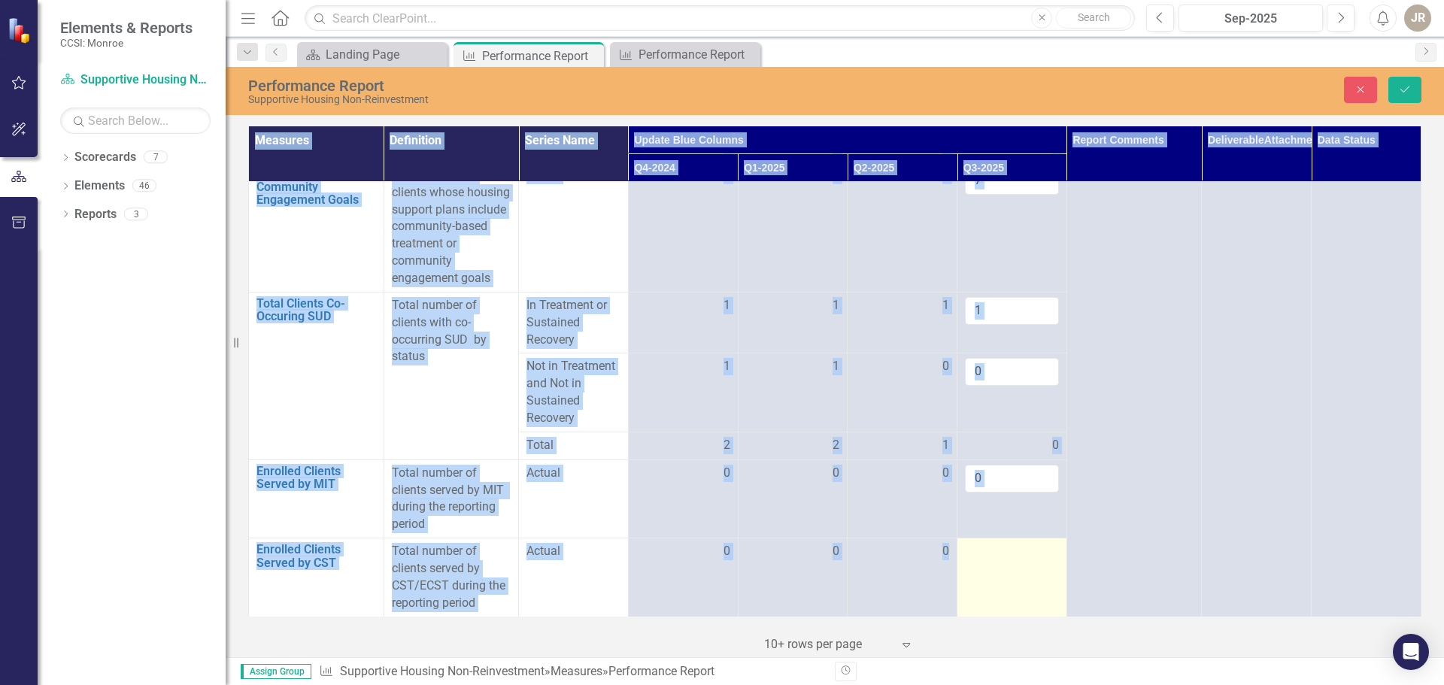
click at [967, 548] on div at bounding box center [1012, 552] width 94 height 18
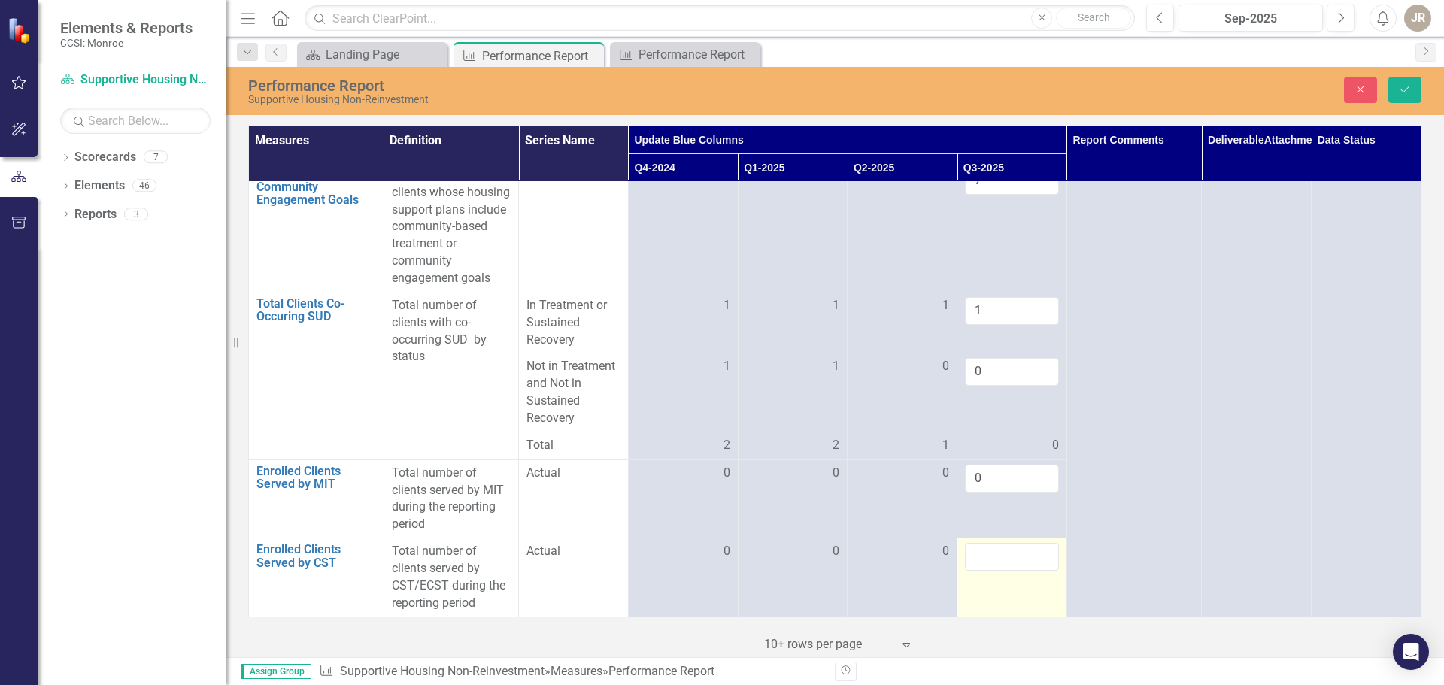
click at [967, 549] on input "number" at bounding box center [1012, 557] width 94 height 28
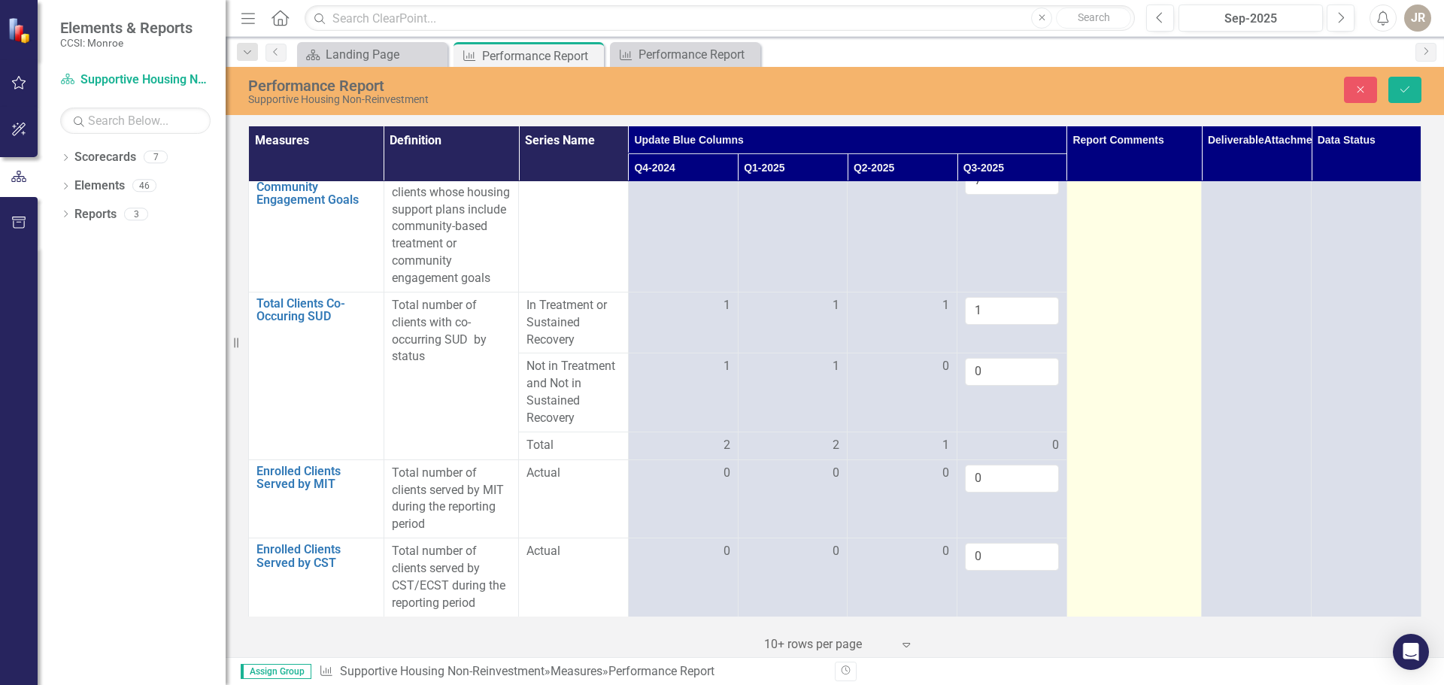
type input "0"
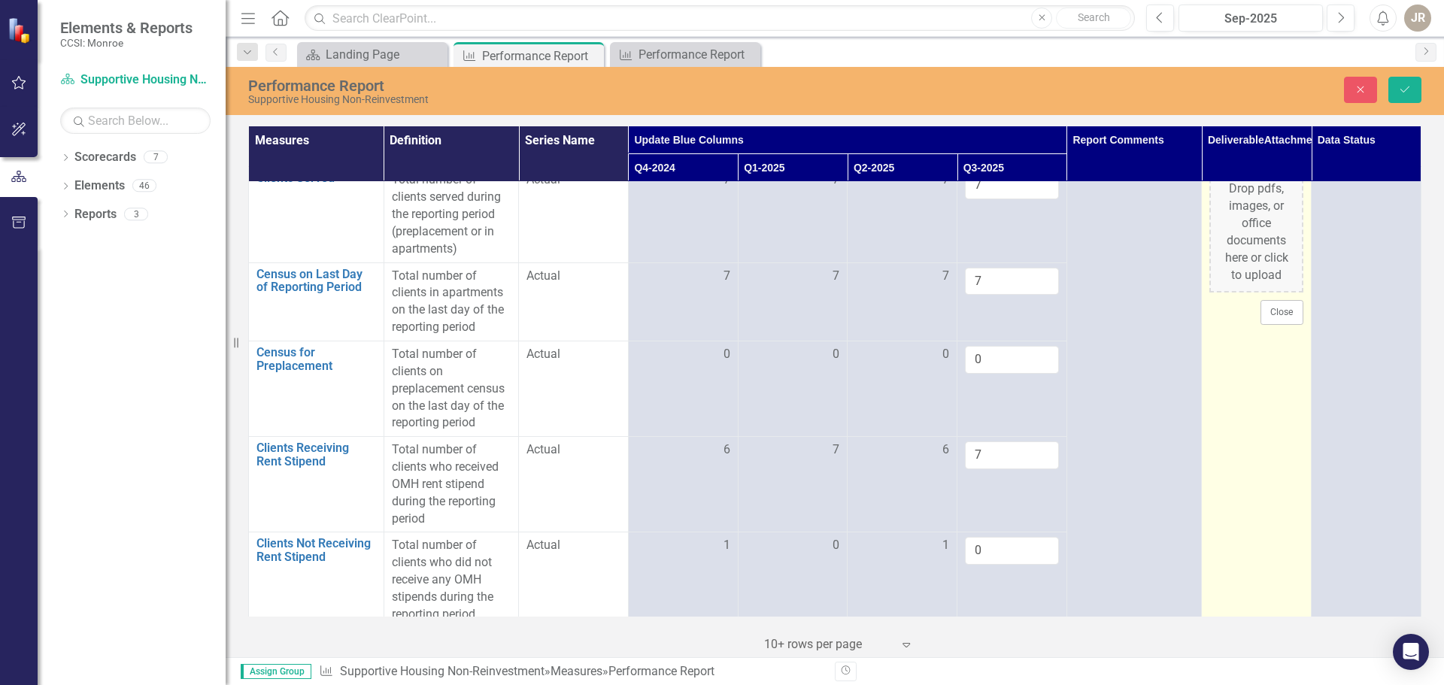
scroll to position [0, 0]
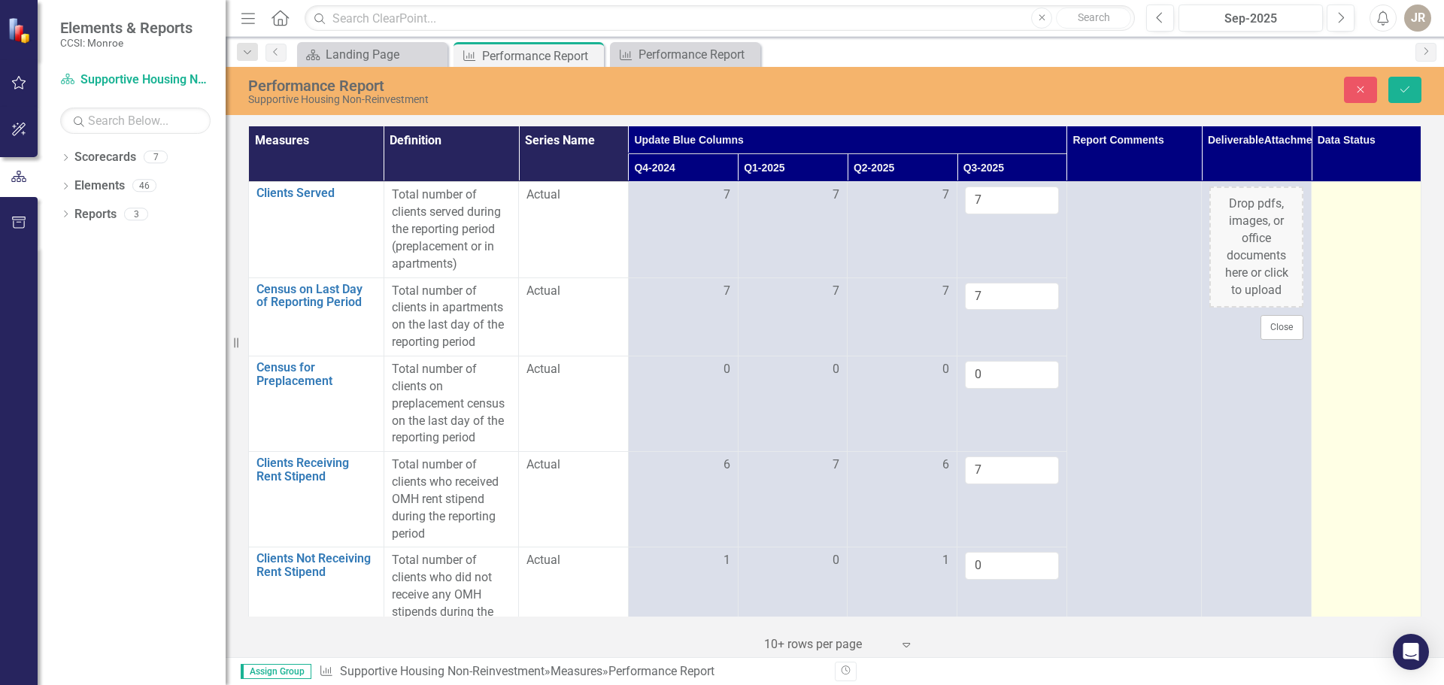
click at [1340, 195] on div at bounding box center [1366, 196] width 94 height 18
click at [1342, 200] on div "Not Defined" at bounding box center [1358, 200] width 56 height 17
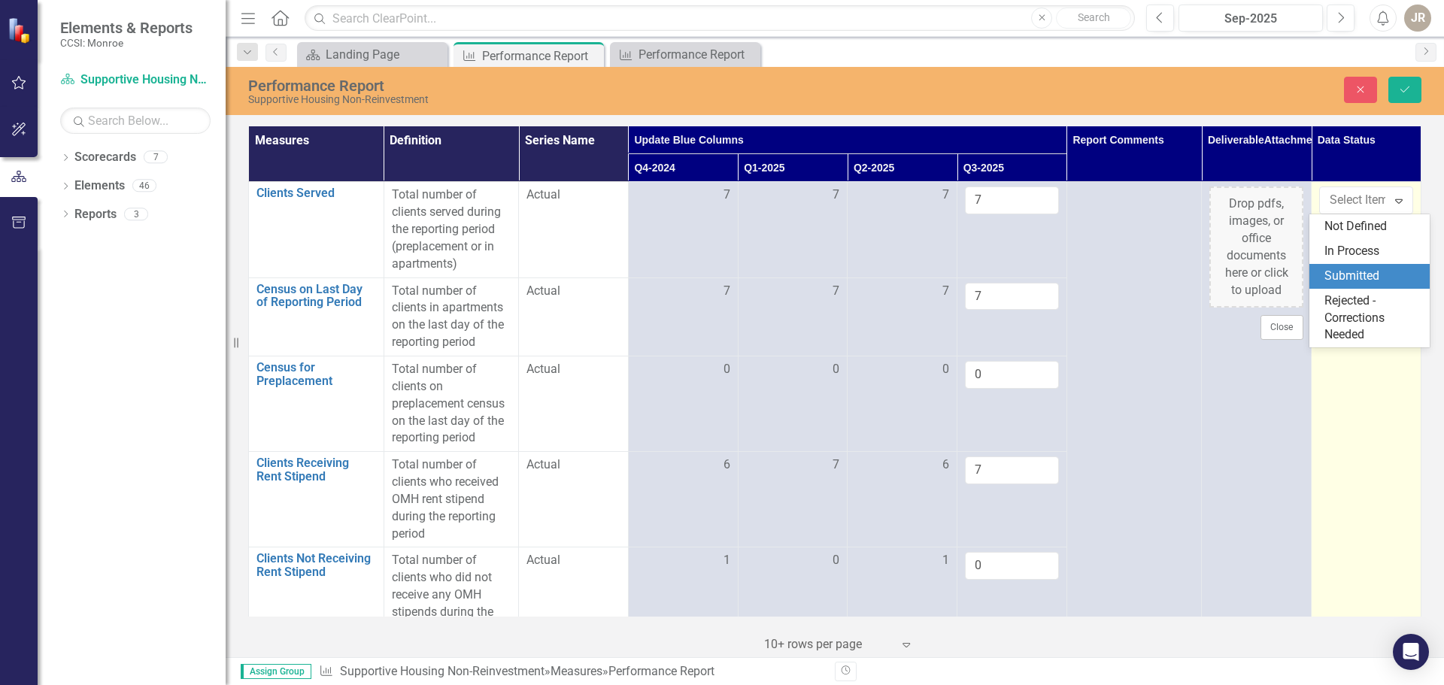
click at [1340, 282] on div "Submitted" at bounding box center [1373, 276] width 96 height 17
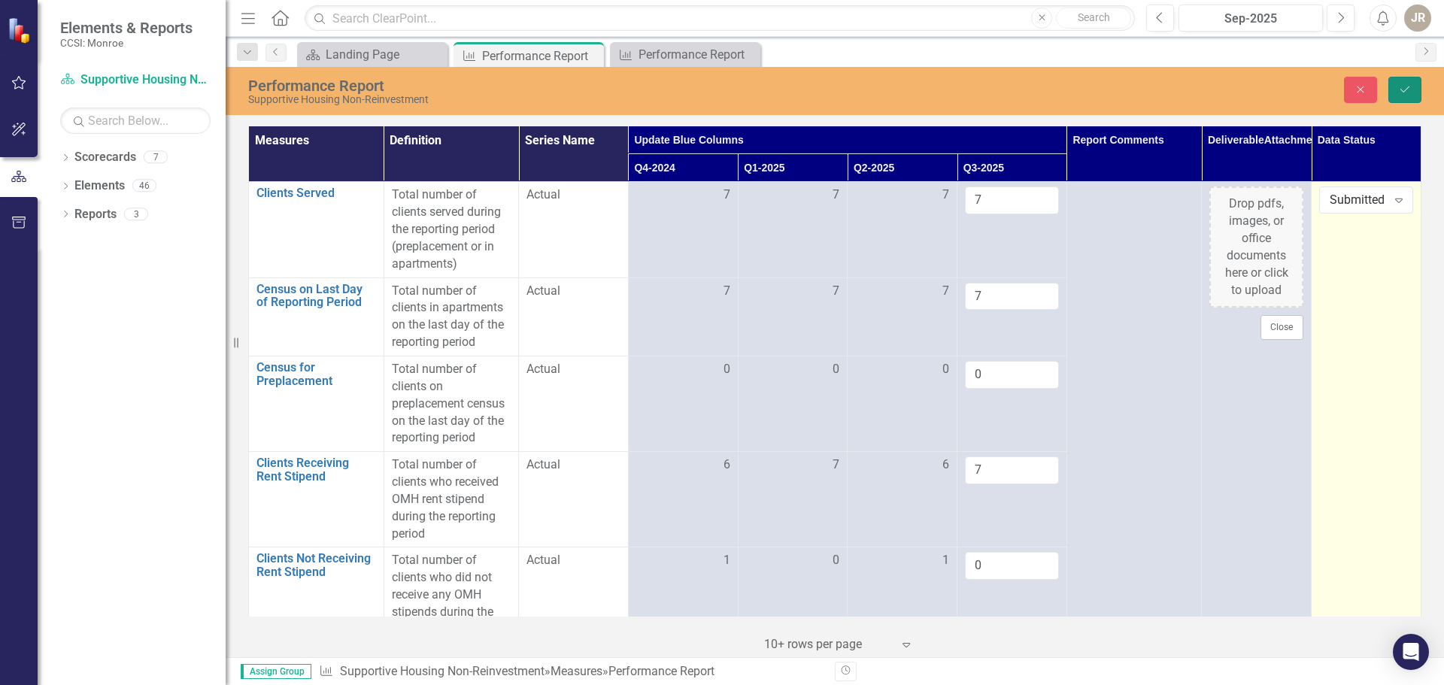
click at [1405, 90] on icon "Save" at bounding box center [1405, 89] width 14 height 11
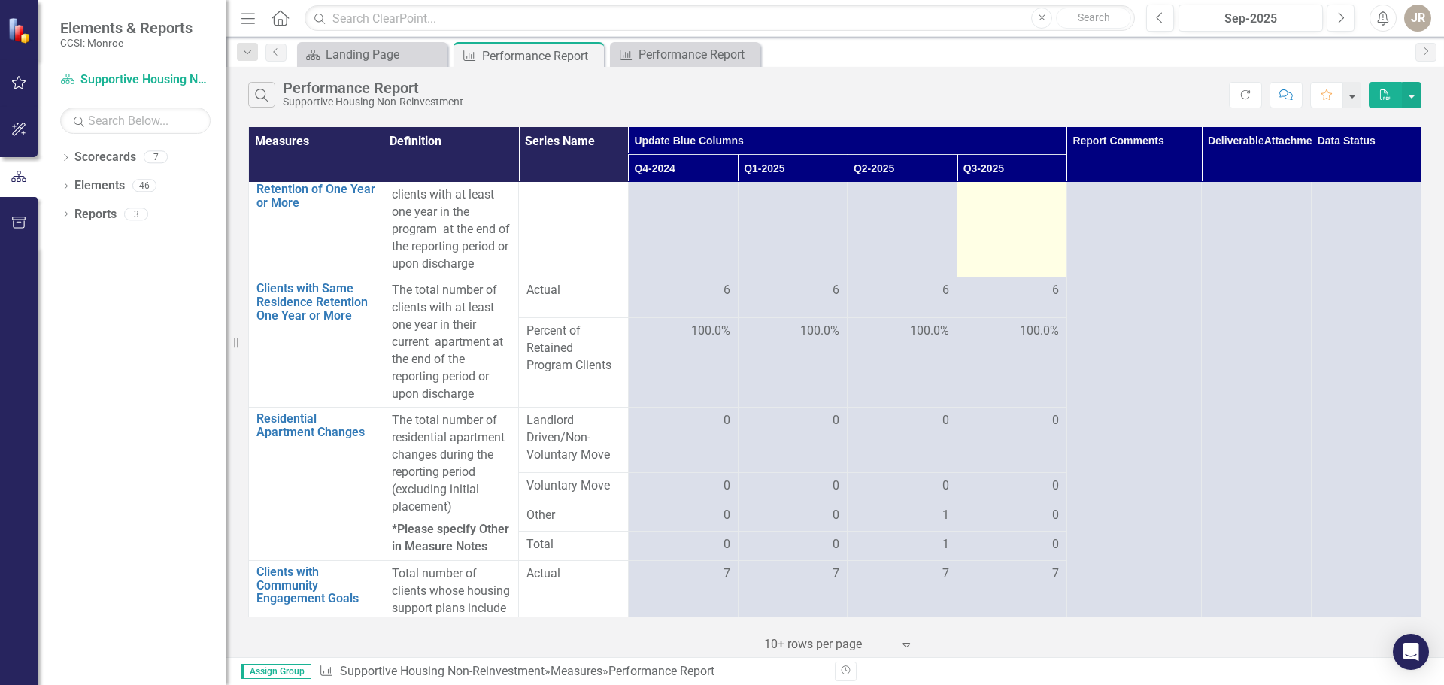
scroll to position [677, 0]
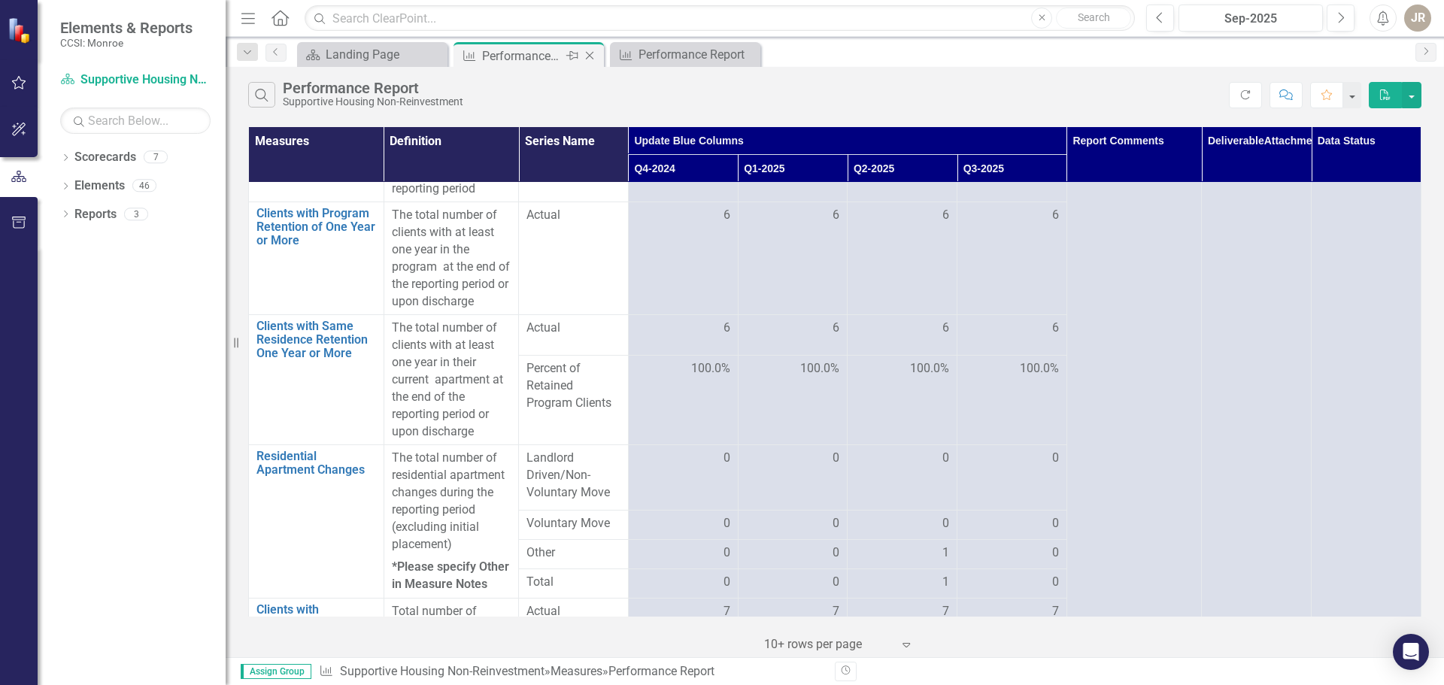
click at [587, 59] on icon "Close" at bounding box center [589, 56] width 15 height 12
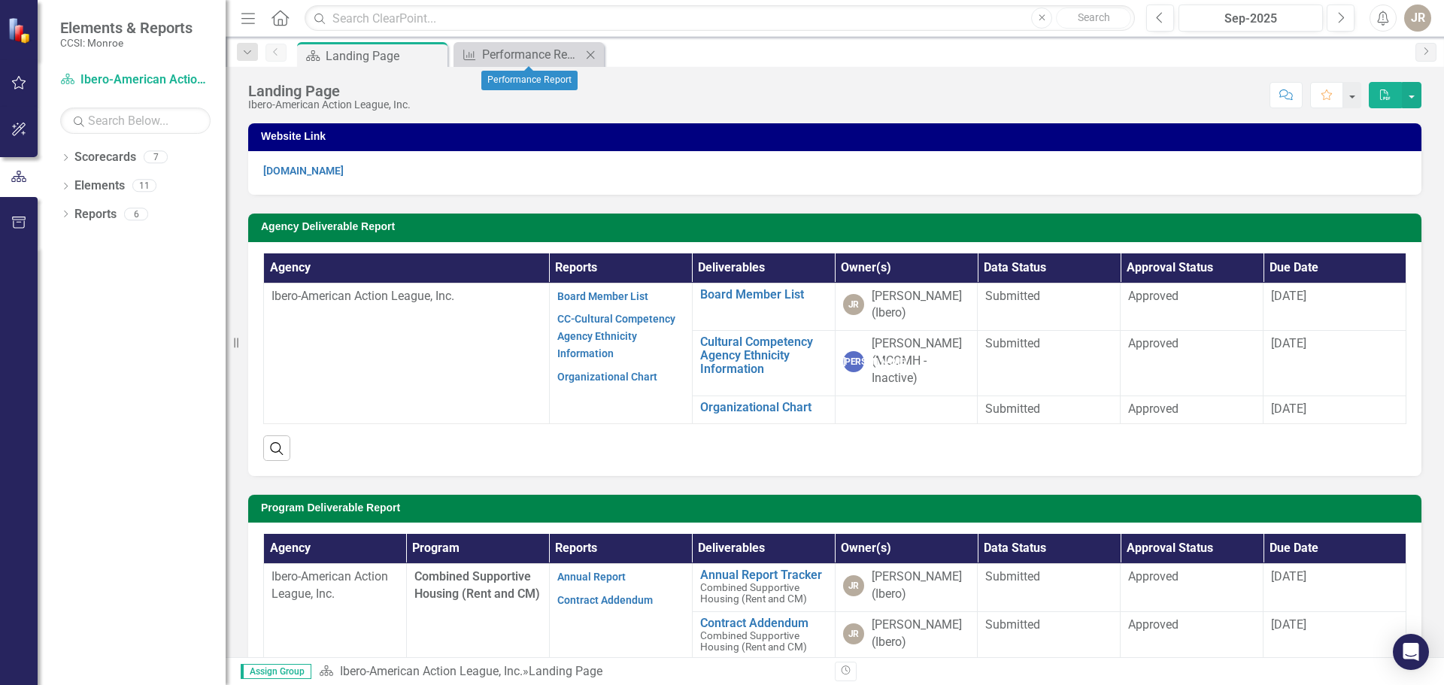
click at [593, 54] on icon "Close" at bounding box center [590, 55] width 15 height 12
